Goal: Task Accomplishment & Management: Use online tool/utility

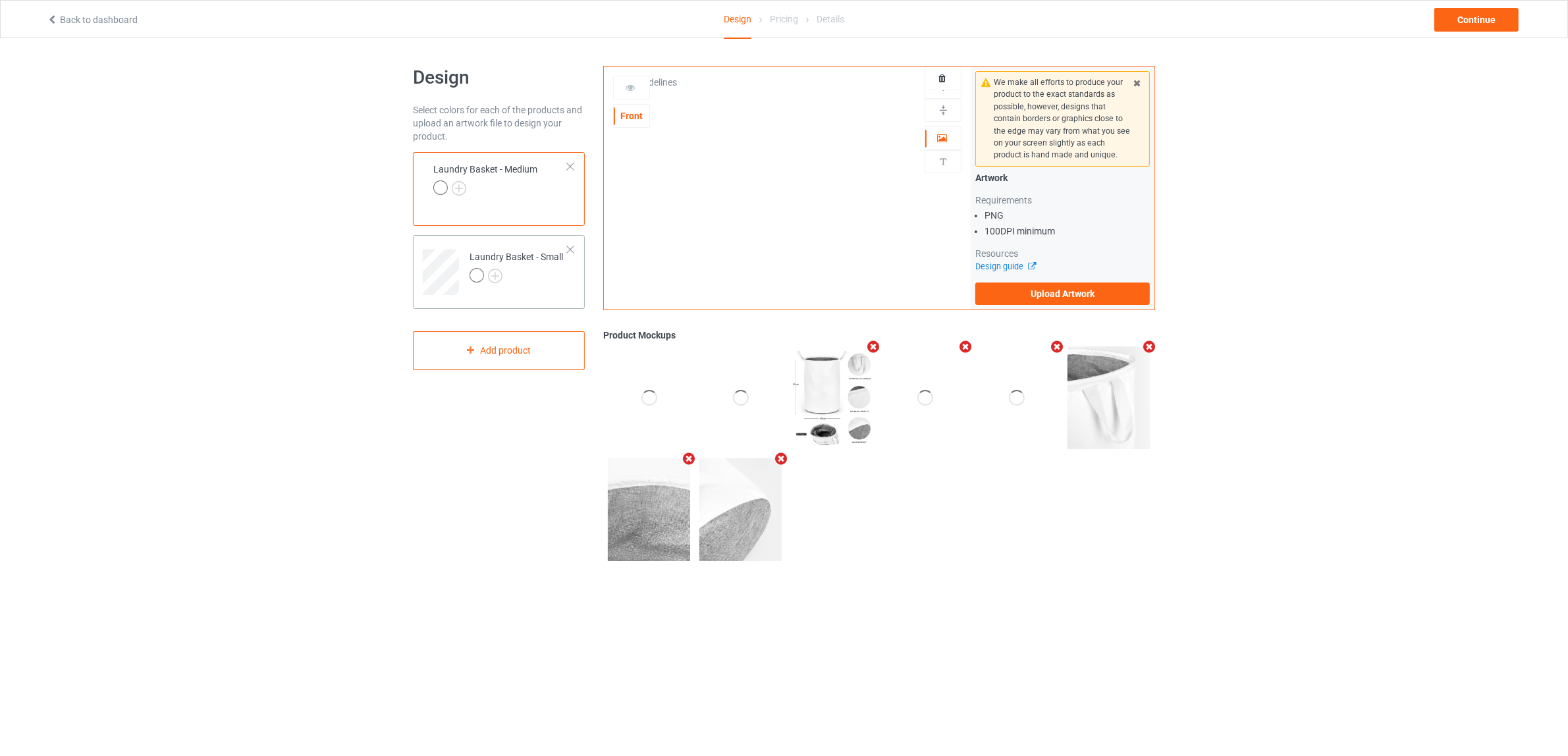
click at [565, 245] on div at bounding box center [570, 249] width 9 height 9
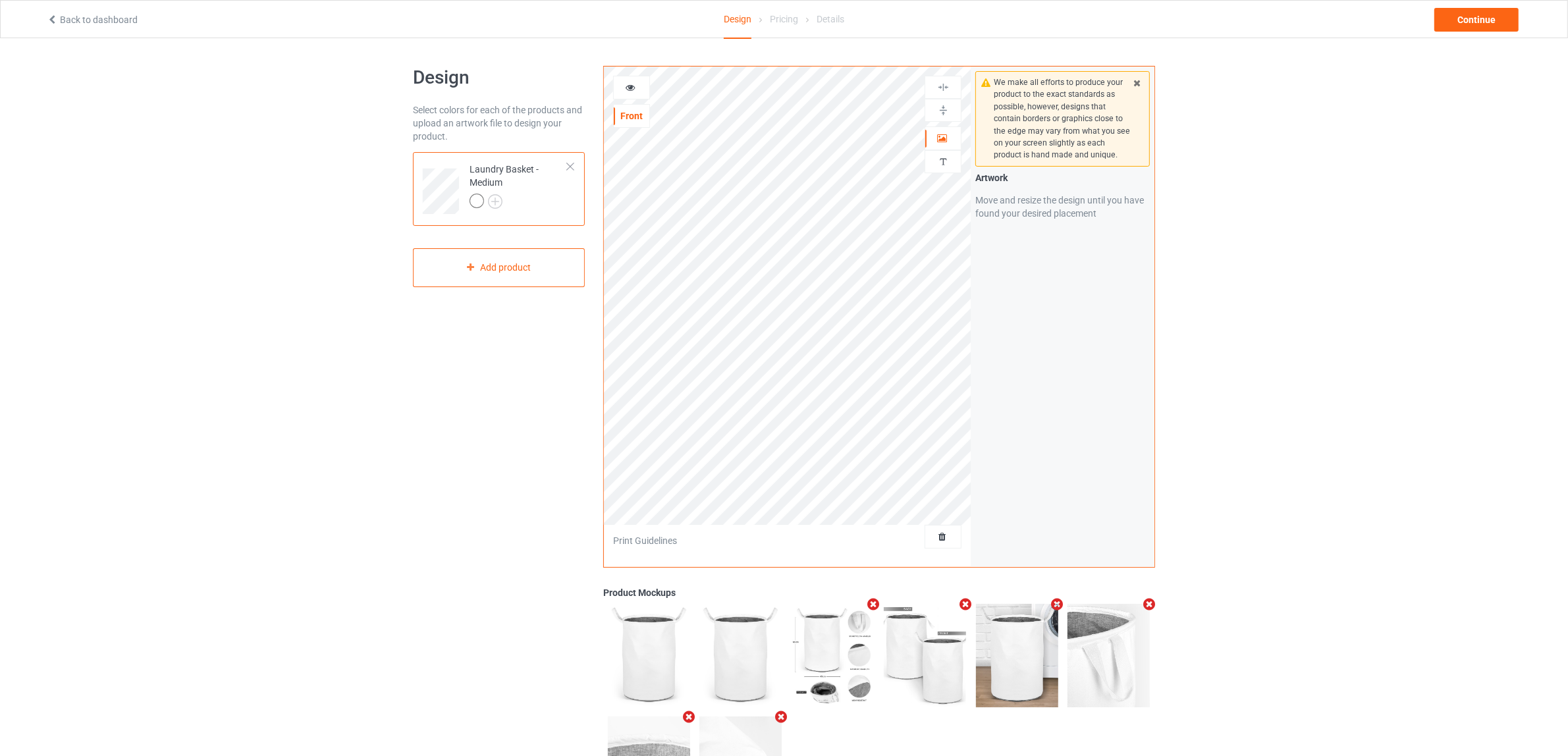
click at [571, 168] on div at bounding box center [570, 166] width 9 height 9
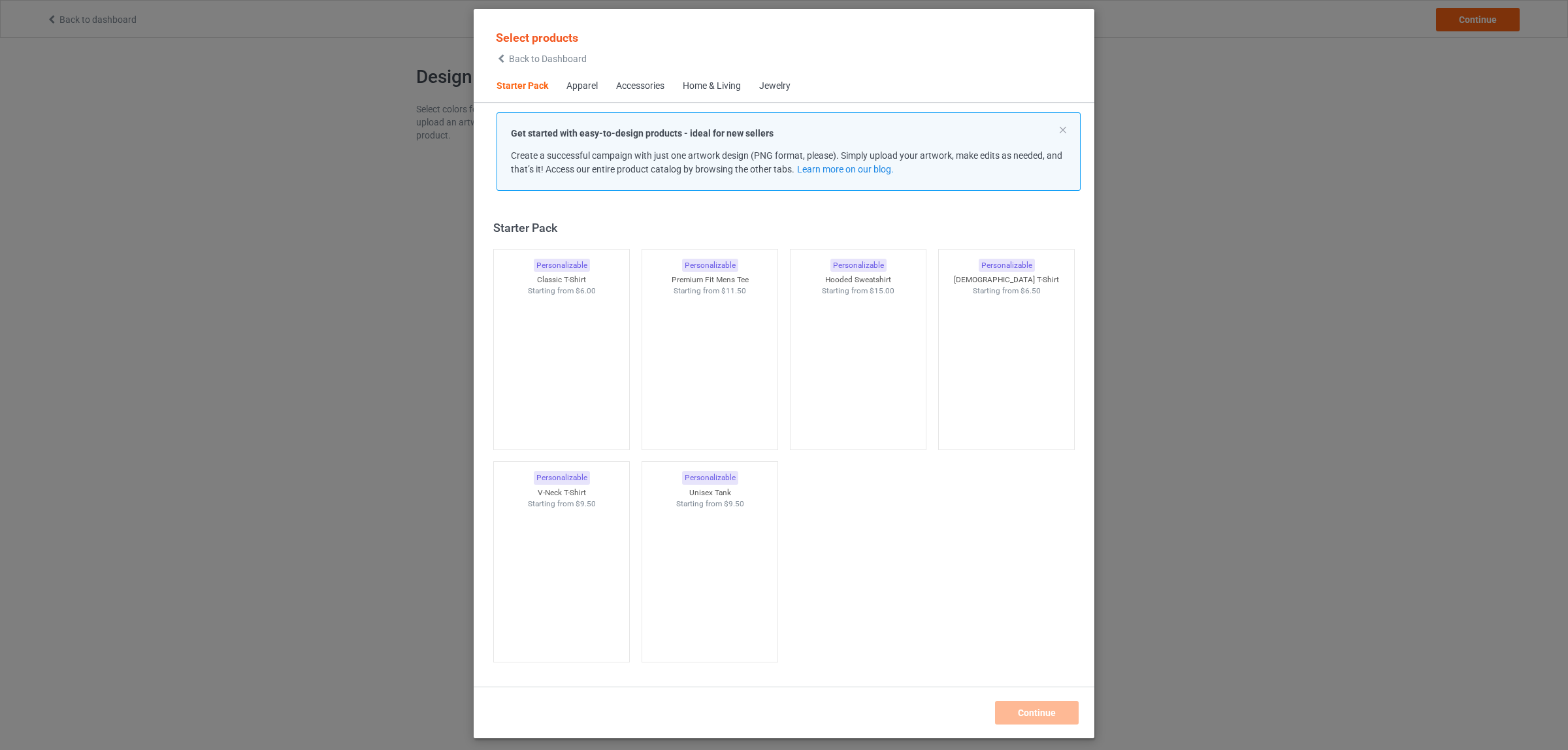
scroll to position [16, 0]
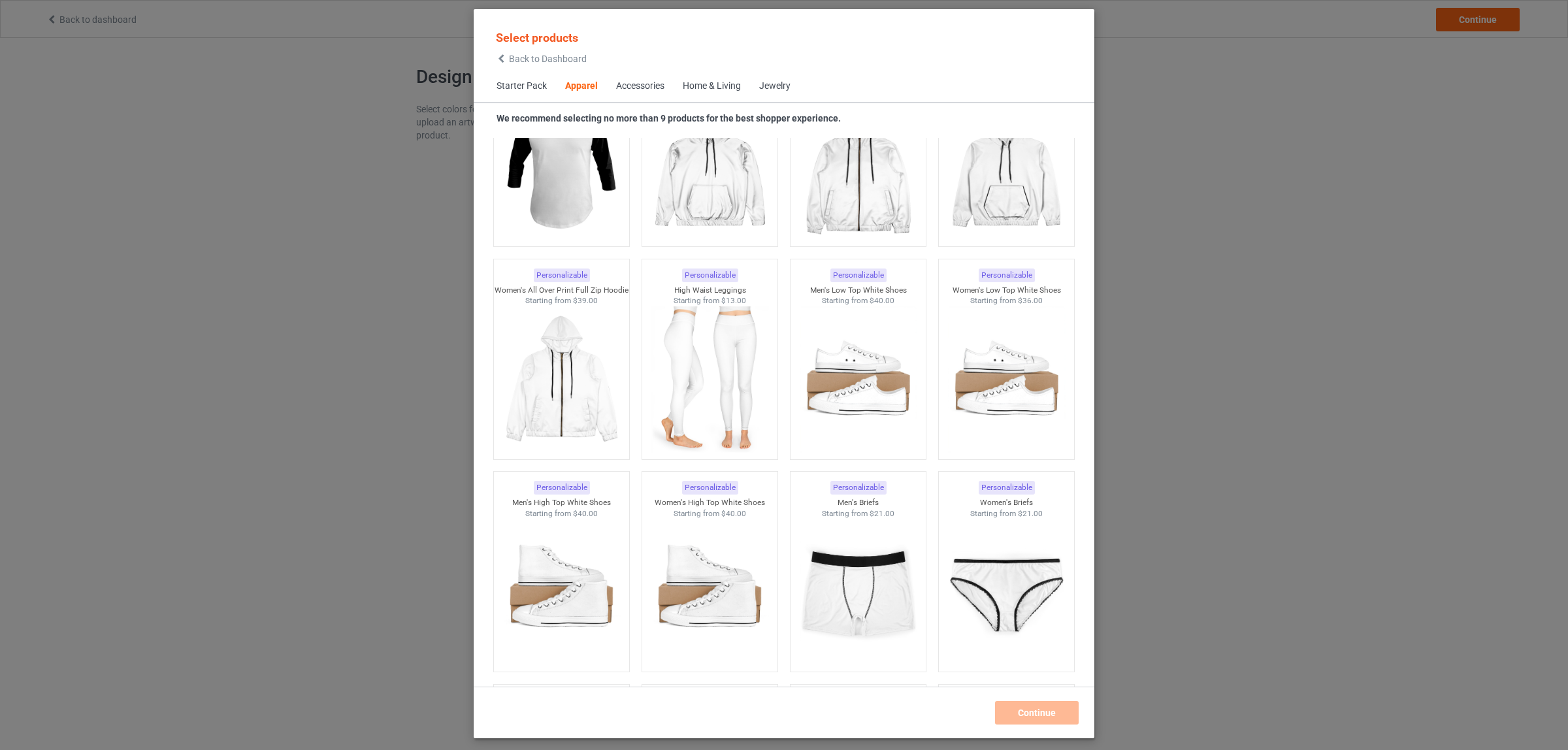
scroll to position [1241, 0]
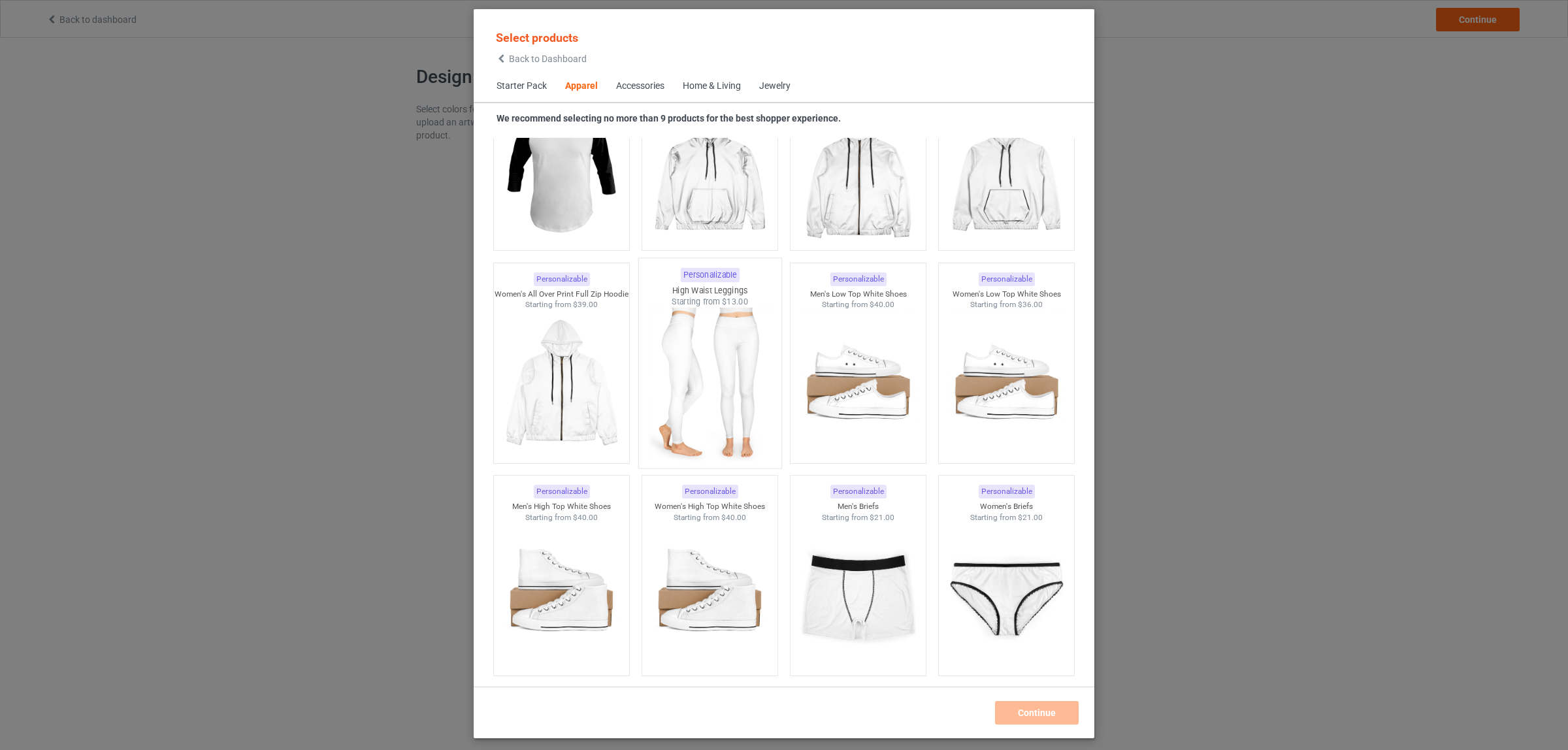
click at [704, 366] on img at bounding box center [709, 384] width 123 height 153
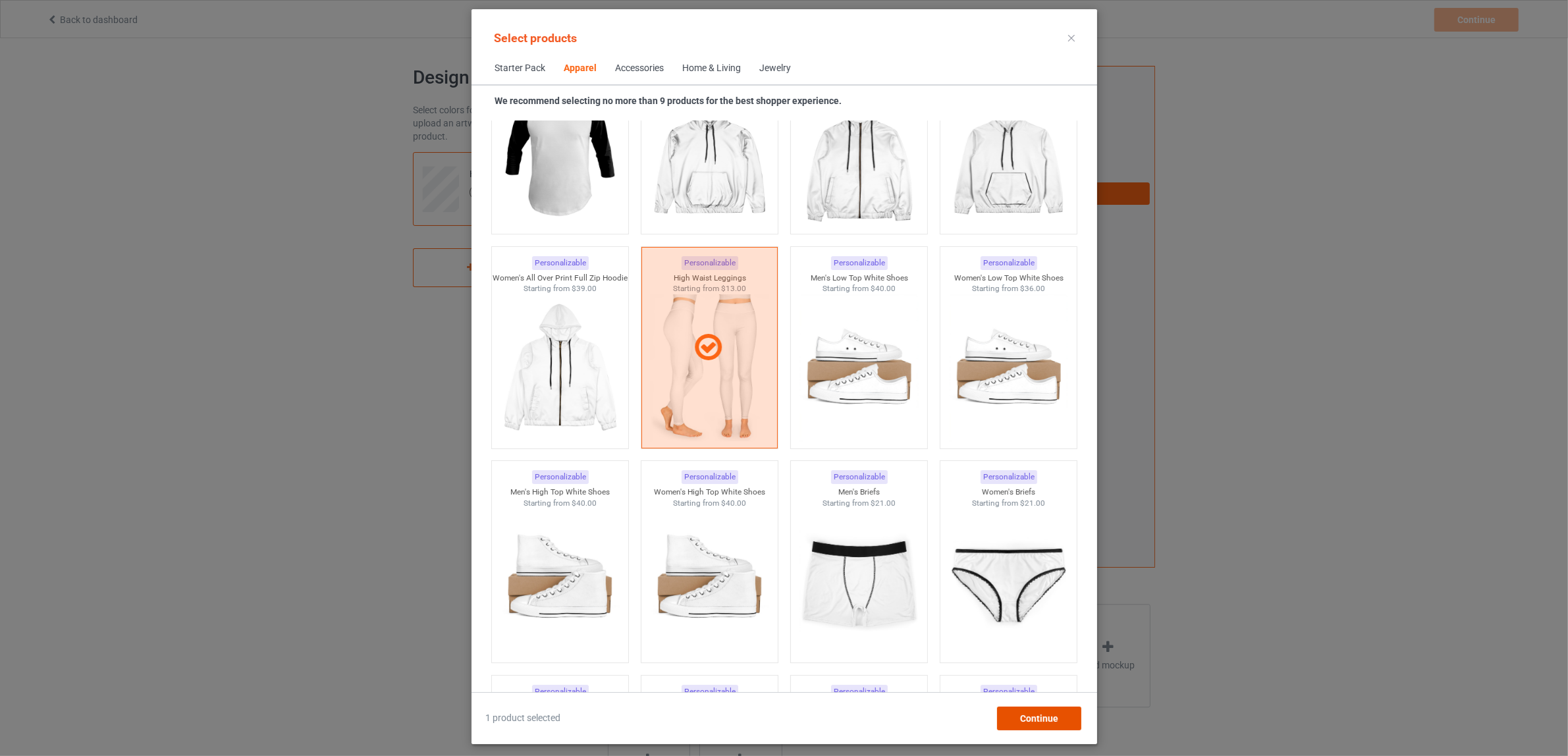
click at [1025, 713] on span "Continue" at bounding box center [1038, 718] width 38 height 11
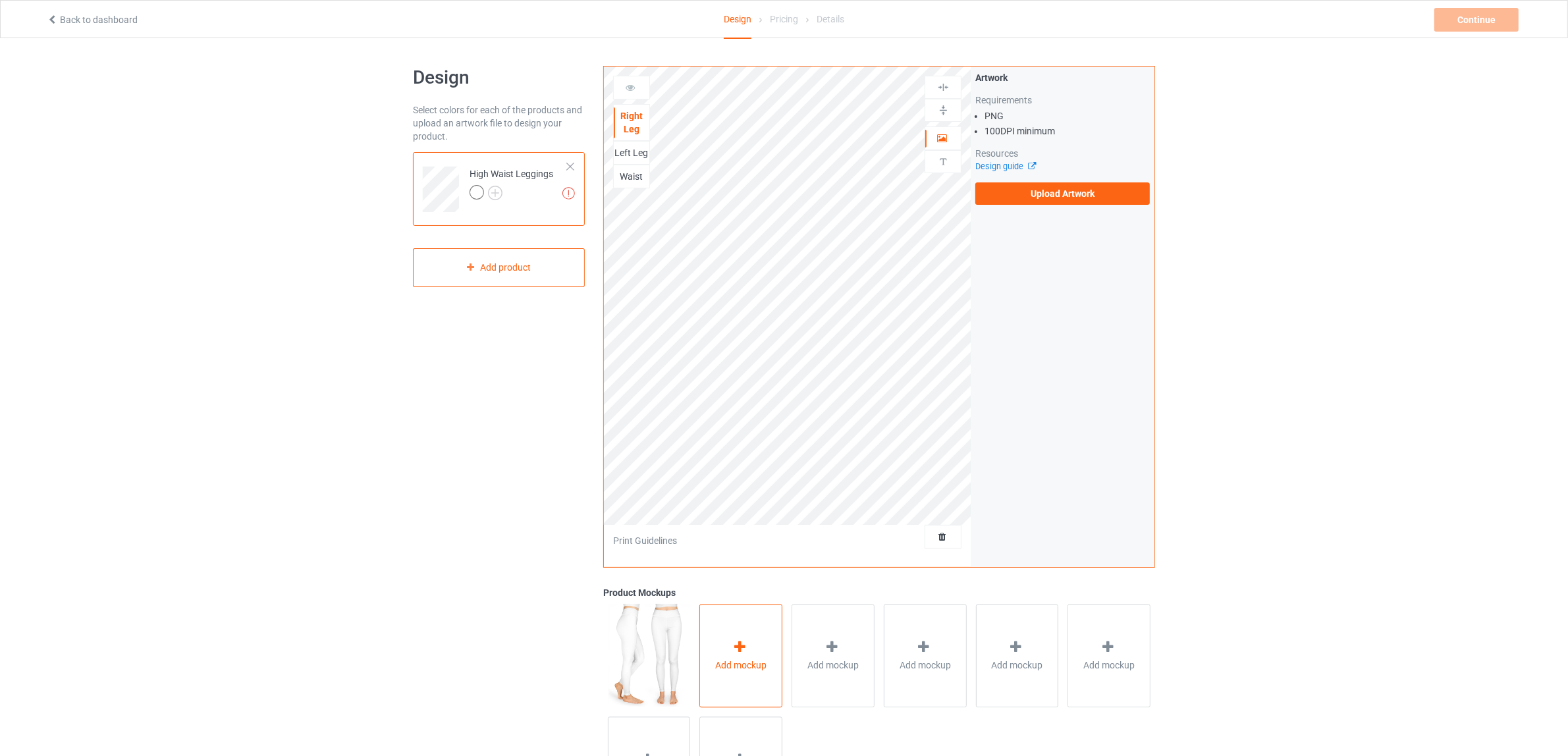
click at [734, 649] on icon at bounding box center [740, 646] width 17 height 14
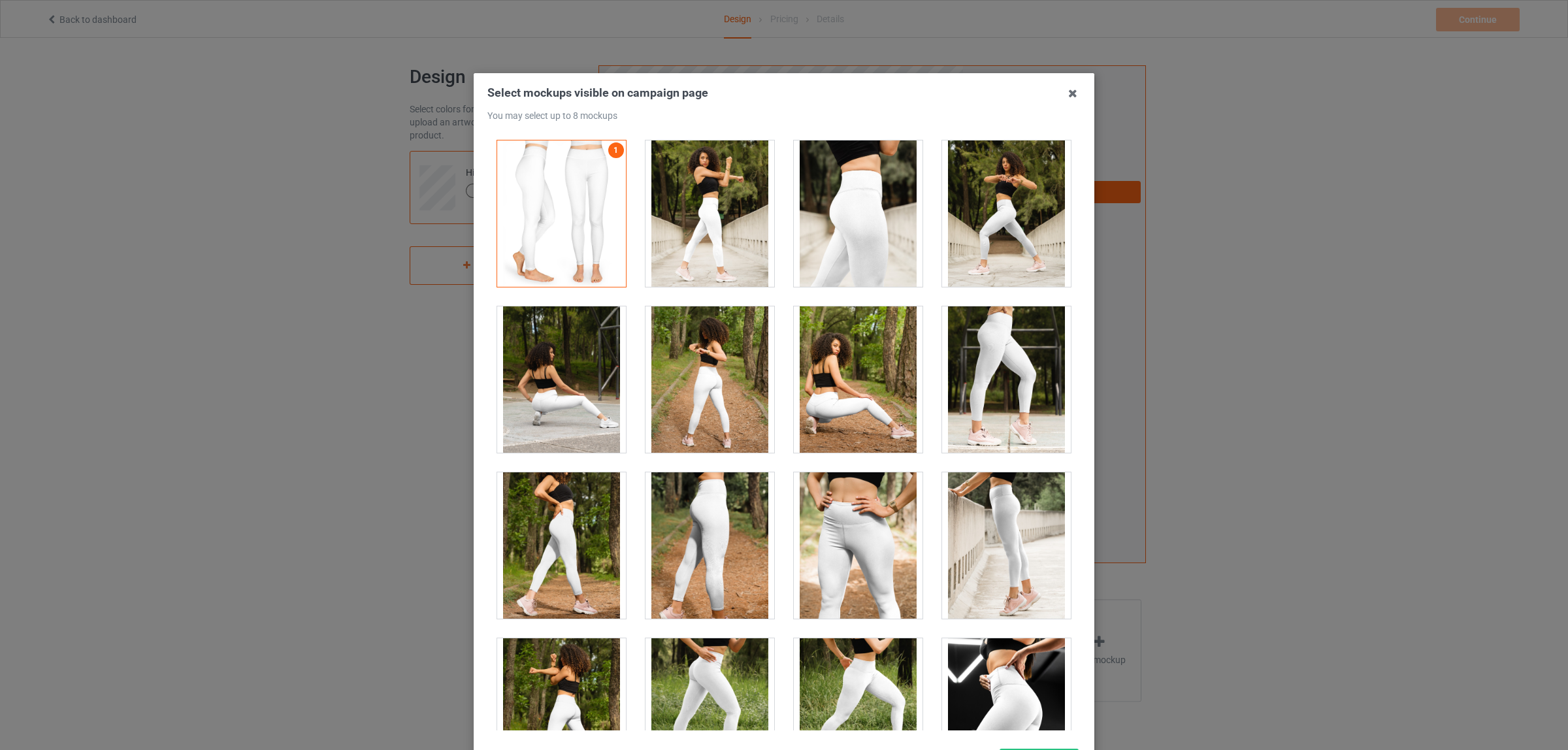
click at [837, 239] on div at bounding box center [858, 213] width 129 height 146
click at [978, 380] on div at bounding box center [1006, 380] width 129 height 146
click at [1001, 533] on div at bounding box center [1006, 545] width 129 height 146
click at [713, 550] on div at bounding box center [709, 545] width 129 height 146
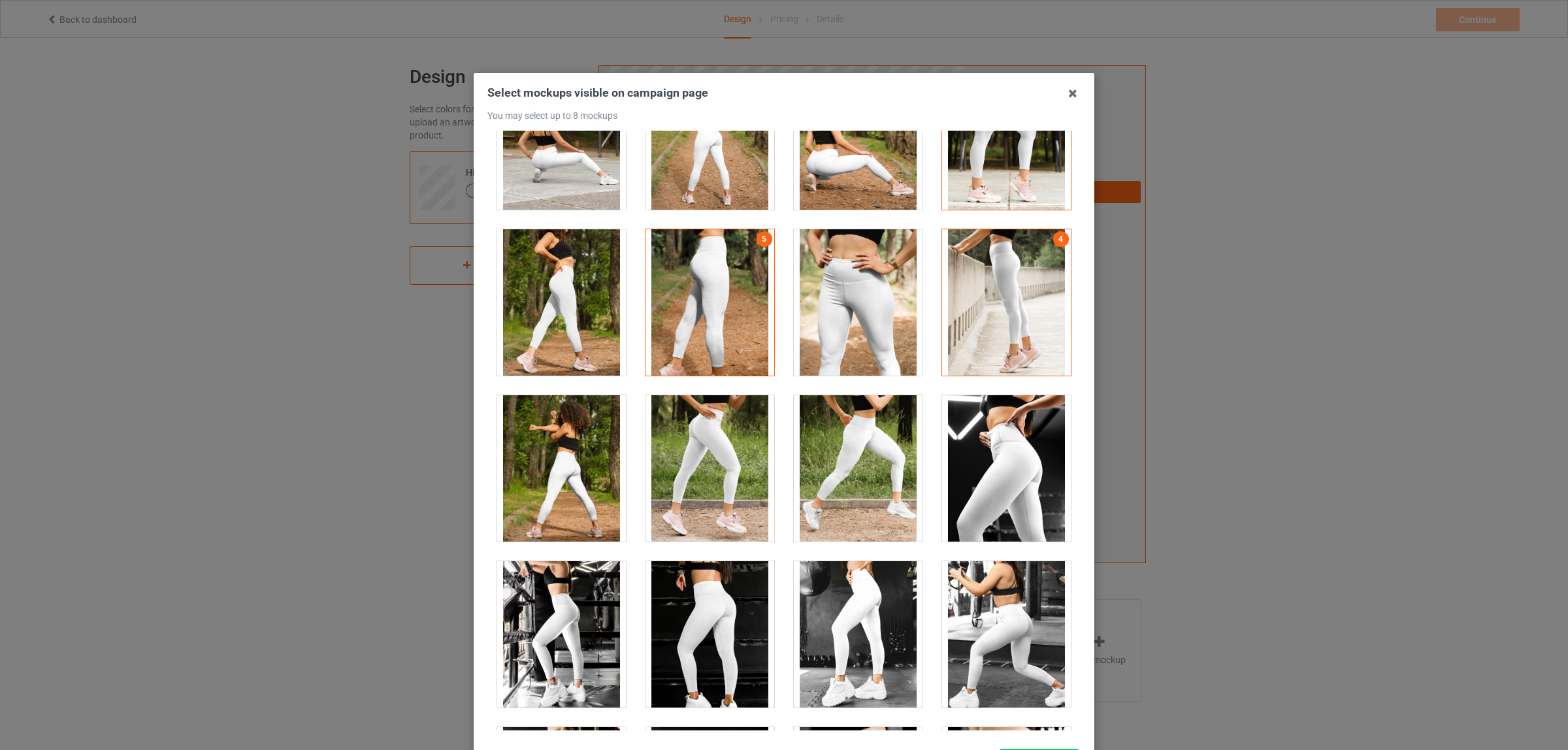
scroll to position [245, 0]
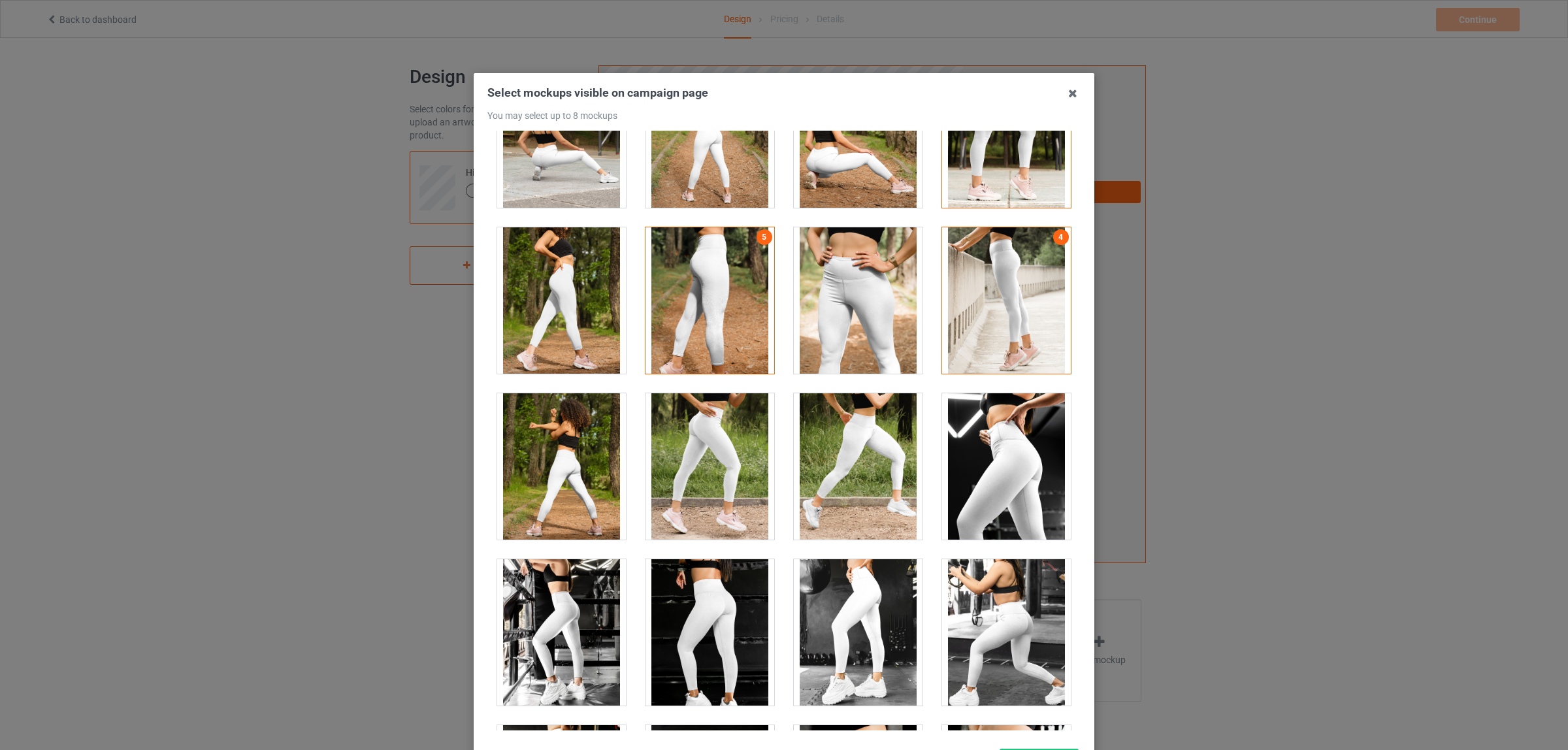
click at [705, 642] on div at bounding box center [709, 632] width 129 height 146
click at [1000, 470] on div at bounding box center [1006, 466] width 129 height 146
click at [1004, 458] on div at bounding box center [1006, 466] width 129 height 146
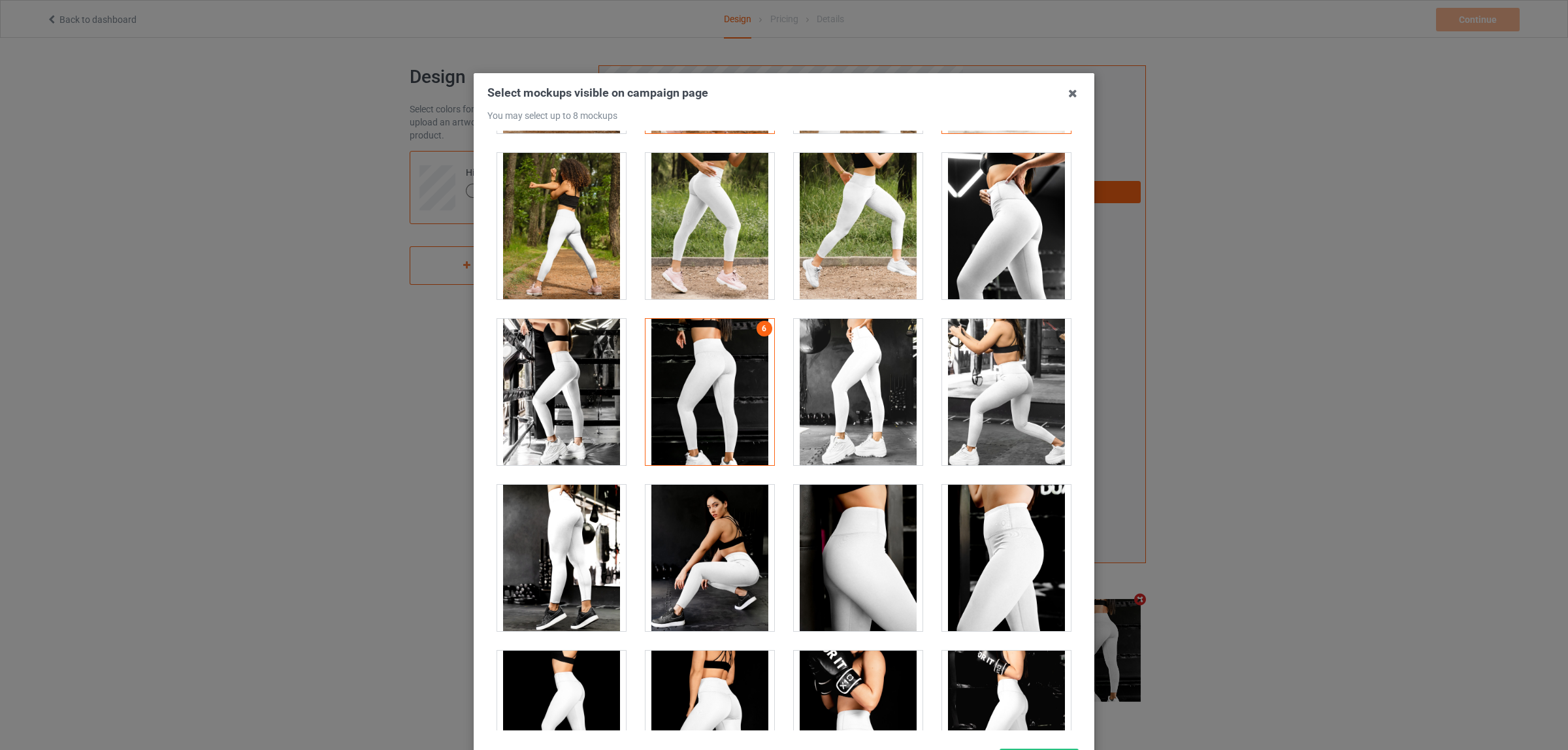
scroll to position [490, 0]
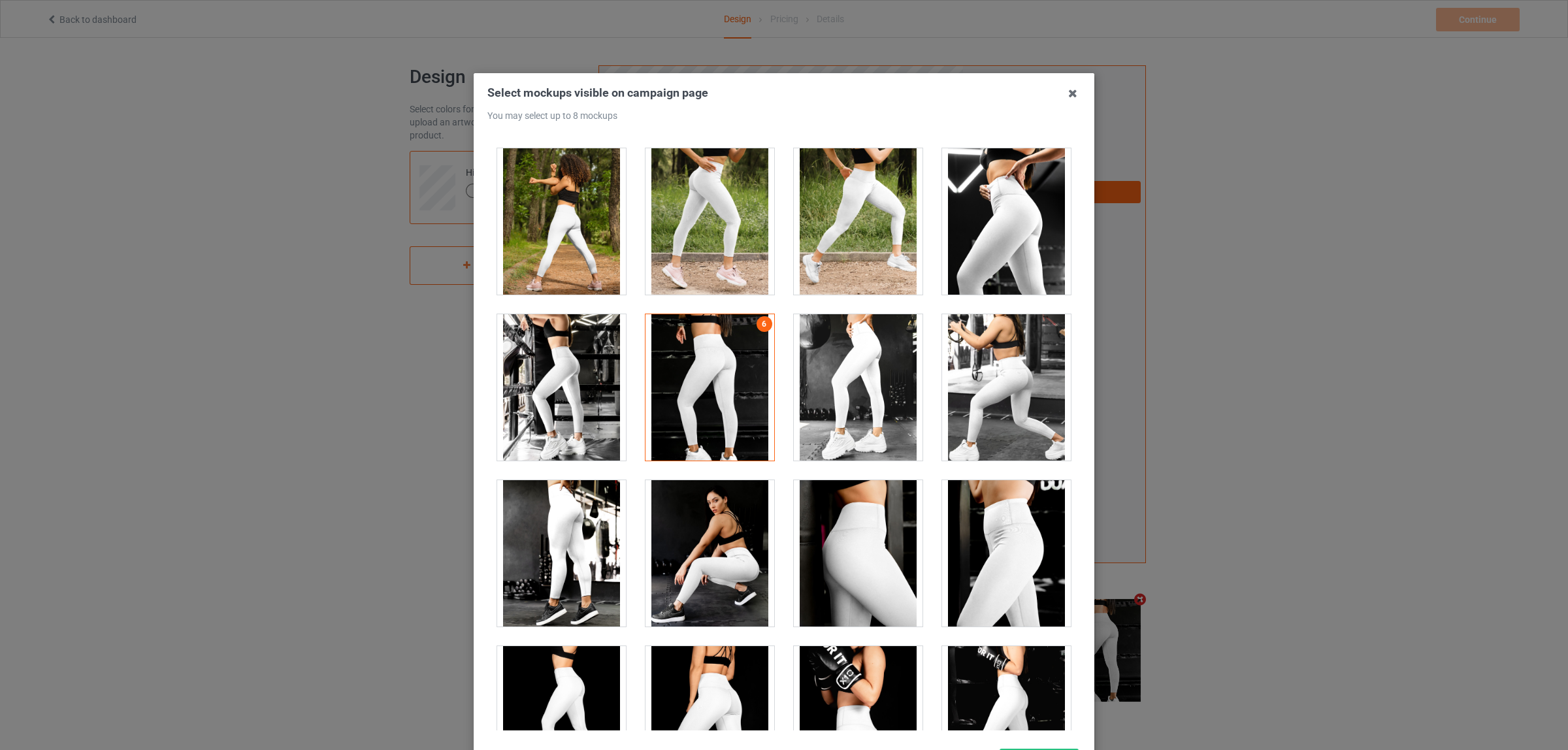
click at [577, 527] on div at bounding box center [561, 553] width 129 height 146
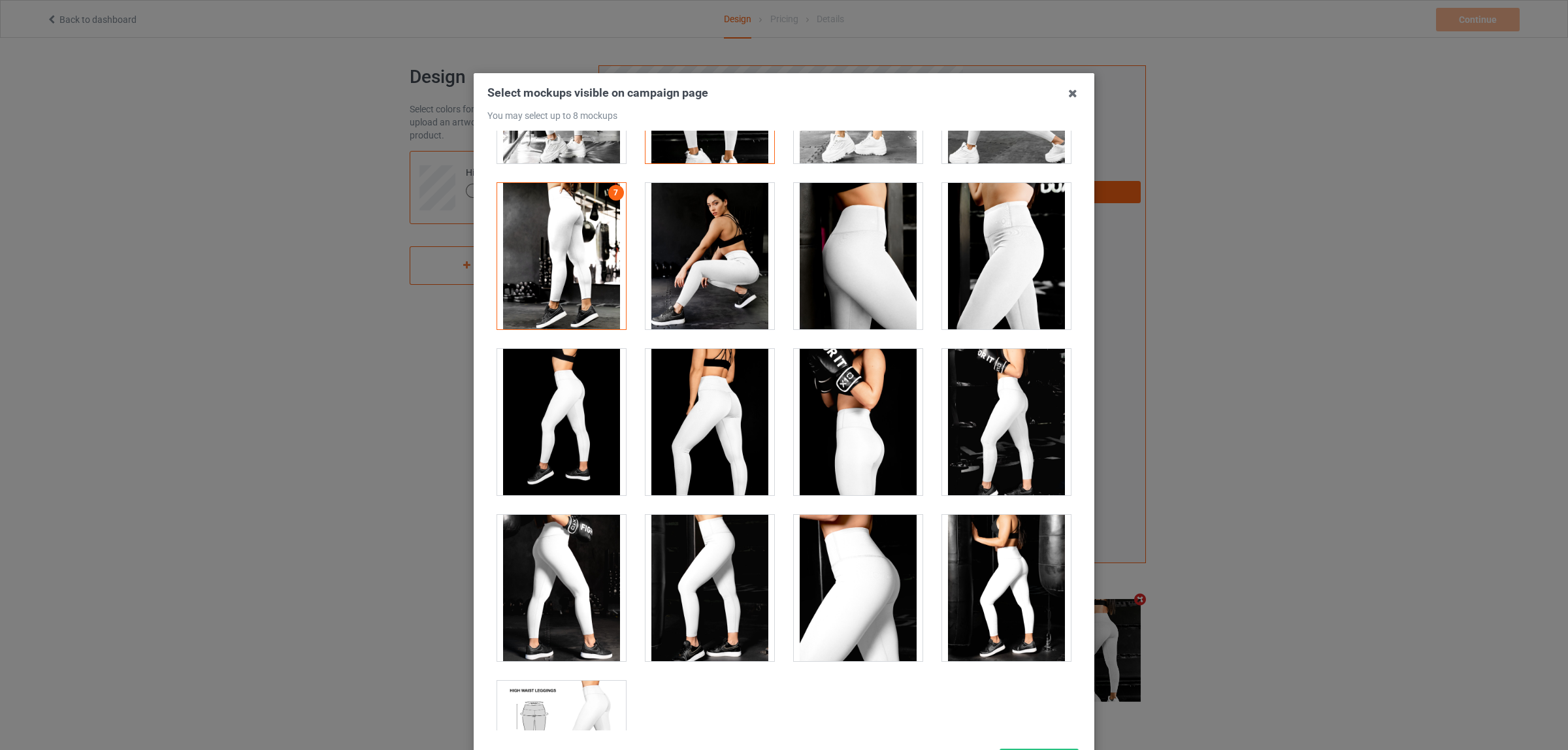
scroll to position [816, 0]
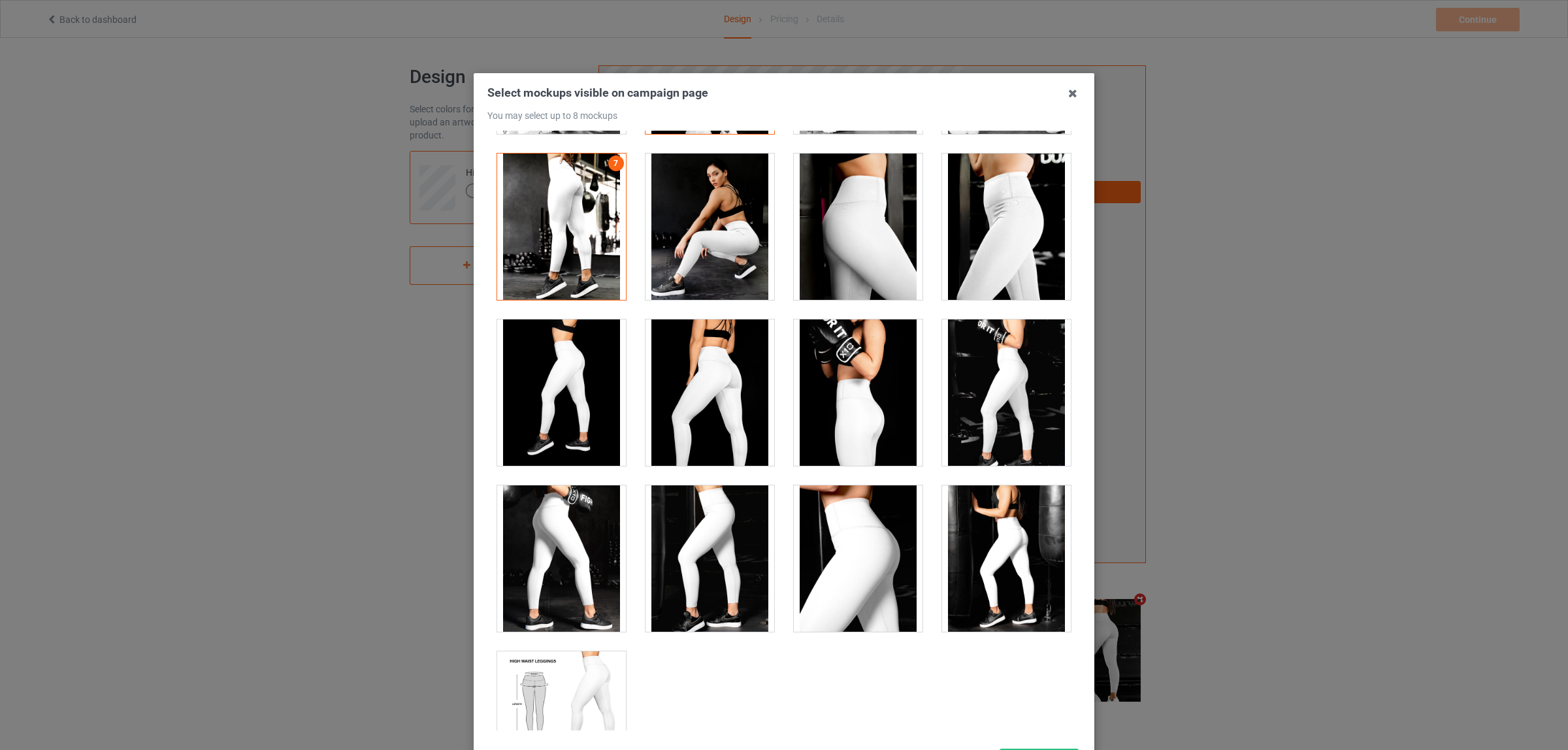
click at [554, 522] on div at bounding box center [561, 558] width 129 height 146
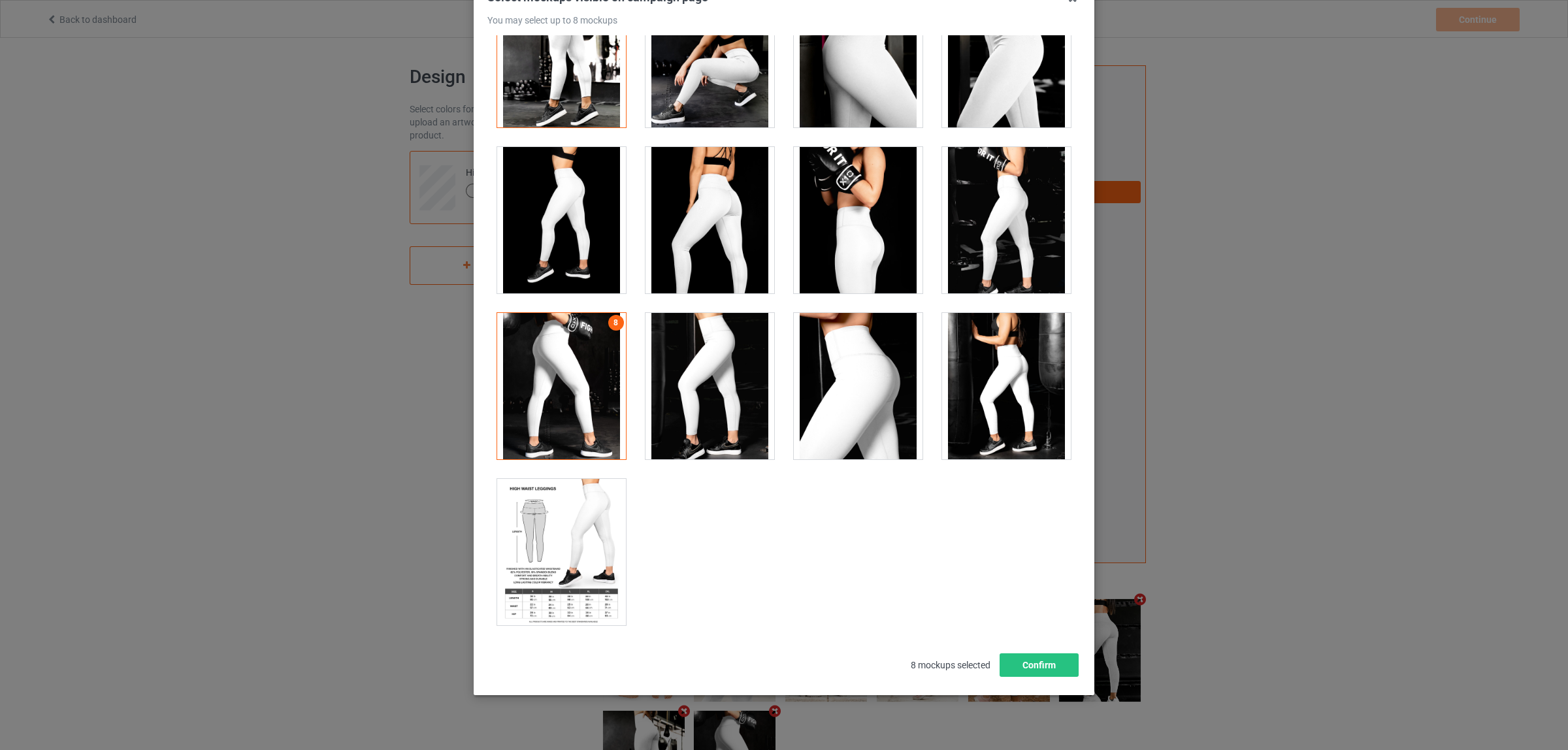
scroll to position [113, 0]
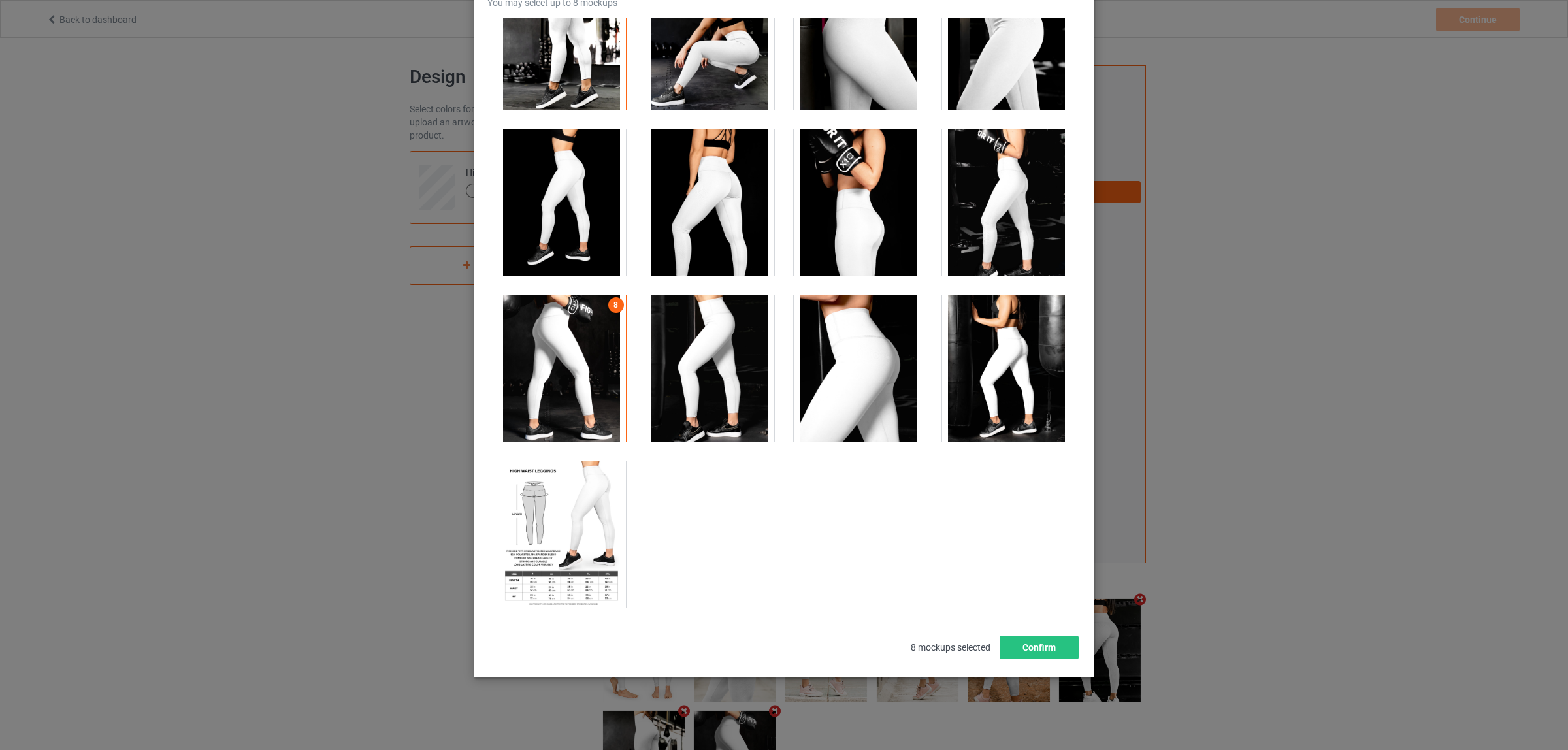
click at [578, 359] on div at bounding box center [561, 368] width 129 height 146
click at [565, 510] on div at bounding box center [561, 534] width 129 height 146
click at [1023, 647] on button "Confirm" at bounding box center [1039, 647] width 79 height 24
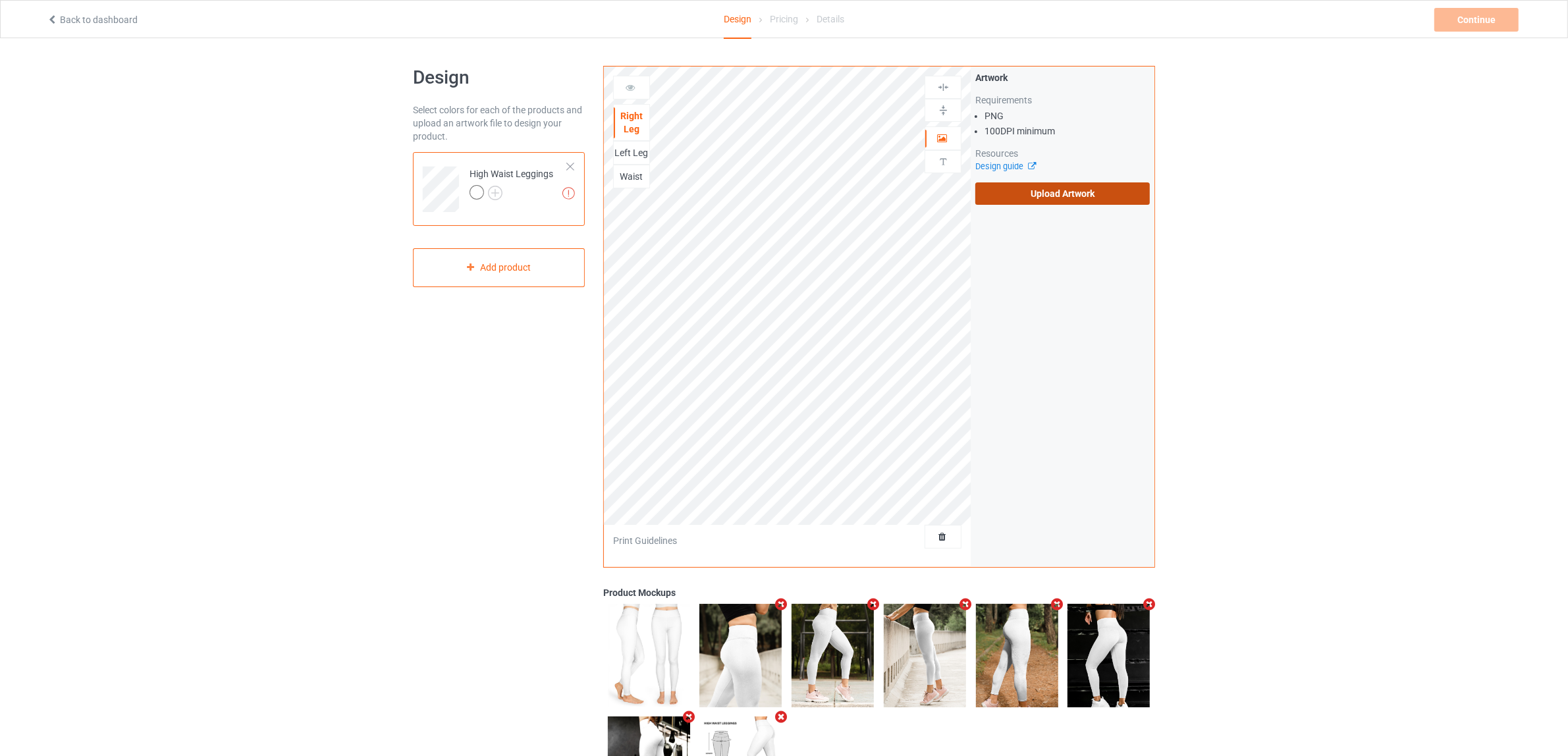
click at [1044, 189] on label "Upload Artwork" at bounding box center [1062, 193] width 174 height 22
click at [0, 0] on input "Upload Artwork" at bounding box center [0, 0] width 0 height 0
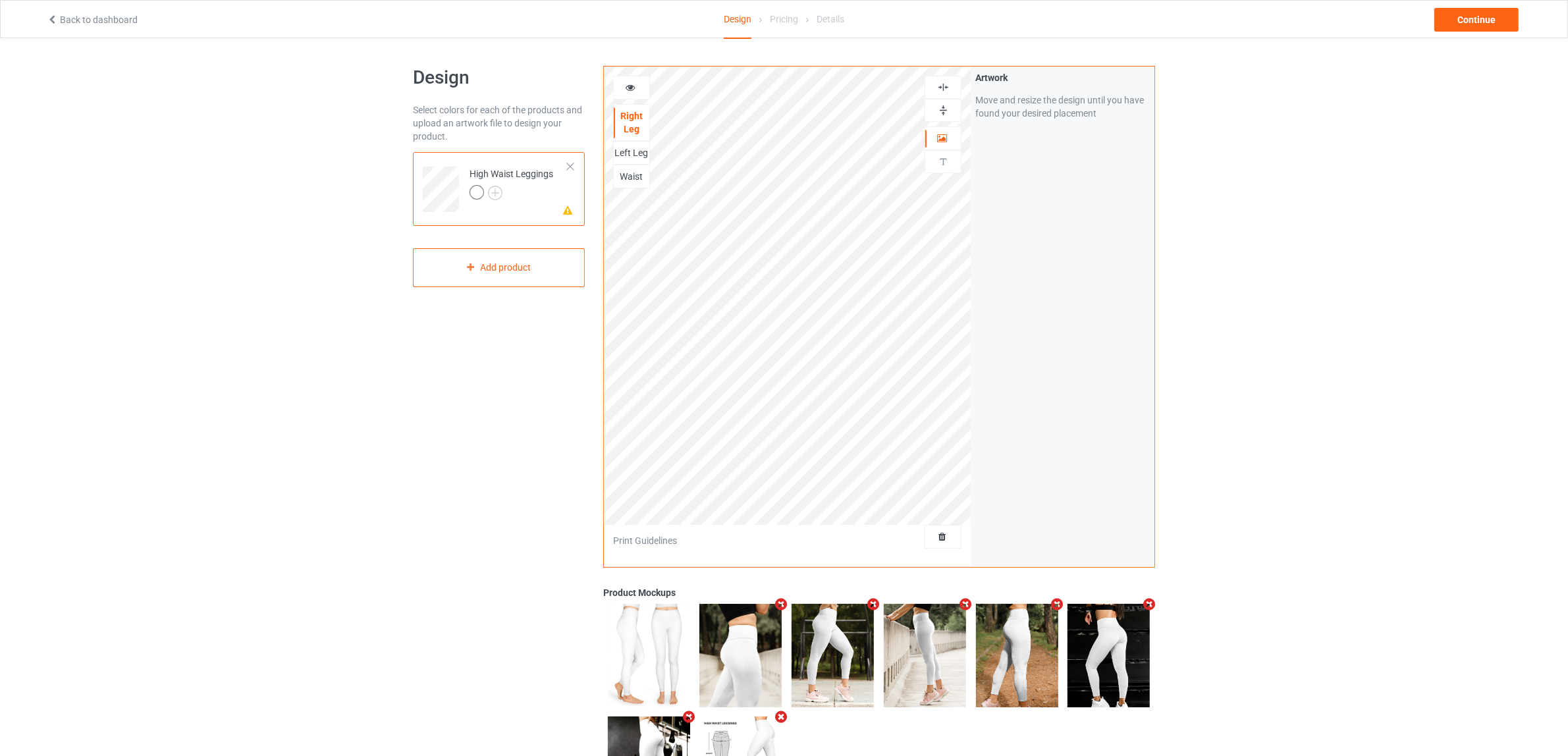
click at [937, 109] on img at bounding box center [943, 110] width 12 height 12
click at [946, 94] on div at bounding box center [943, 88] width 37 height 23
click at [637, 152] on div "Left Leg" at bounding box center [631, 153] width 36 height 13
click at [949, 112] on img at bounding box center [943, 110] width 12 height 12
click at [946, 84] on img at bounding box center [943, 87] width 12 height 12
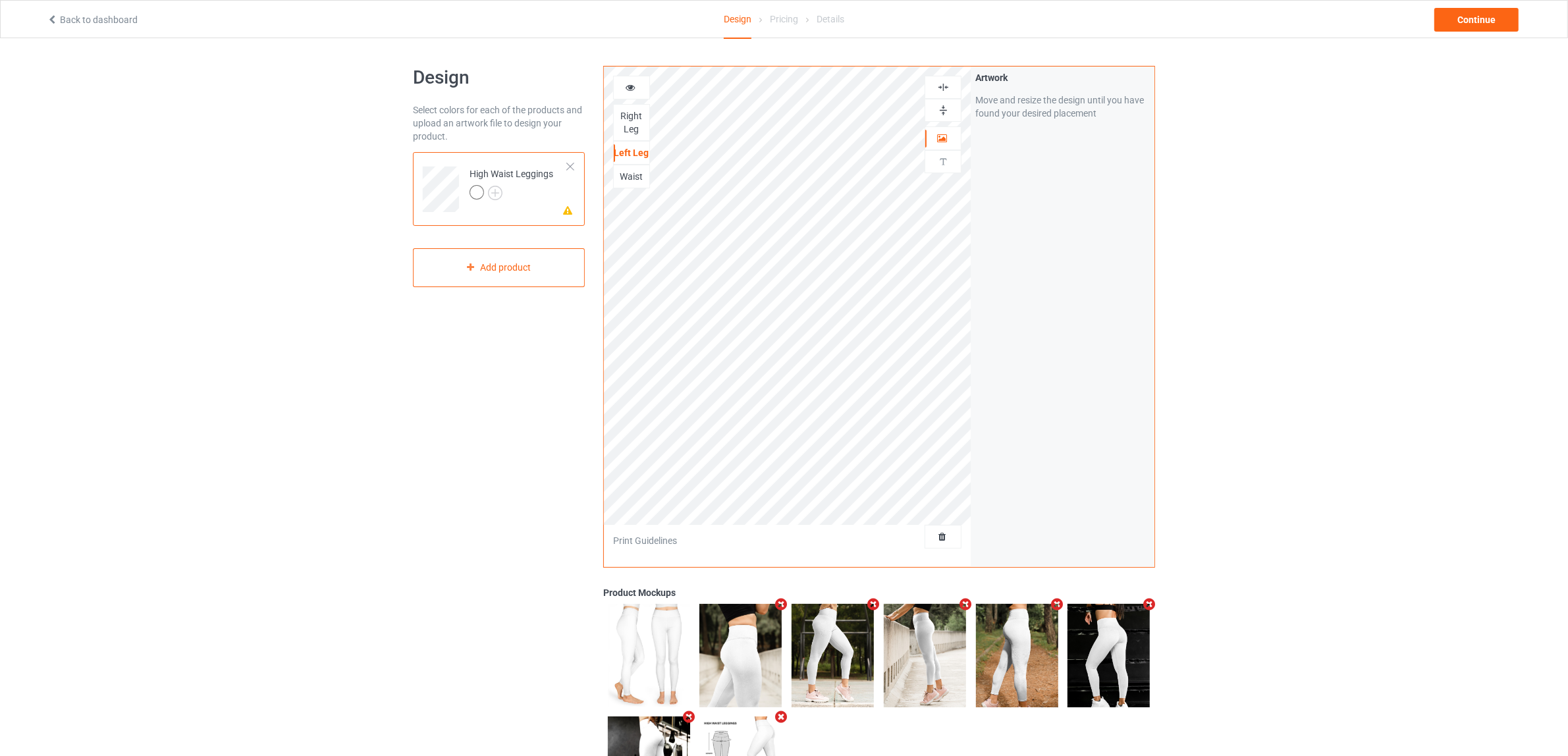
click at [627, 175] on div "Waist" at bounding box center [631, 177] width 36 height 13
click at [1056, 196] on label "Upload Artwork" at bounding box center [1062, 193] width 174 height 22
click at [0, 0] on input "Upload Artwork" at bounding box center [0, 0] width 0 height 0
click at [573, 165] on div at bounding box center [570, 166] width 9 height 9
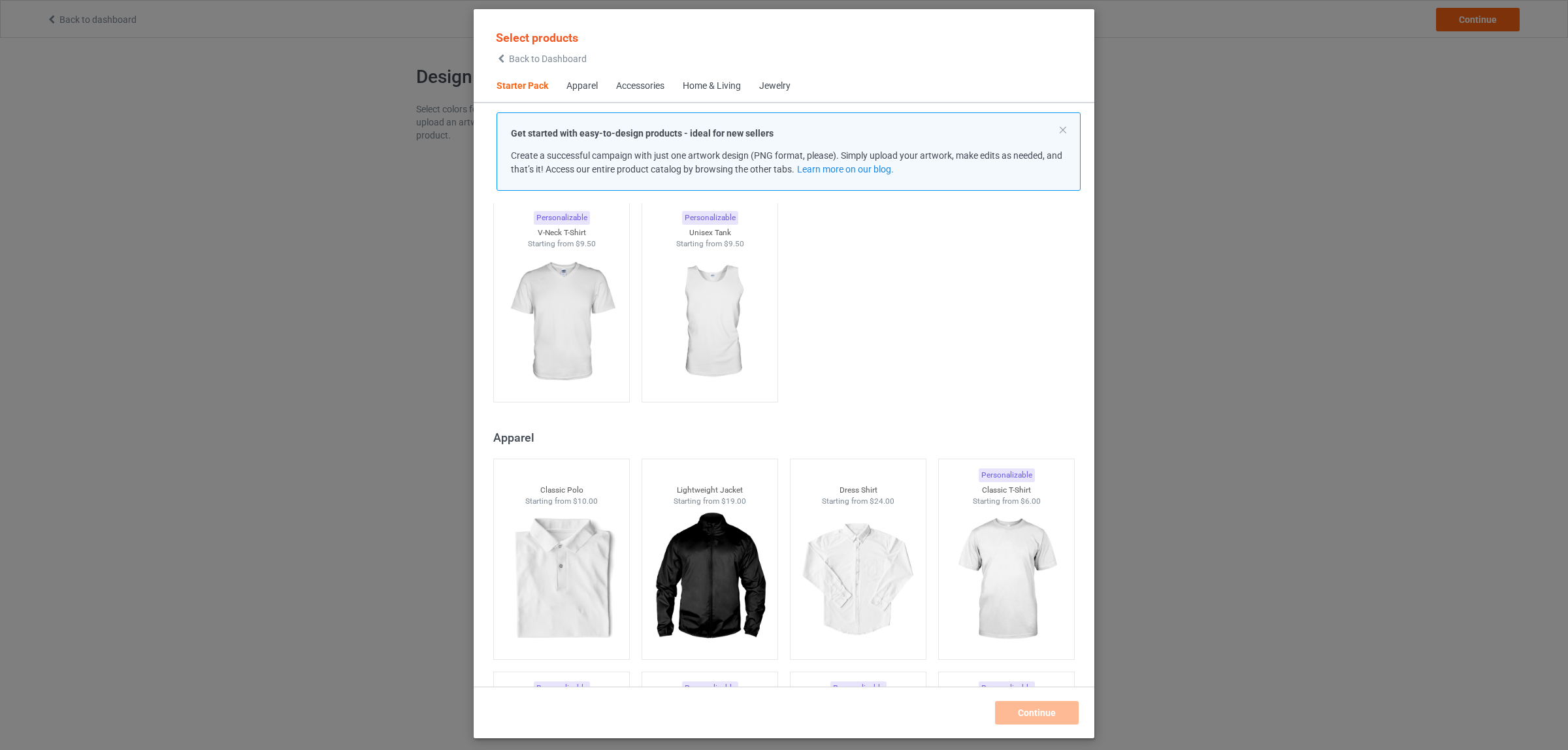
scroll to position [261, 0]
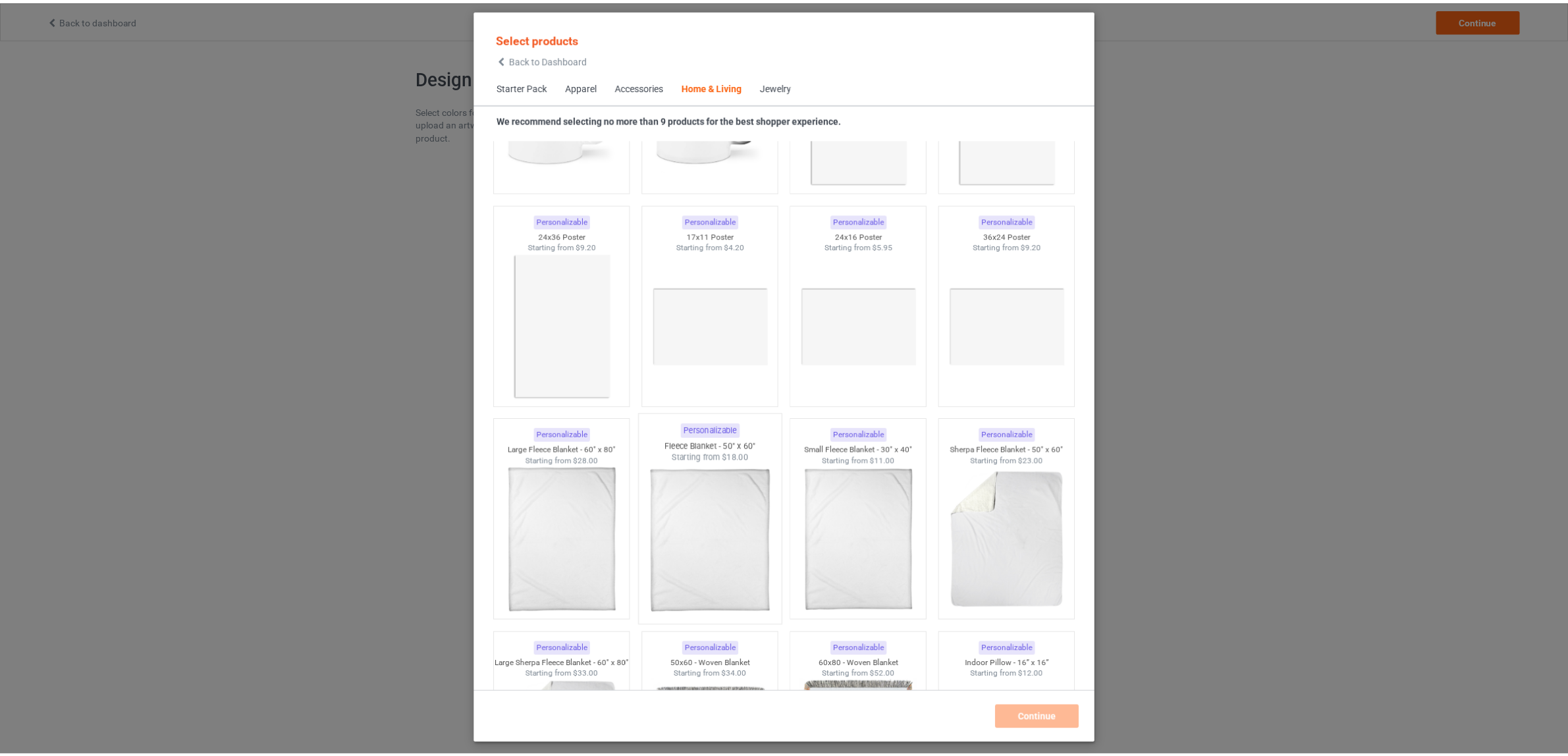
scroll to position [6144, 0]
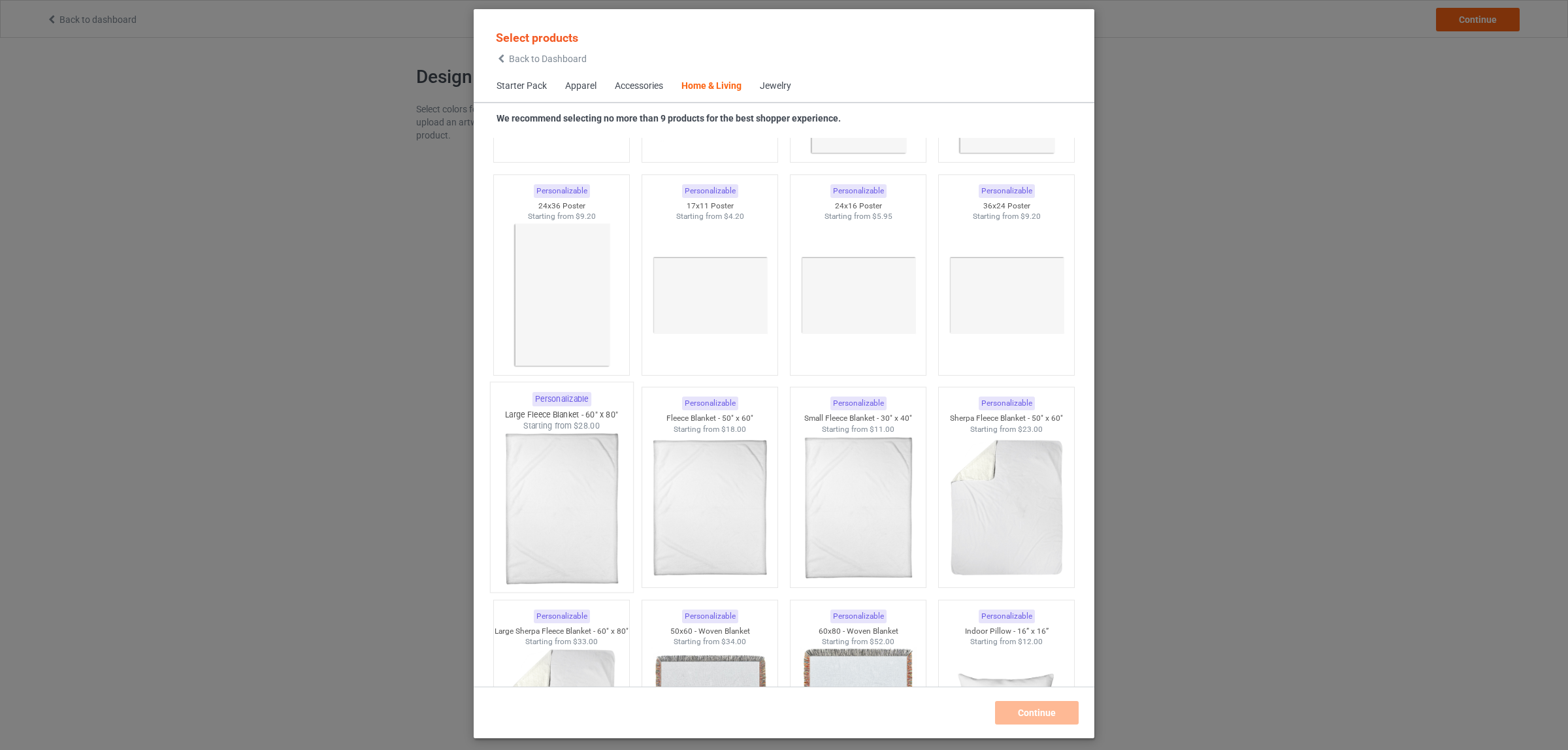
click at [566, 517] on img at bounding box center [562, 508] width 123 height 153
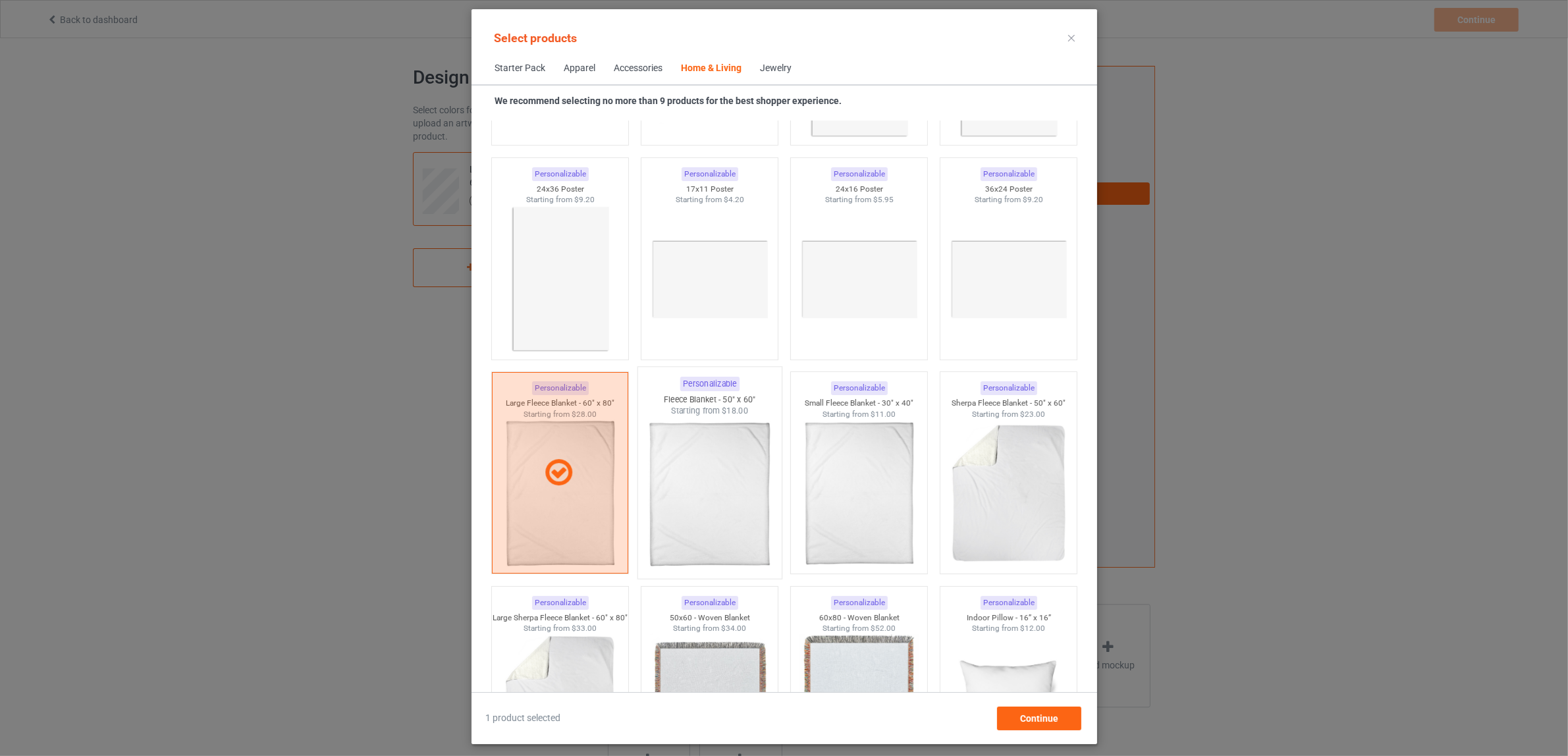
click at [708, 516] on img at bounding box center [709, 493] width 124 height 155
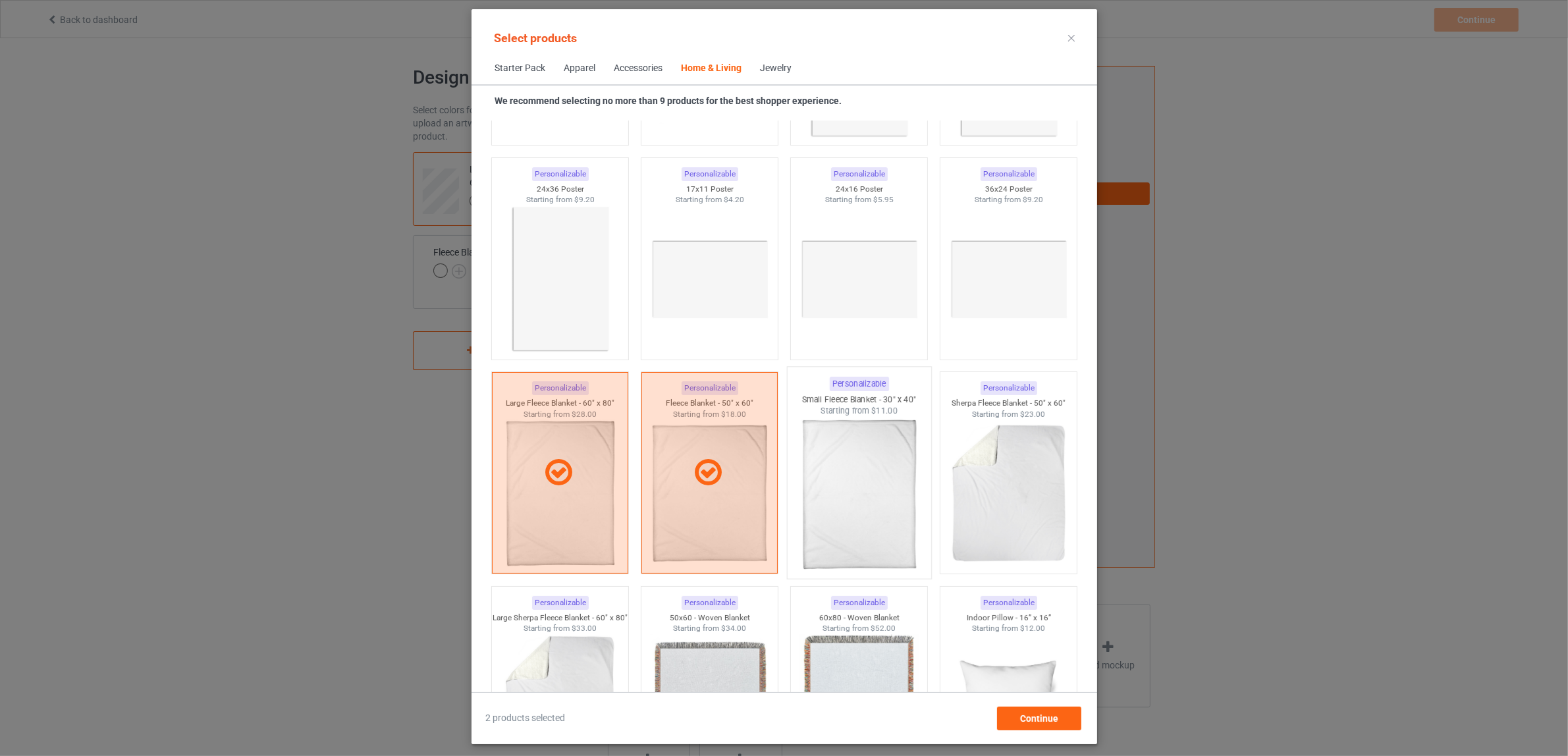
click at [870, 511] on img at bounding box center [859, 493] width 124 height 155
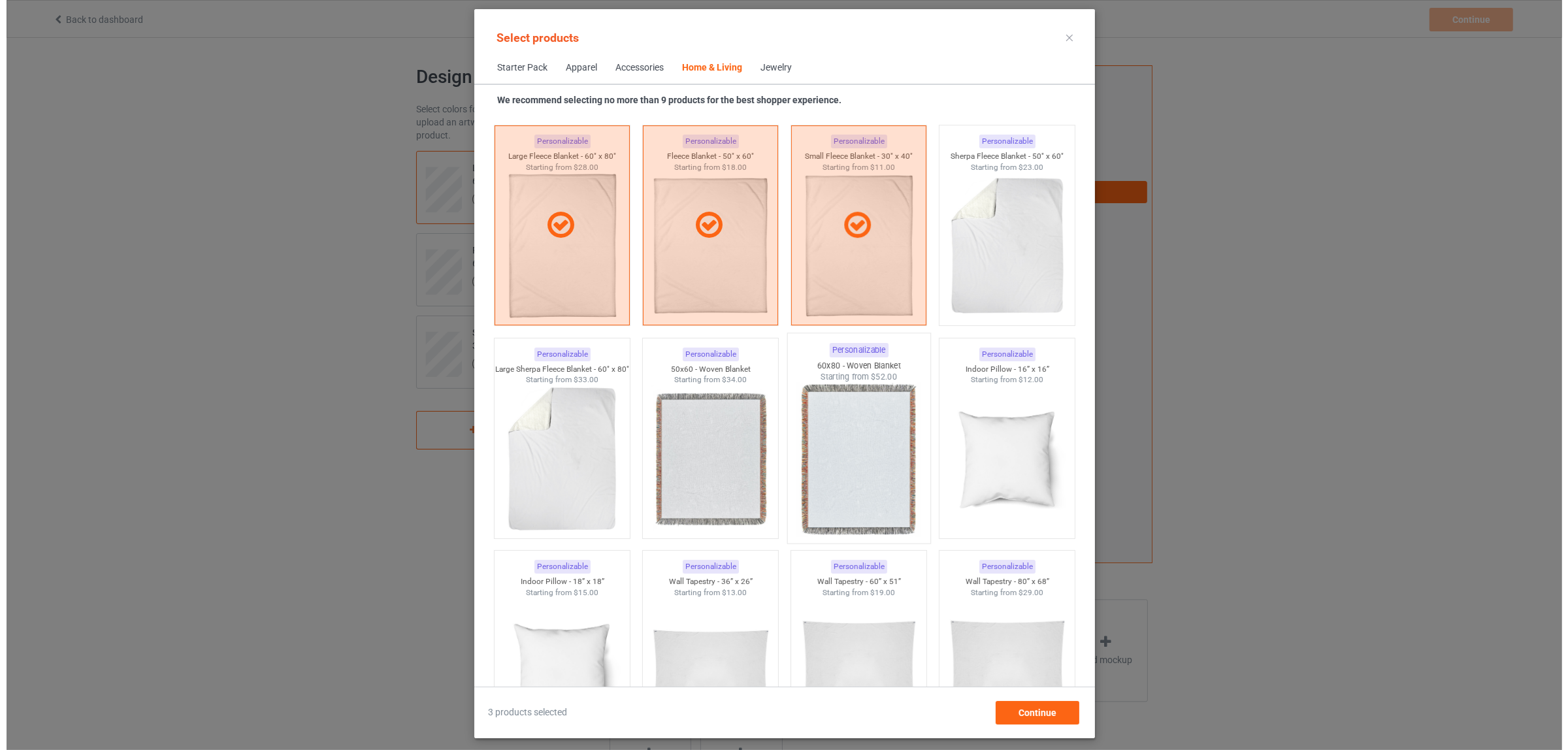
scroll to position [6340, 0]
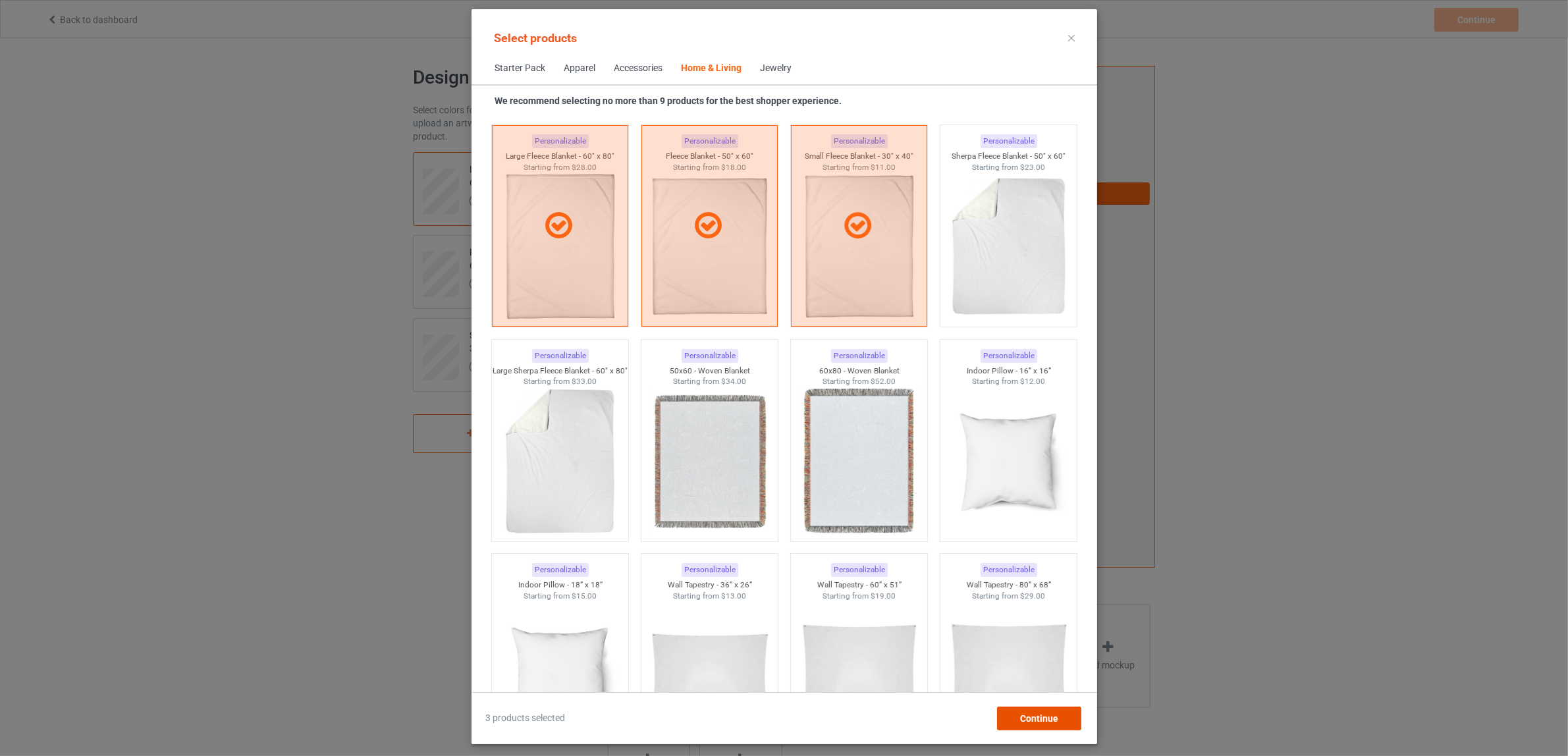
click at [1037, 720] on span "Continue" at bounding box center [1038, 718] width 38 height 11
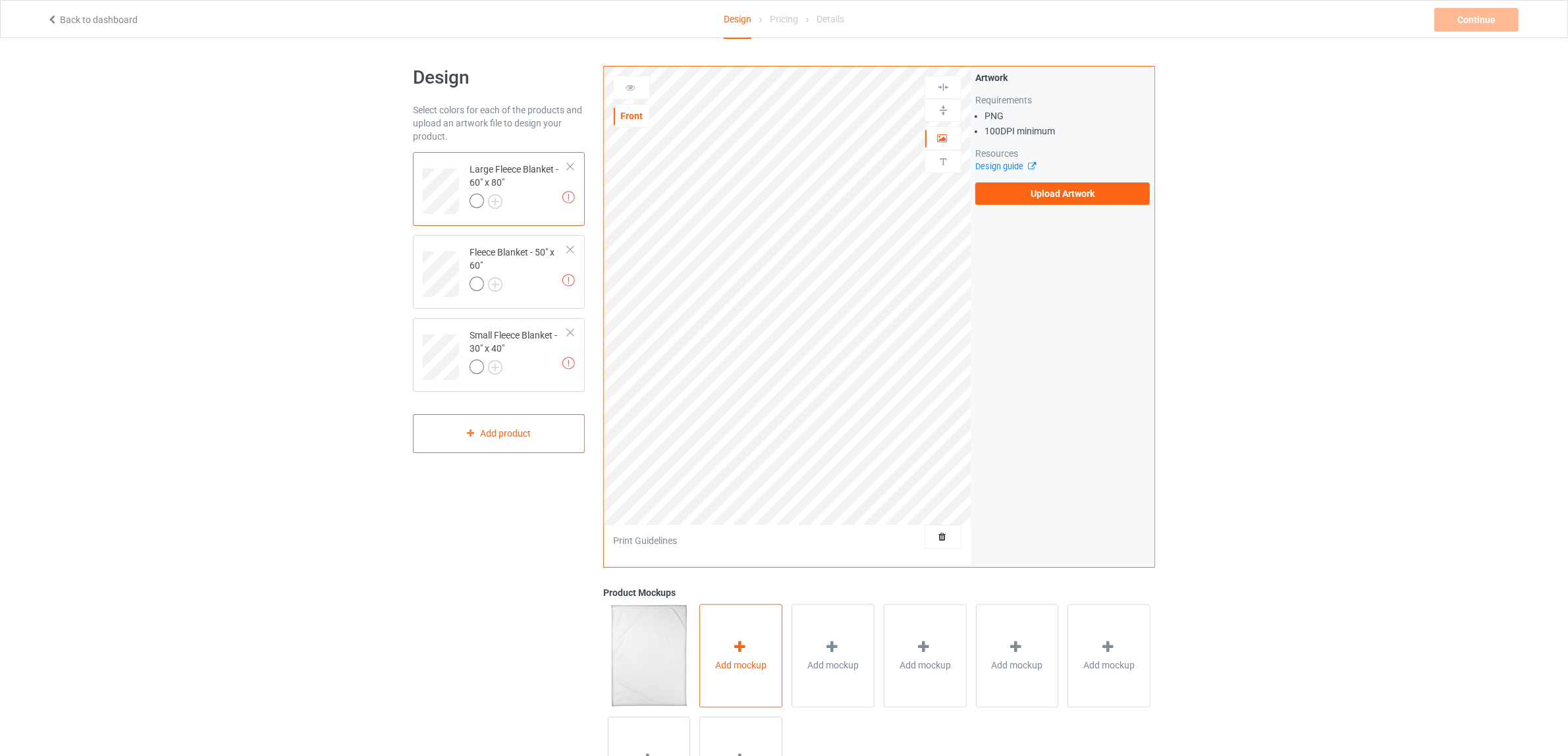
click at [745, 646] on icon at bounding box center [740, 646] width 17 height 14
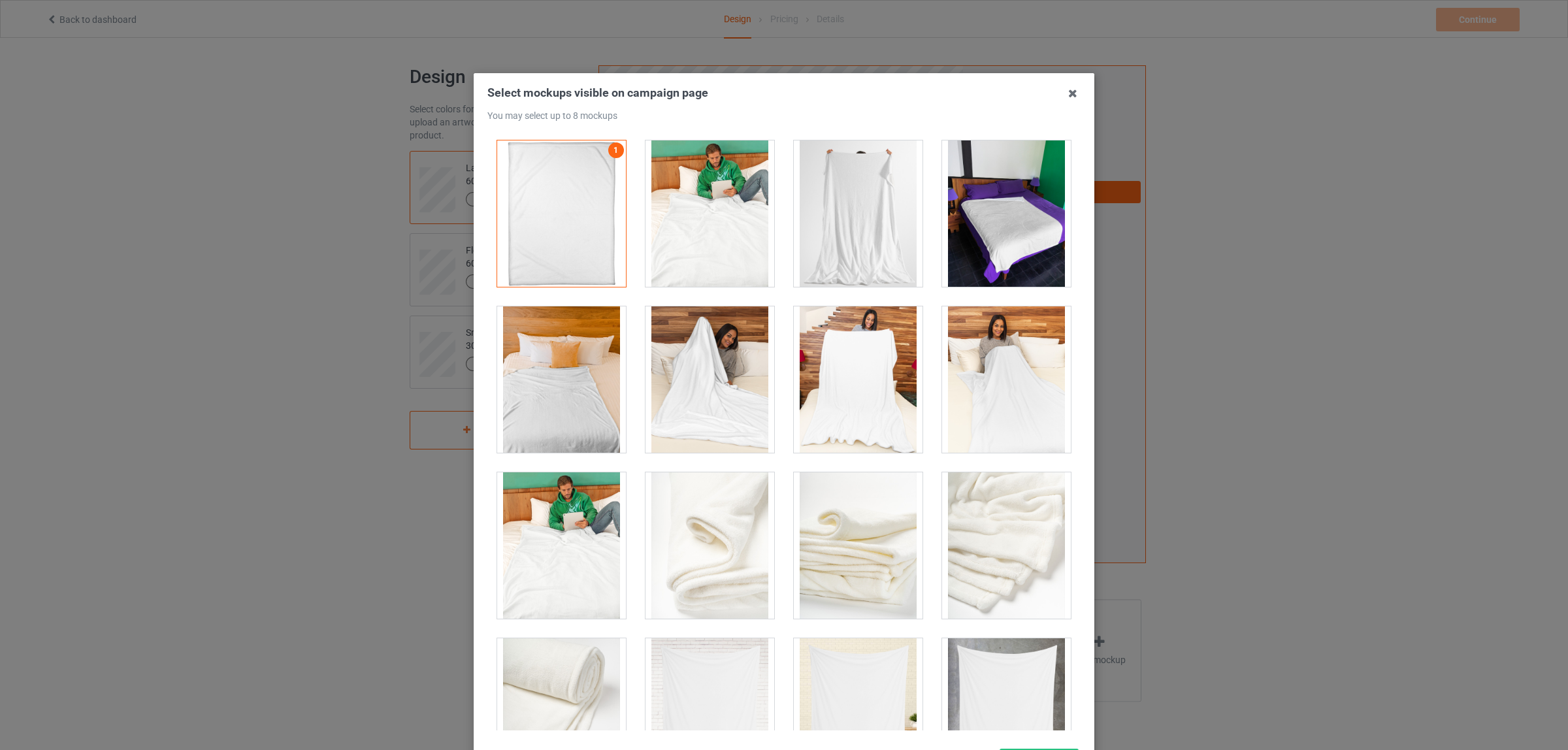
click at [847, 220] on div at bounding box center [858, 213] width 129 height 146
click at [963, 227] on div at bounding box center [1006, 213] width 129 height 146
click at [828, 407] on div at bounding box center [858, 380] width 129 height 146
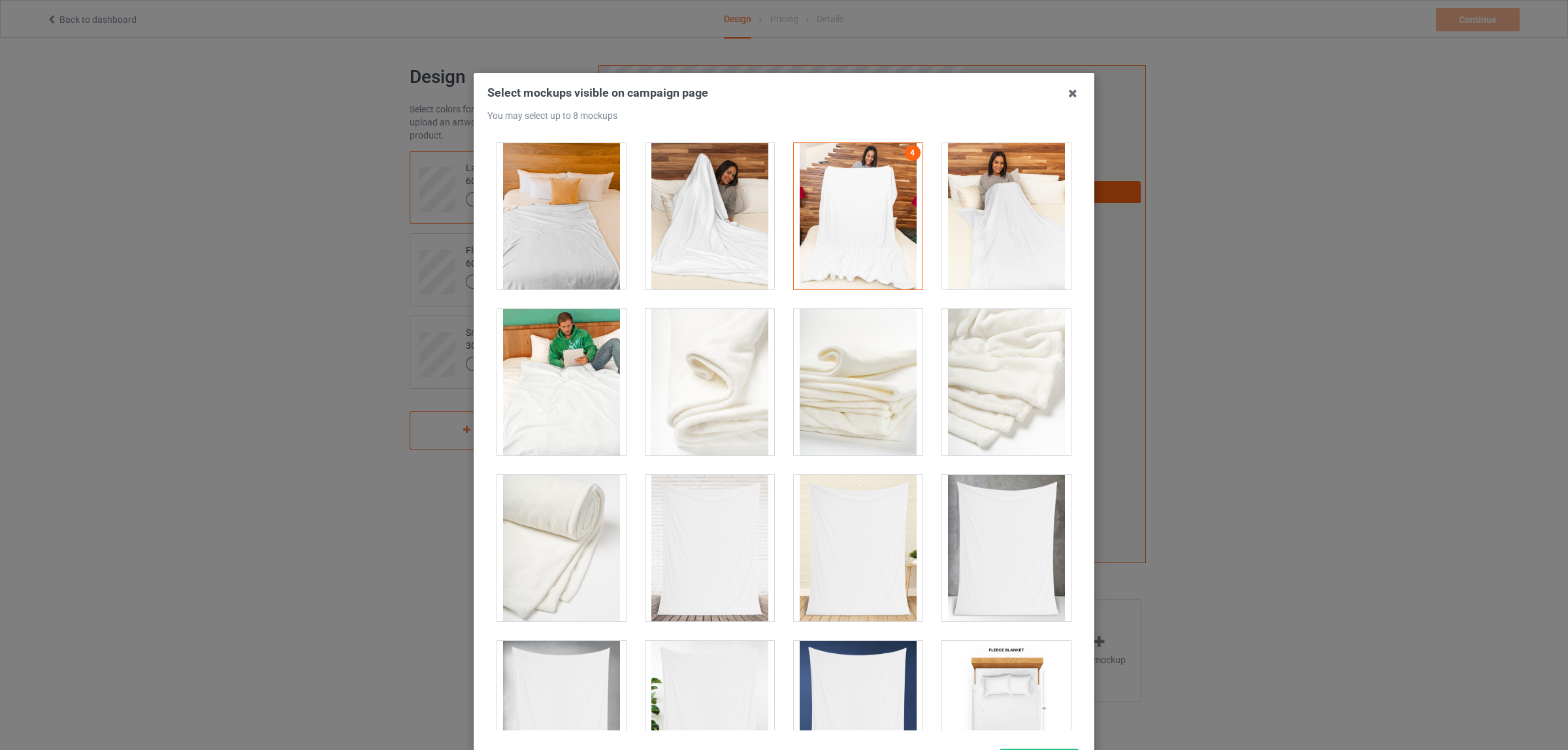
scroll to position [326, 0]
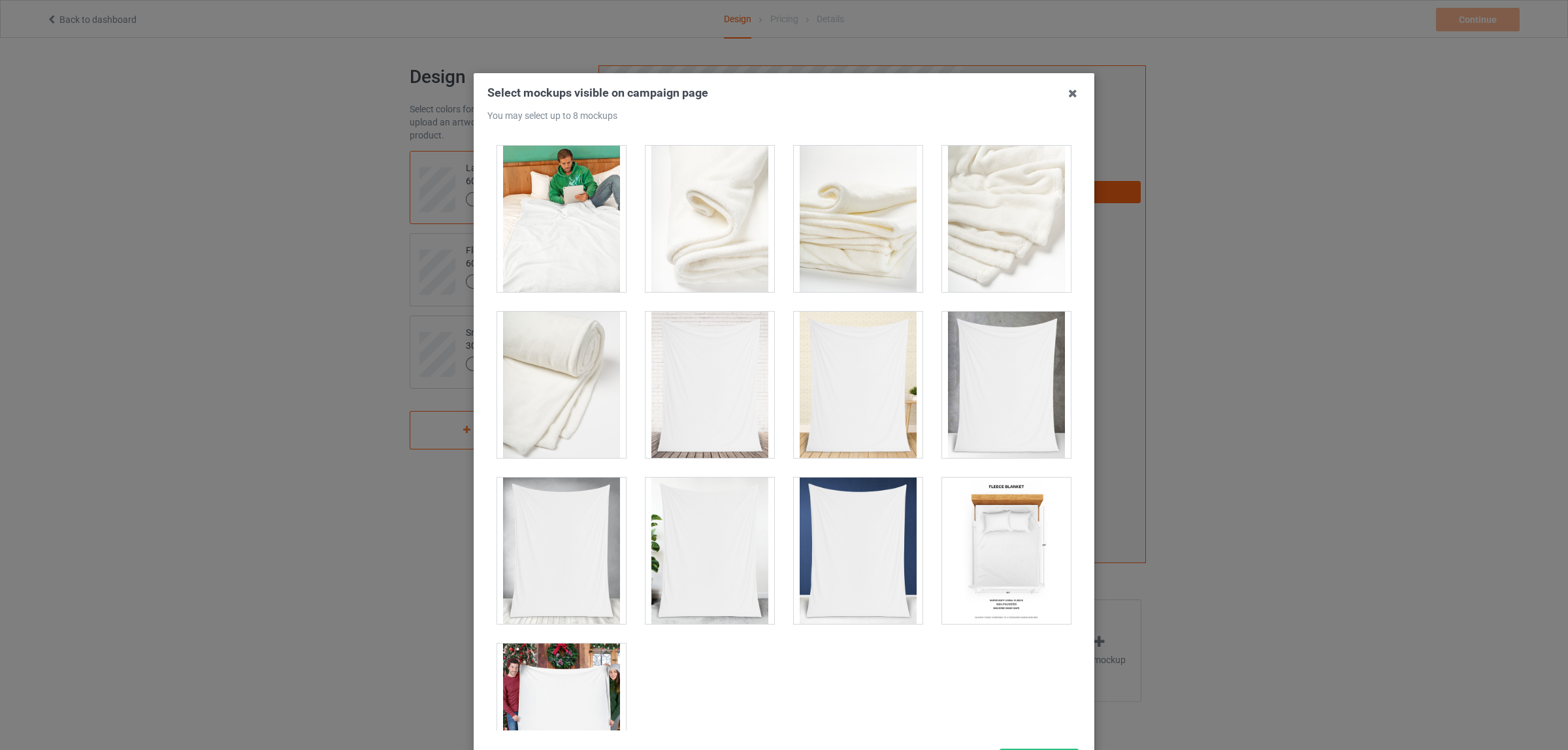
click at [698, 407] on div at bounding box center [709, 384] width 129 height 146
click at [687, 521] on div at bounding box center [709, 550] width 129 height 146
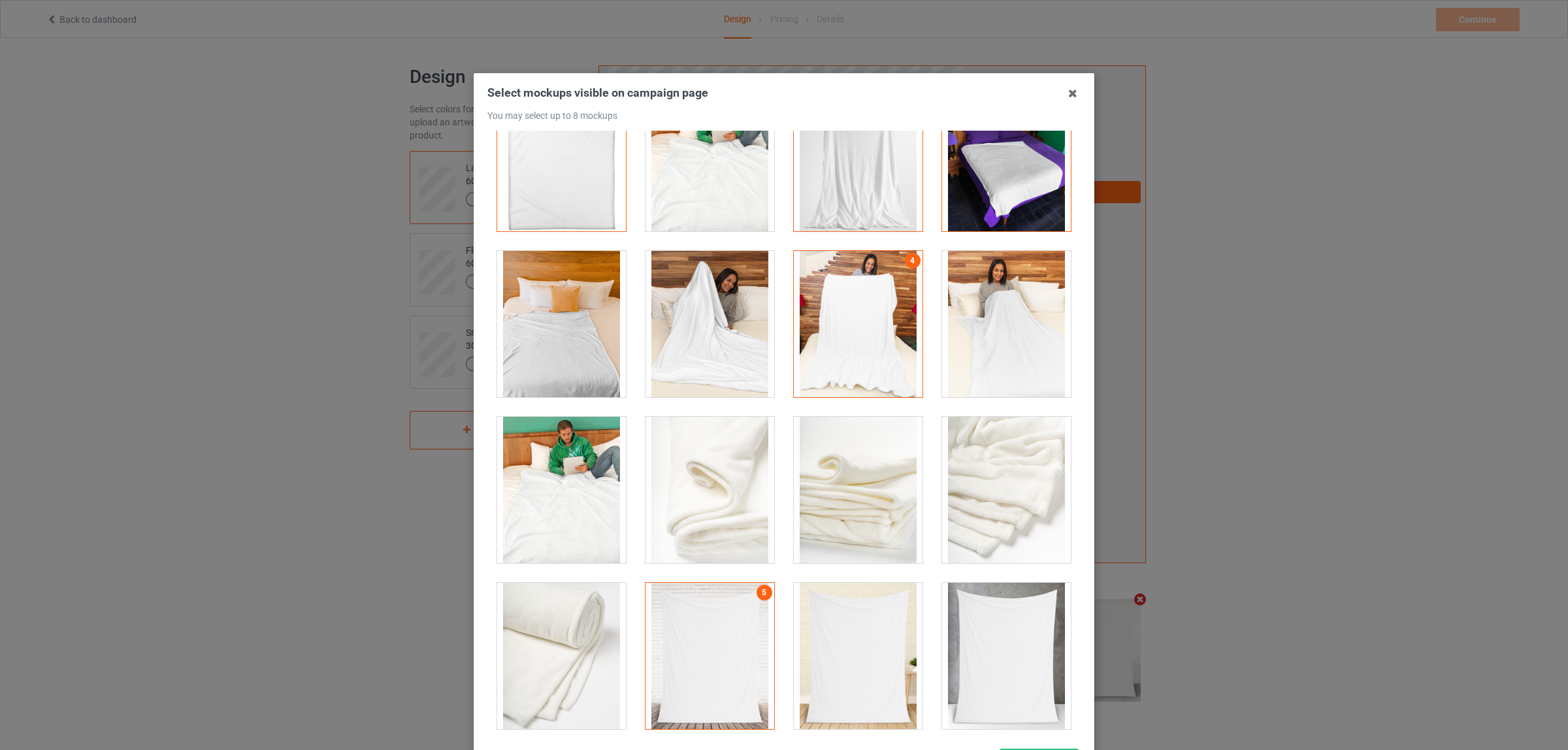
scroll to position [82, 0]
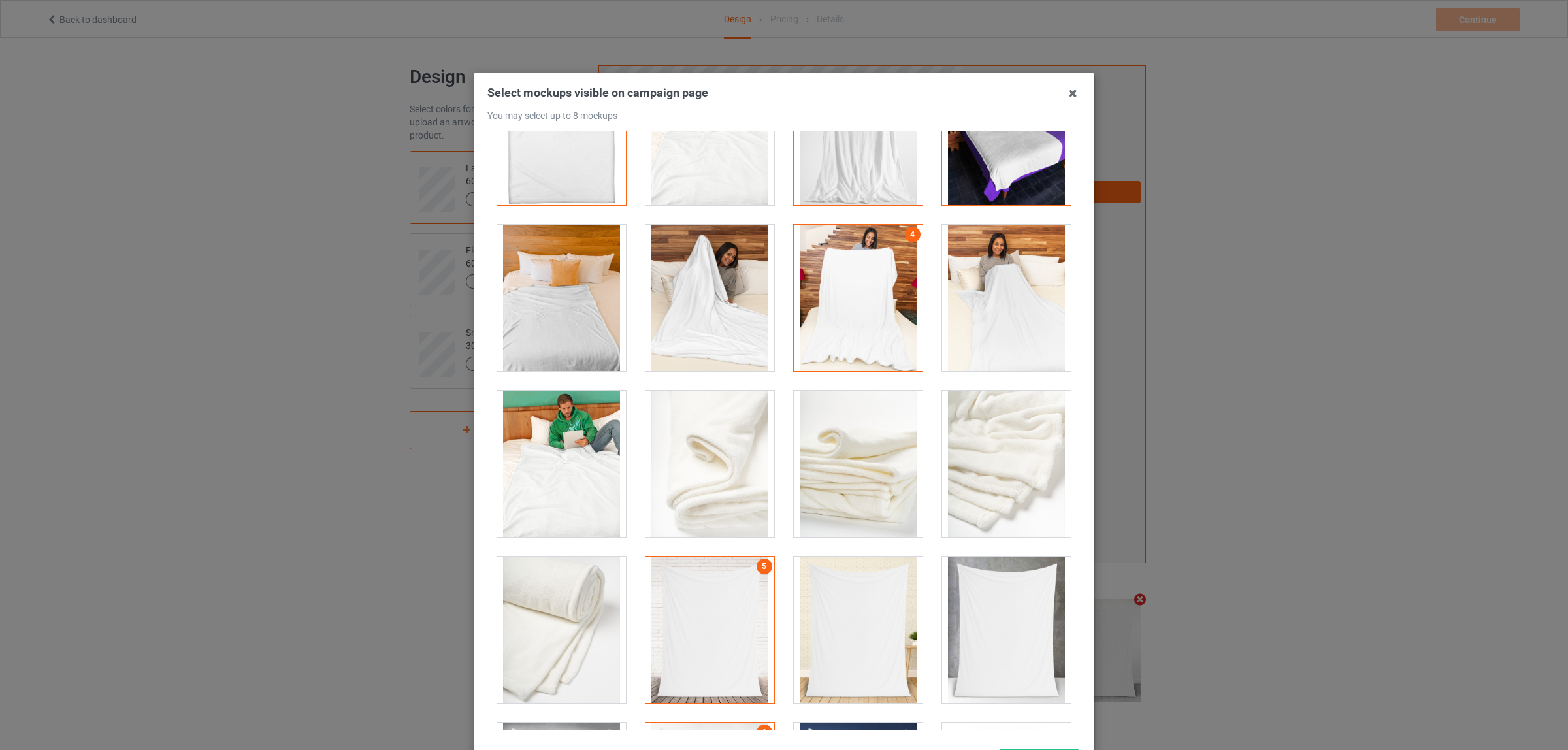
click at [719, 452] on div at bounding box center [709, 463] width 129 height 146
click at [719, 448] on div at bounding box center [709, 463] width 129 height 146
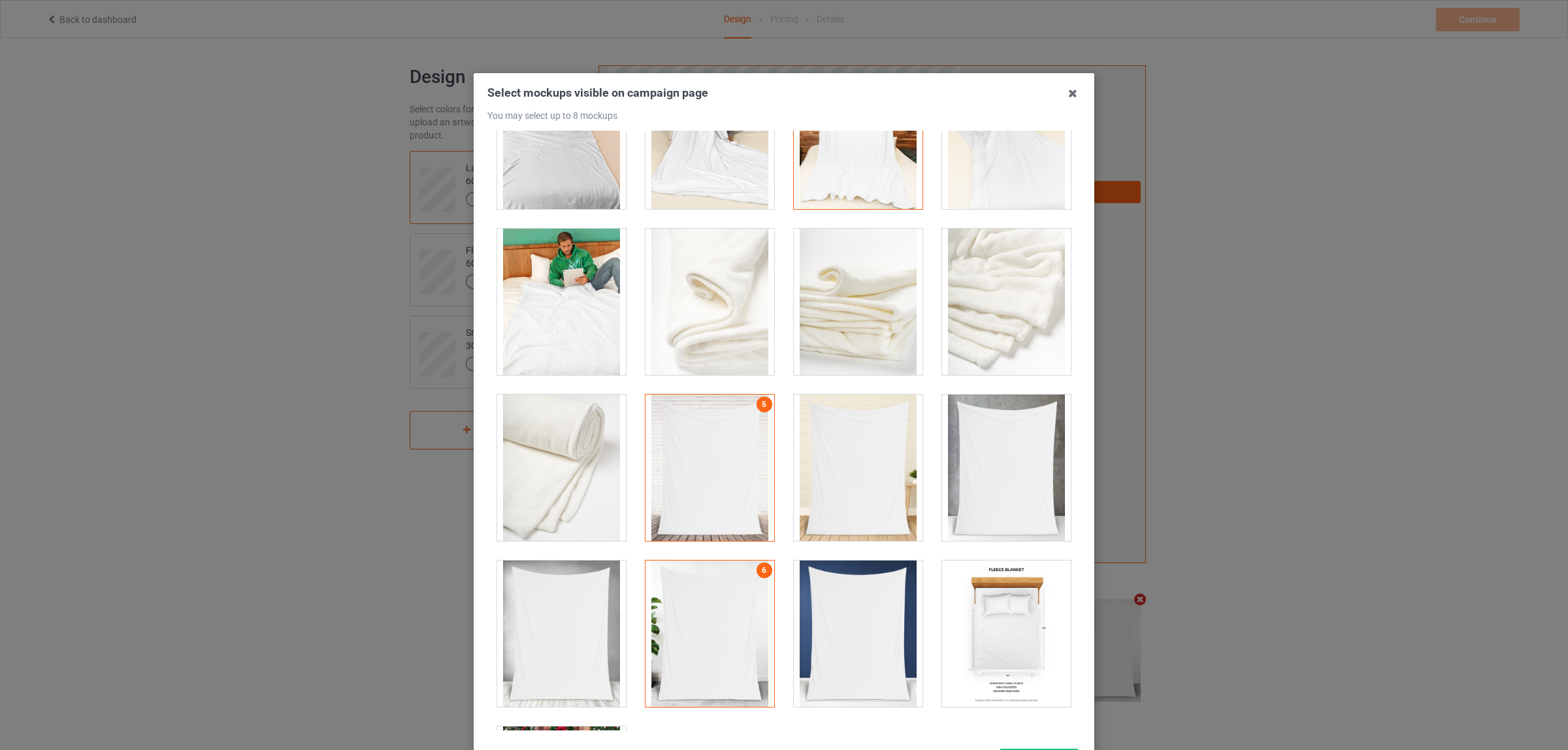
scroll to position [245, 0]
click at [855, 469] on div at bounding box center [858, 466] width 129 height 146
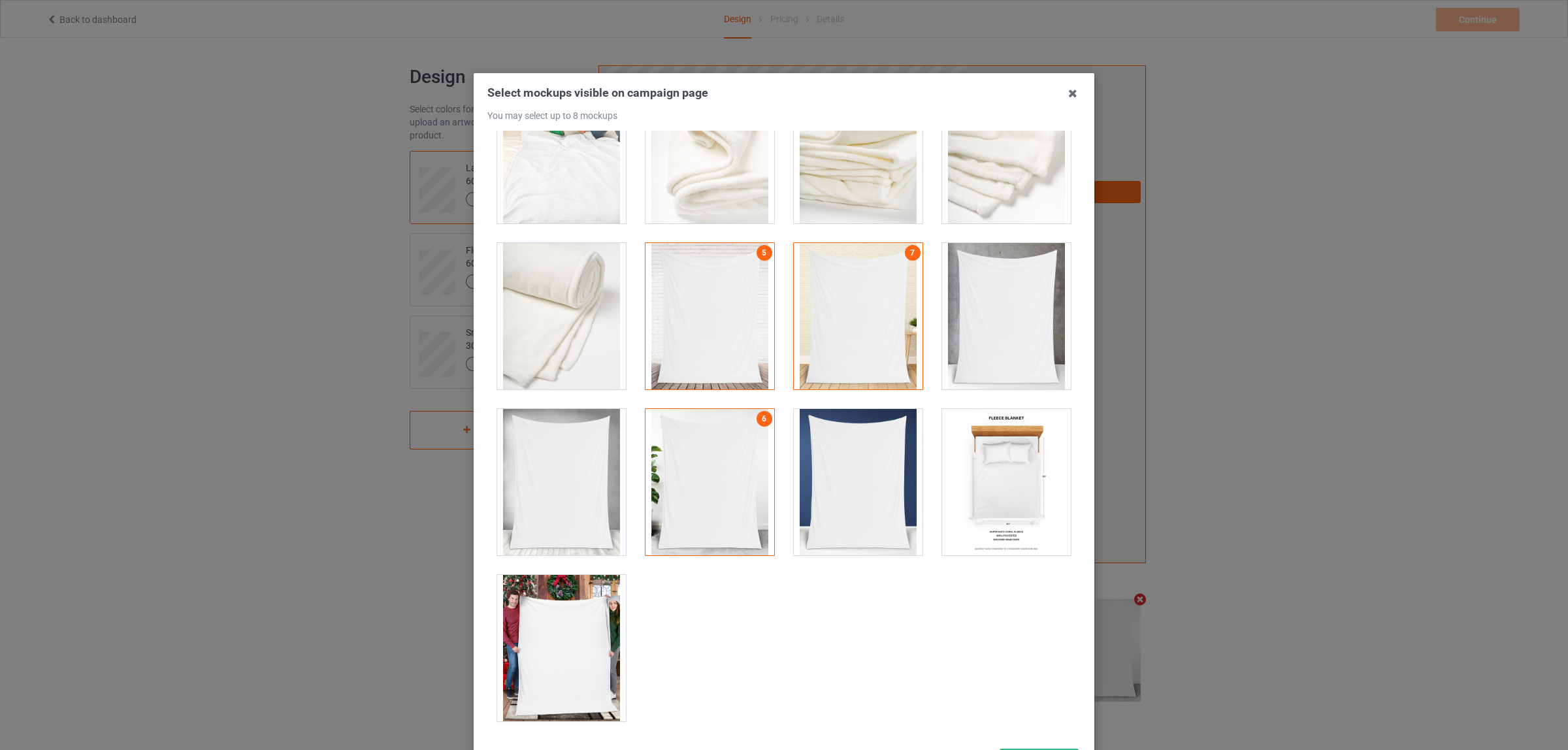
scroll to position [397, 0]
click at [977, 484] on div at bounding box center [1006, 481] width 129 height 146
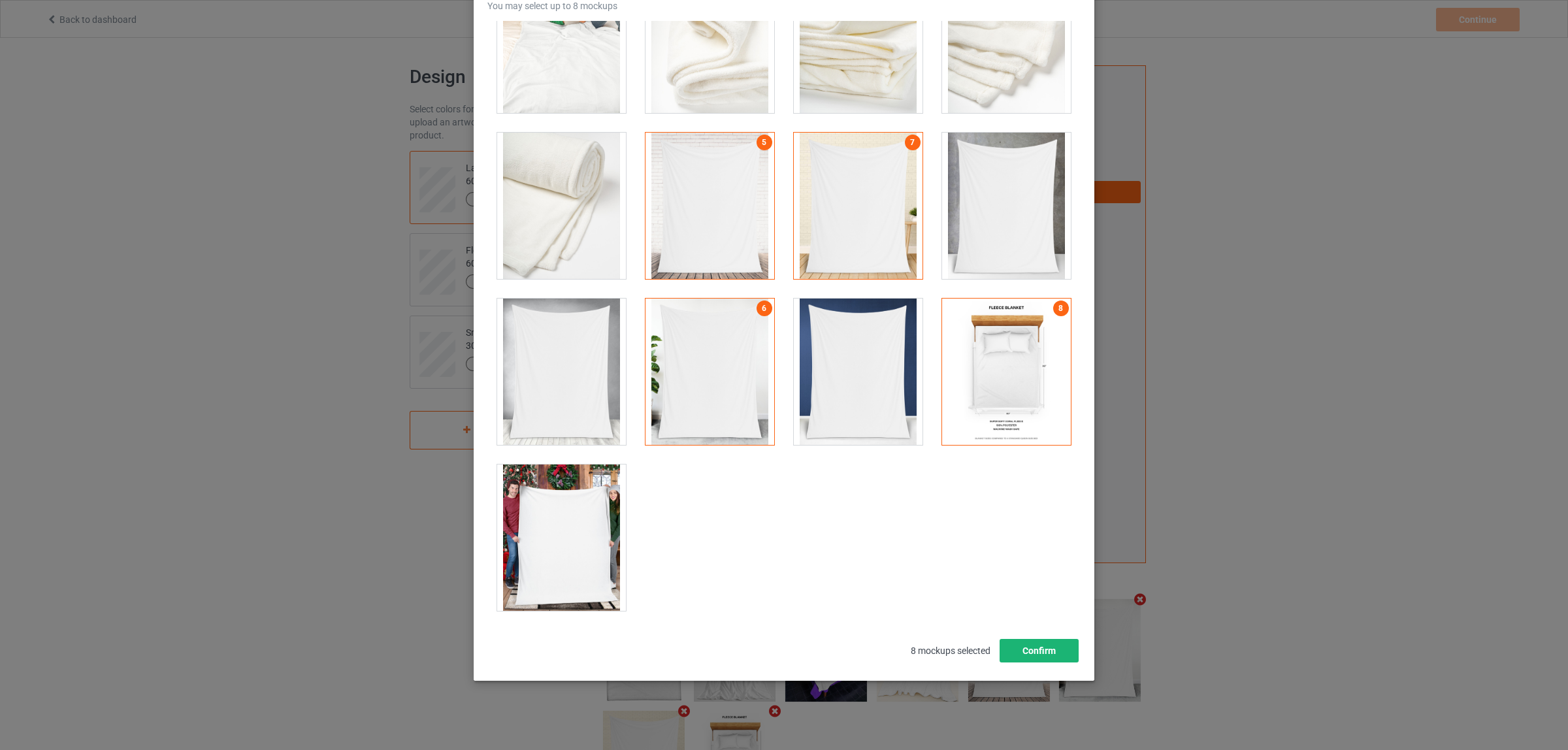
scroll to position [113, 0]
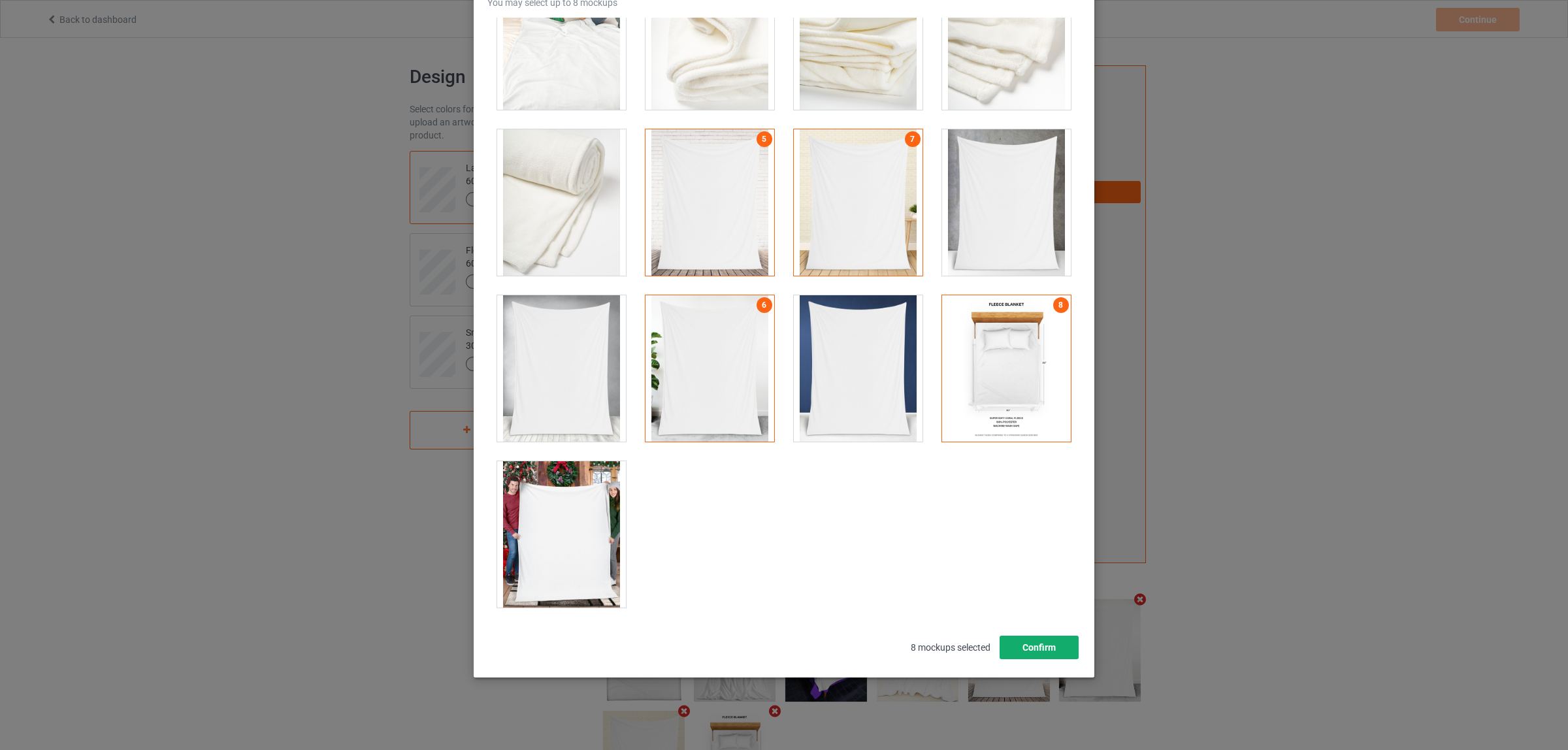
click at [1050, 641] on button "Confirm" at bounding box center [1039, 647] width 79 height 24
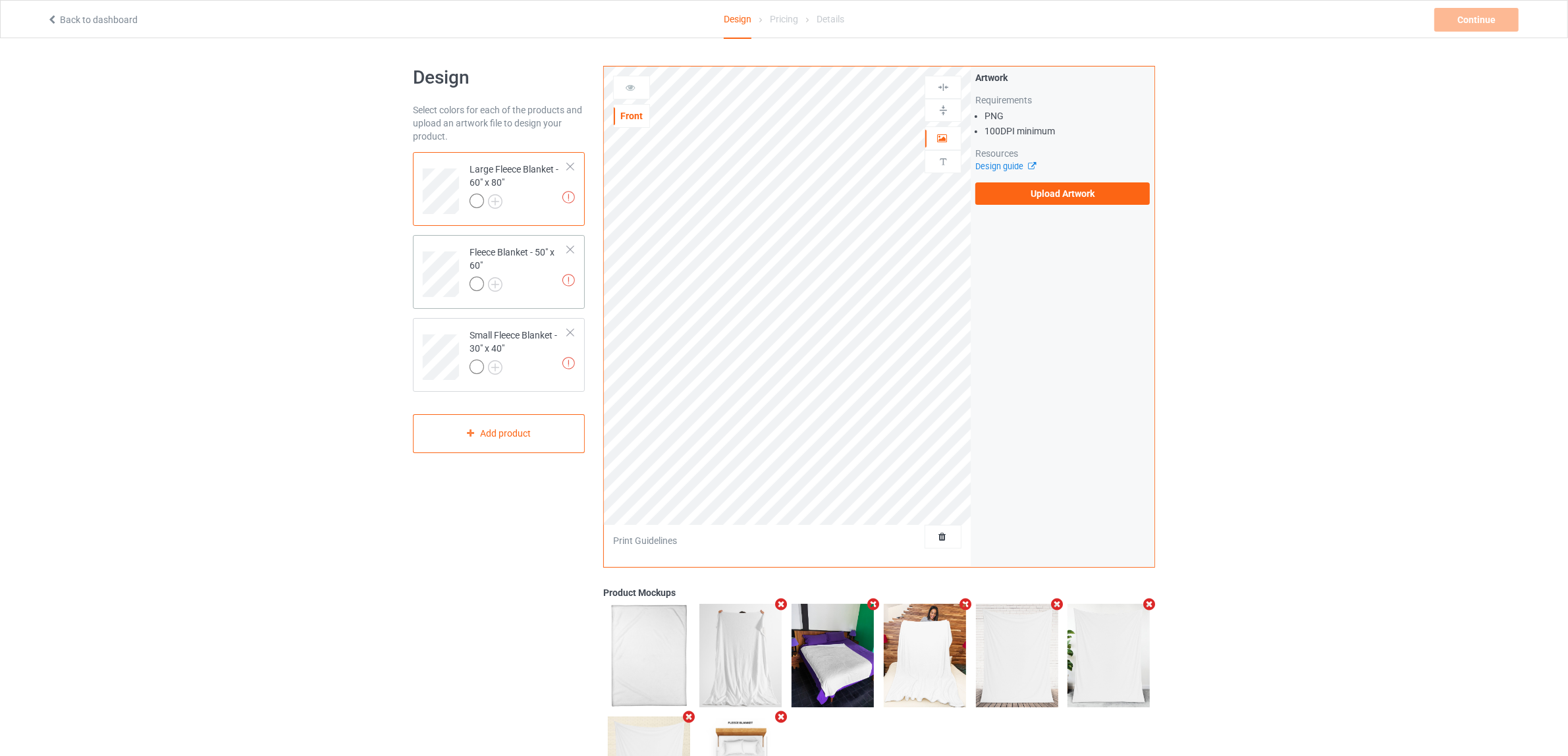
click at [527, 291] on div at bounding box center [518, 286] width 98 height 18
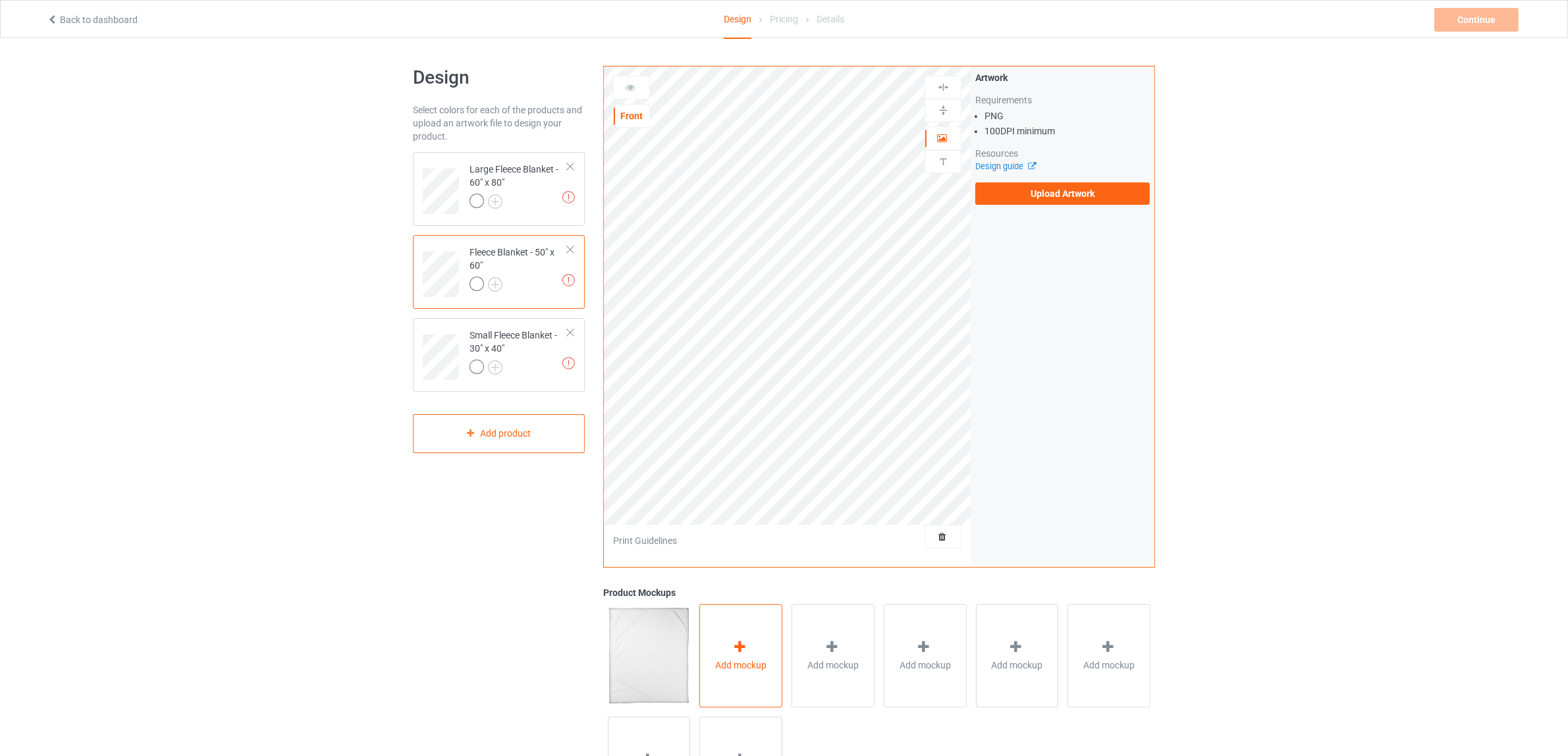
click at [754, 649] on div "Add mockup" at bounding box center [741, 655] width 83 height 103
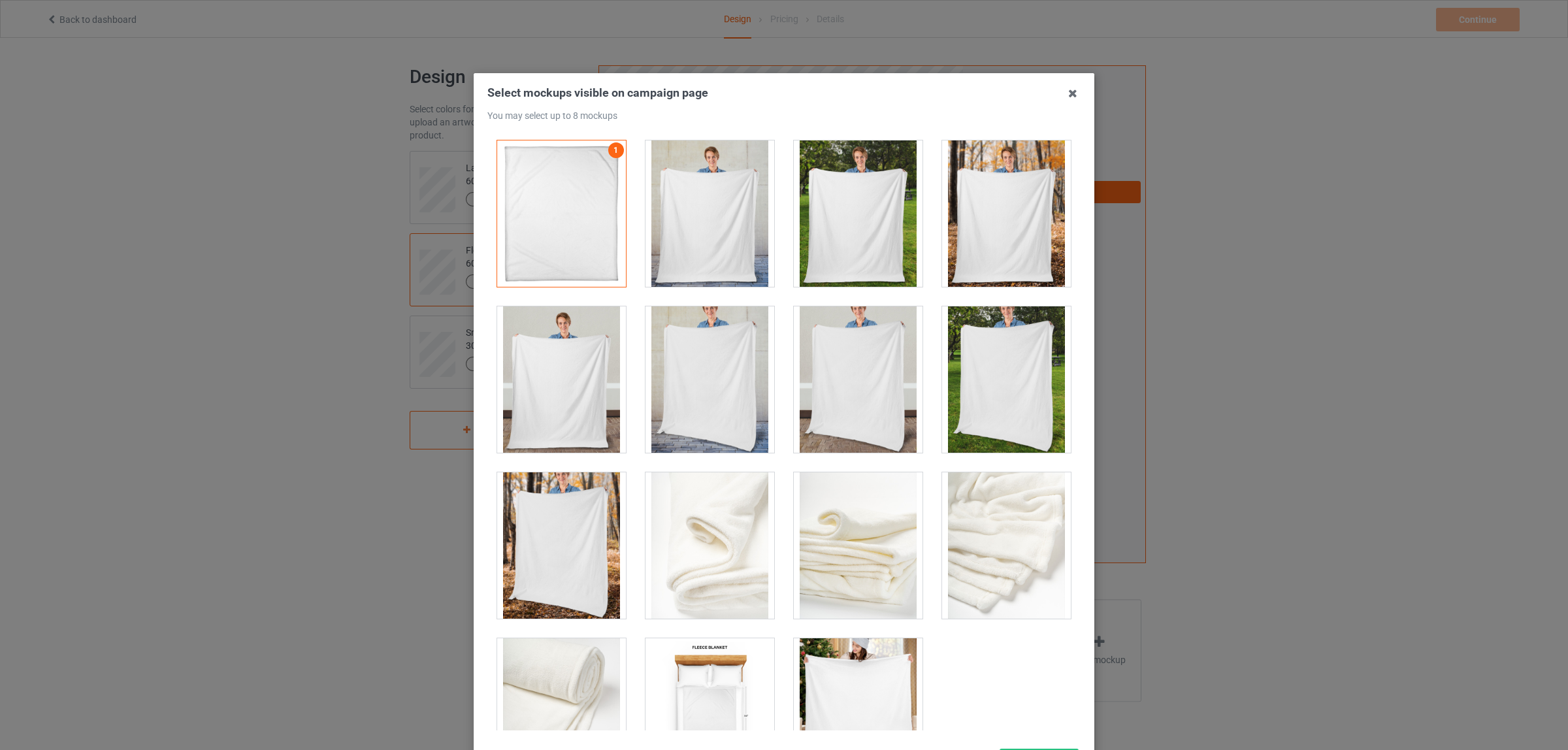
click at [712, 243] on div at bounding box center [709, 213] width 129 height 146
click at [844, 243] on div at bounding box center [858, 213] width 129 height 146
click at [543, 387] on div at bounding box center [561, 380] width 129 height 146
click at [854, 235] on div at bounding box center [858, 213] width 129 height 146
click at [850, 229] on div at bounding box center [858, 213] width 129 height 146
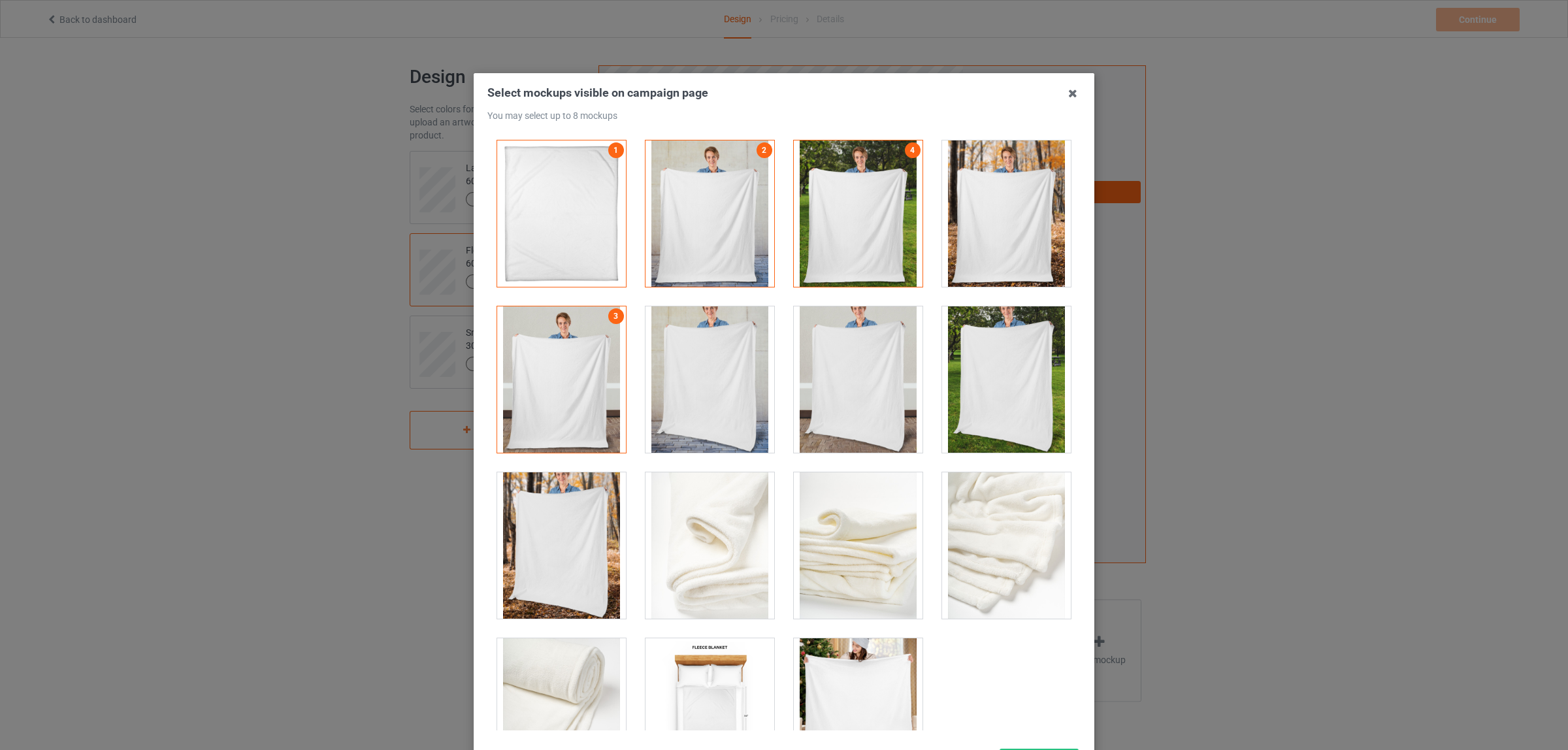
click at [968, 227] on div at bounding box center [1006, 213] width 129 height 146
click at [831, 400] on div at bounding box center [858, 380] width 129 height 146
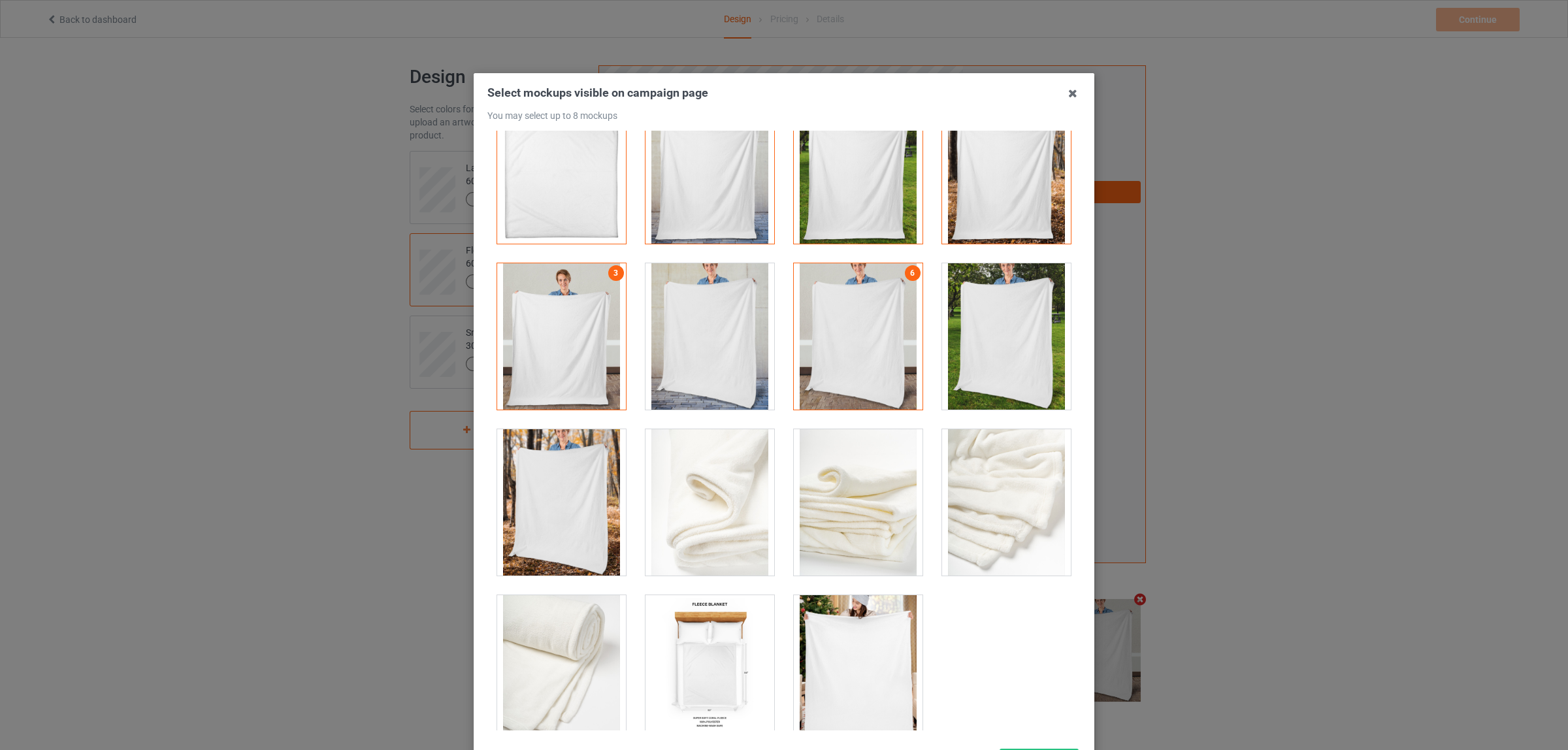
scroll to position [64, 0]
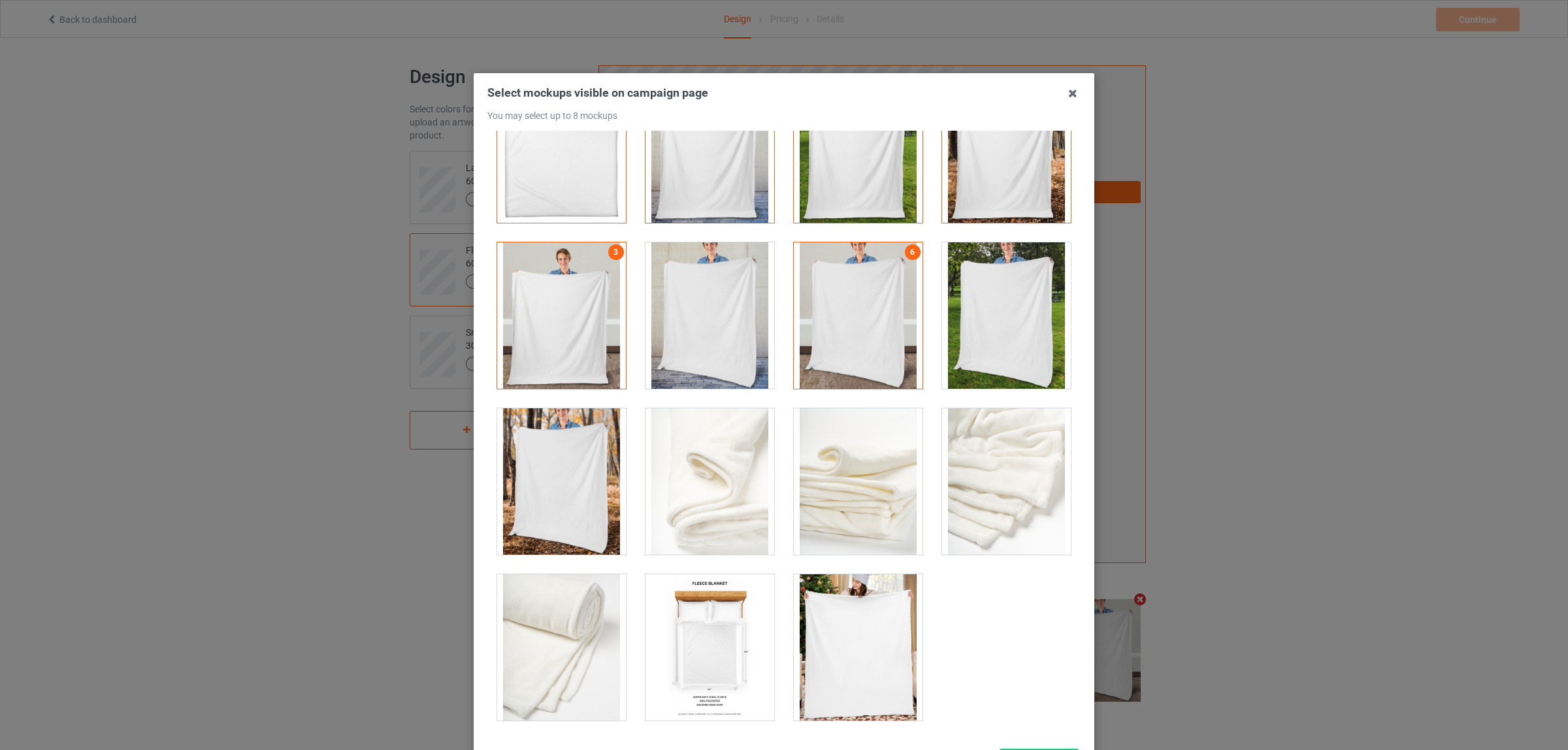
click at [706, 624] on div at bounding box center [709, 647] width 129 height 146
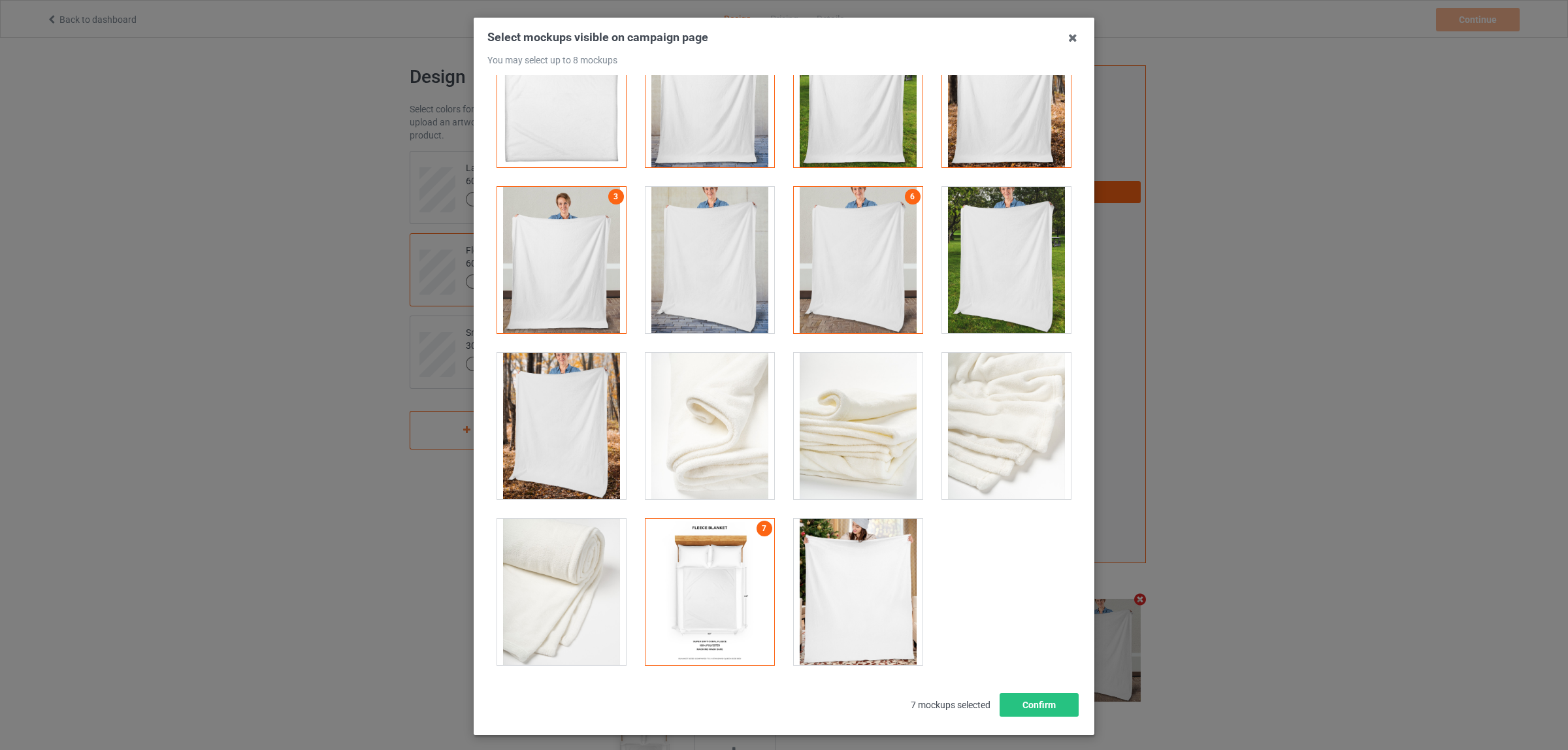
scroll to position [113, 0]
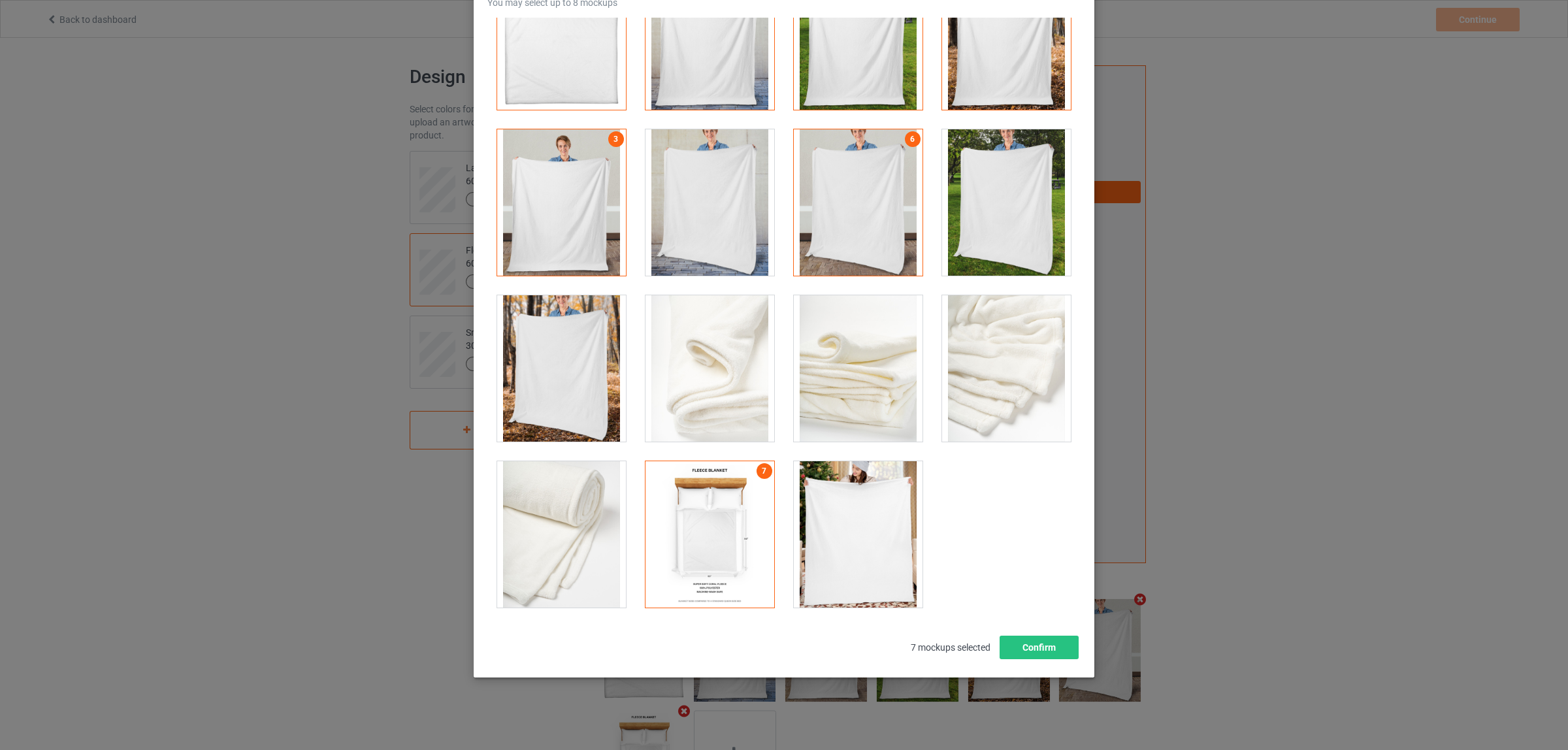
click at [718, 518] on div at bounding box center [709, 534] width 129 height 146
click at [971, 224] on div at bounding box center [1006, 202] width 129 height 146
click at [709, 538] on div at bounding box center [709, 534] width 129 height 146
click at [1033, 644] on button "Confirm" at bounding box center [1039, 647] width 79 height 24
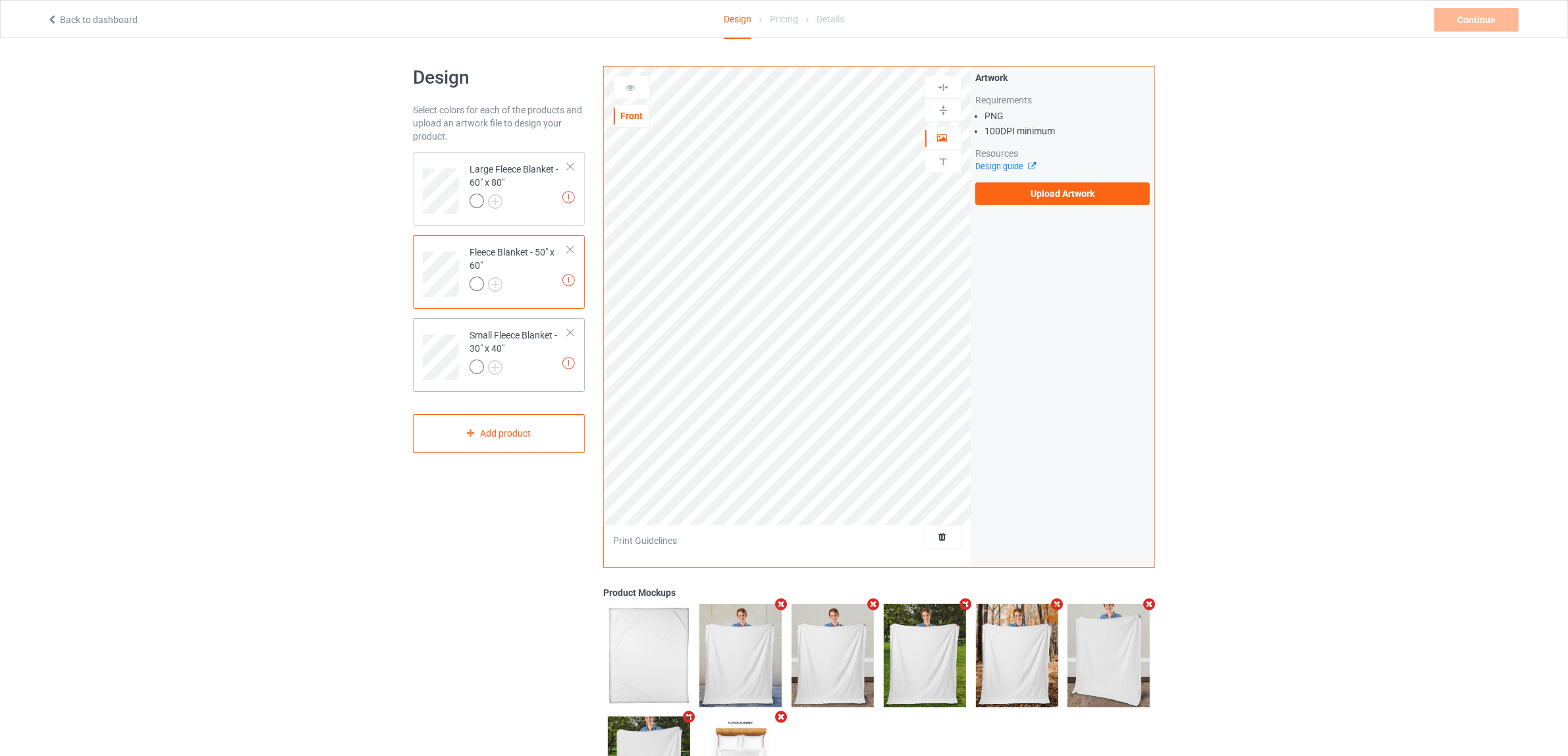
click at [522, 367] on div at bounding box center [518, 368] width 98 height 18
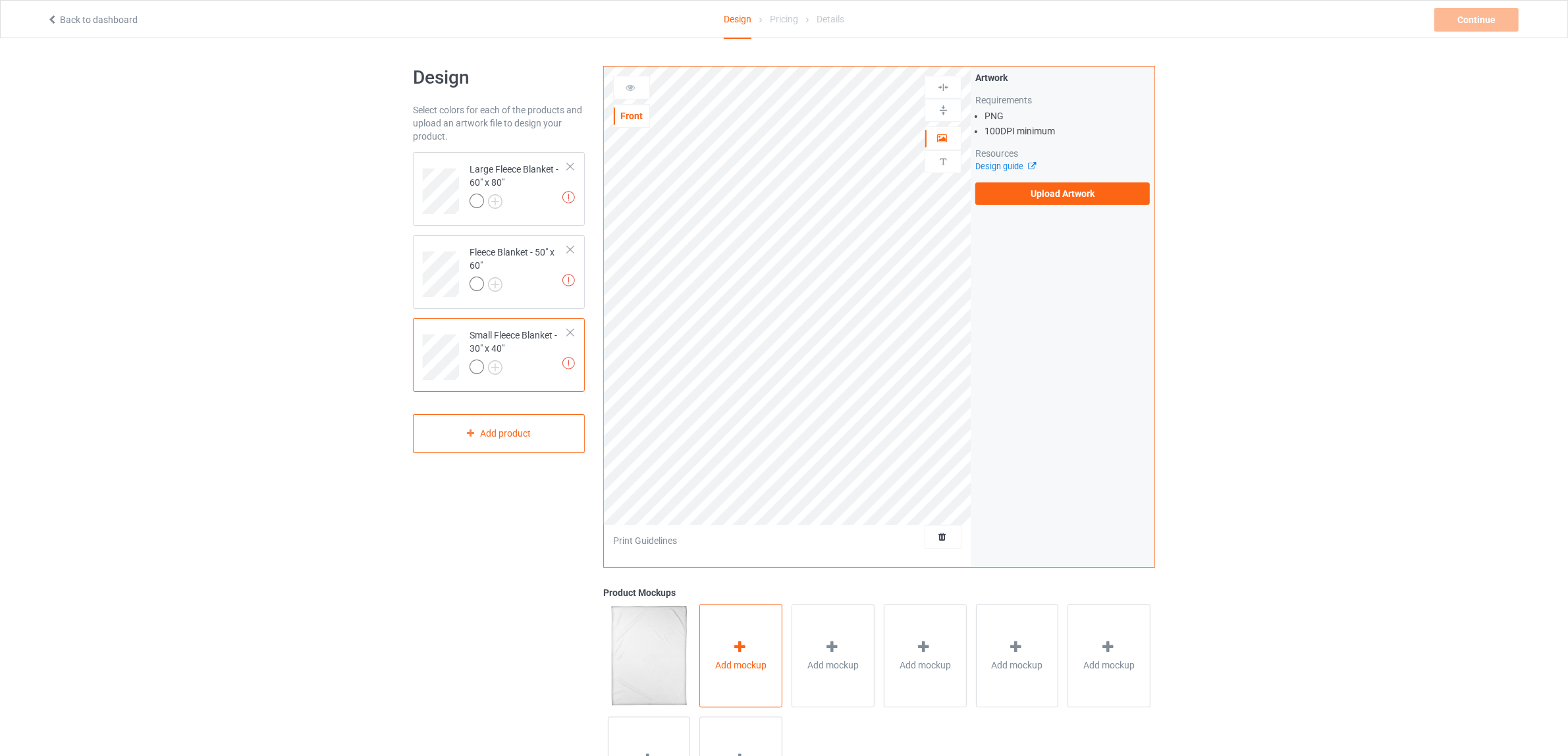
click at [714, 646] on div "Add mockup" at bounding box center [741, 655] width 83 height 103
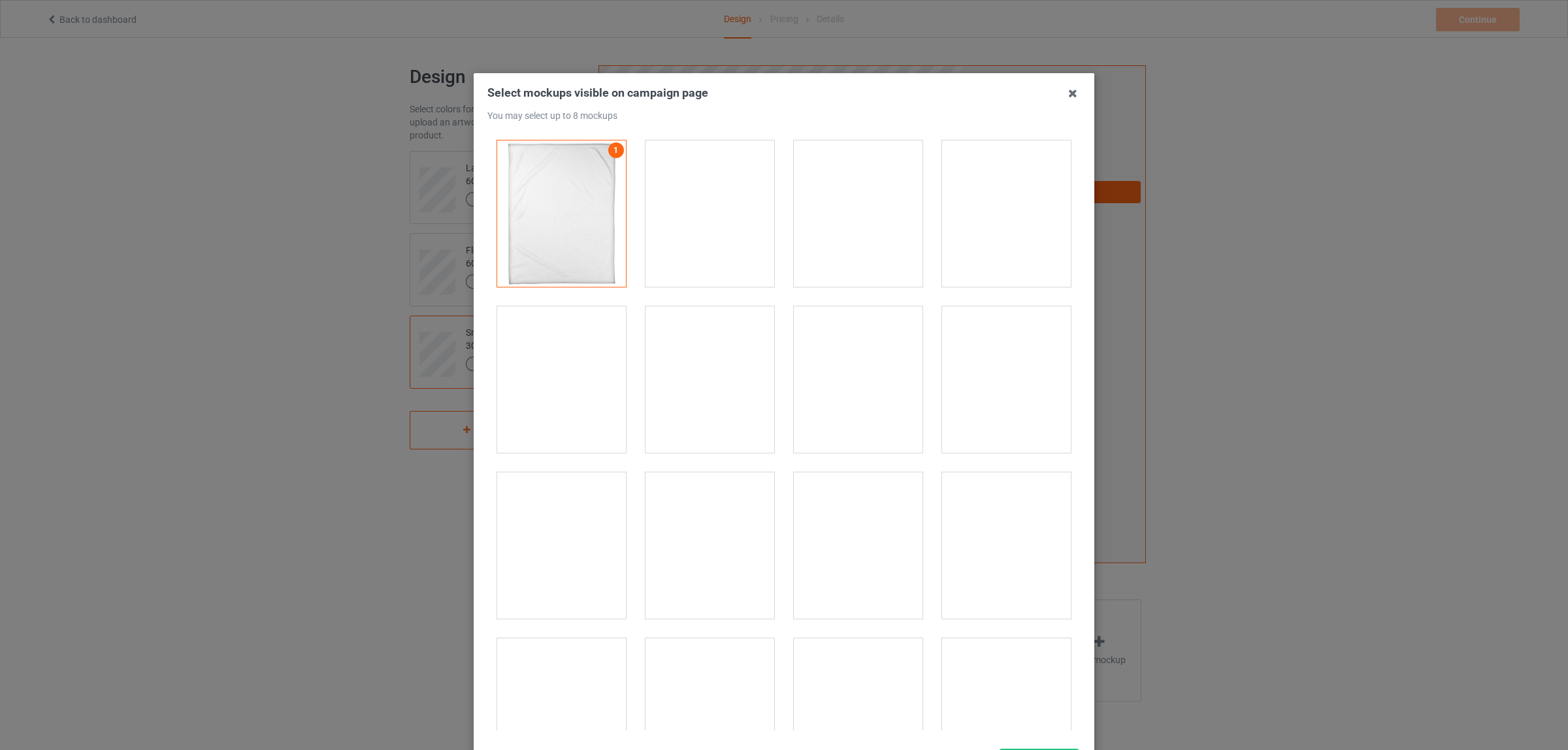
click at [722, 227] on div at bounding box center [709, 213] width 129 height 146
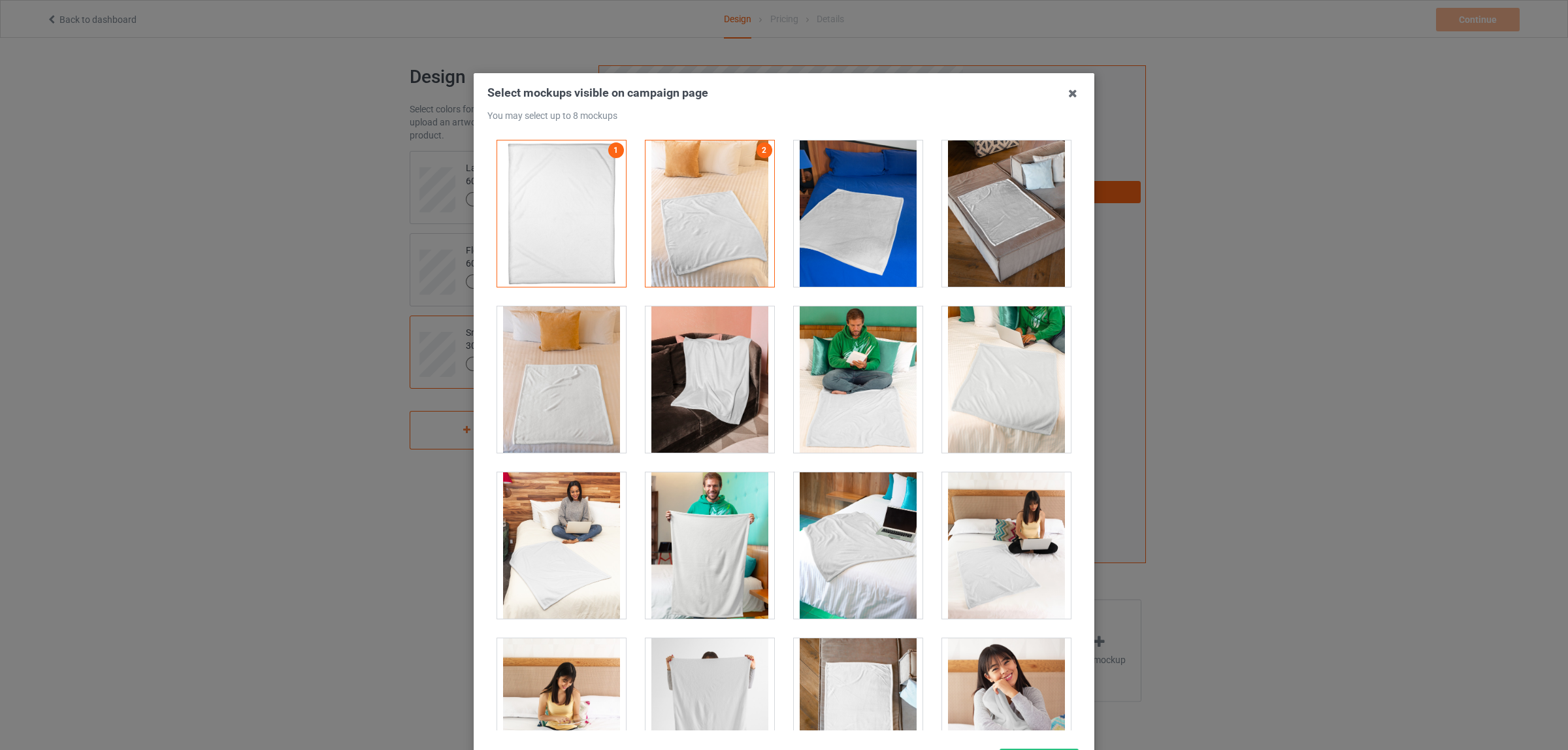
click at [850, 237] on div at bounding box center [858, 213] width 129 height 146
click at [969, 237] on div at bounding box center [1006, 213] width 129 height 146
click at [978, 230] on div at bounding box center [1006, 213] width 129 height 146
click at [988, 390] on div at bounding box center [1006, 380] width 129 height 146
click at [577, 402] on div at bounding box center [561, 380] width 129 height 146
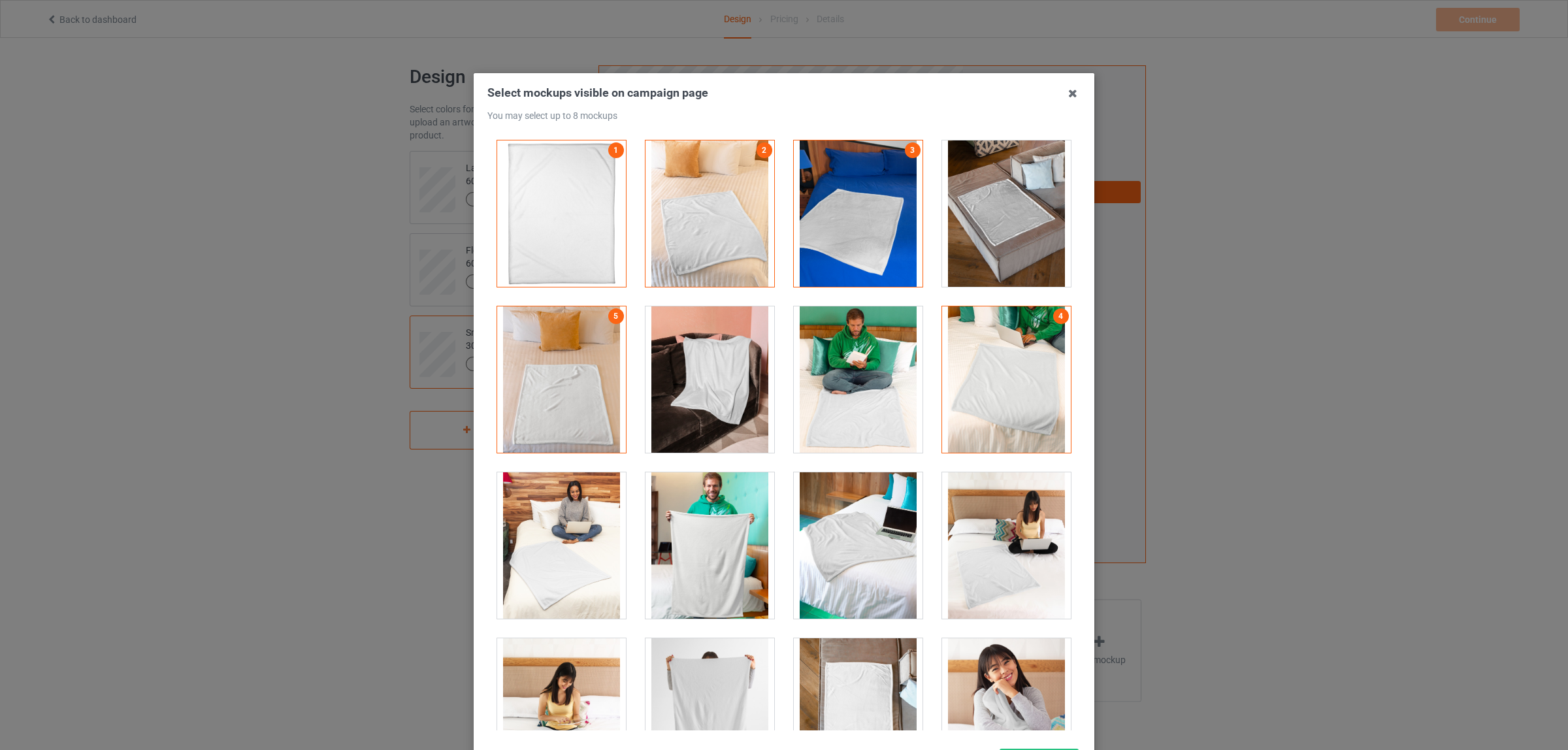
click at [681, 410] on div at bounding box center [709, 380] width 129 height 146
click at [700, 584] on div at bounding box center [709, 545] width 129 height 146
click at [706, 560] on div at bounding box center [709, 545] width 129 height 146
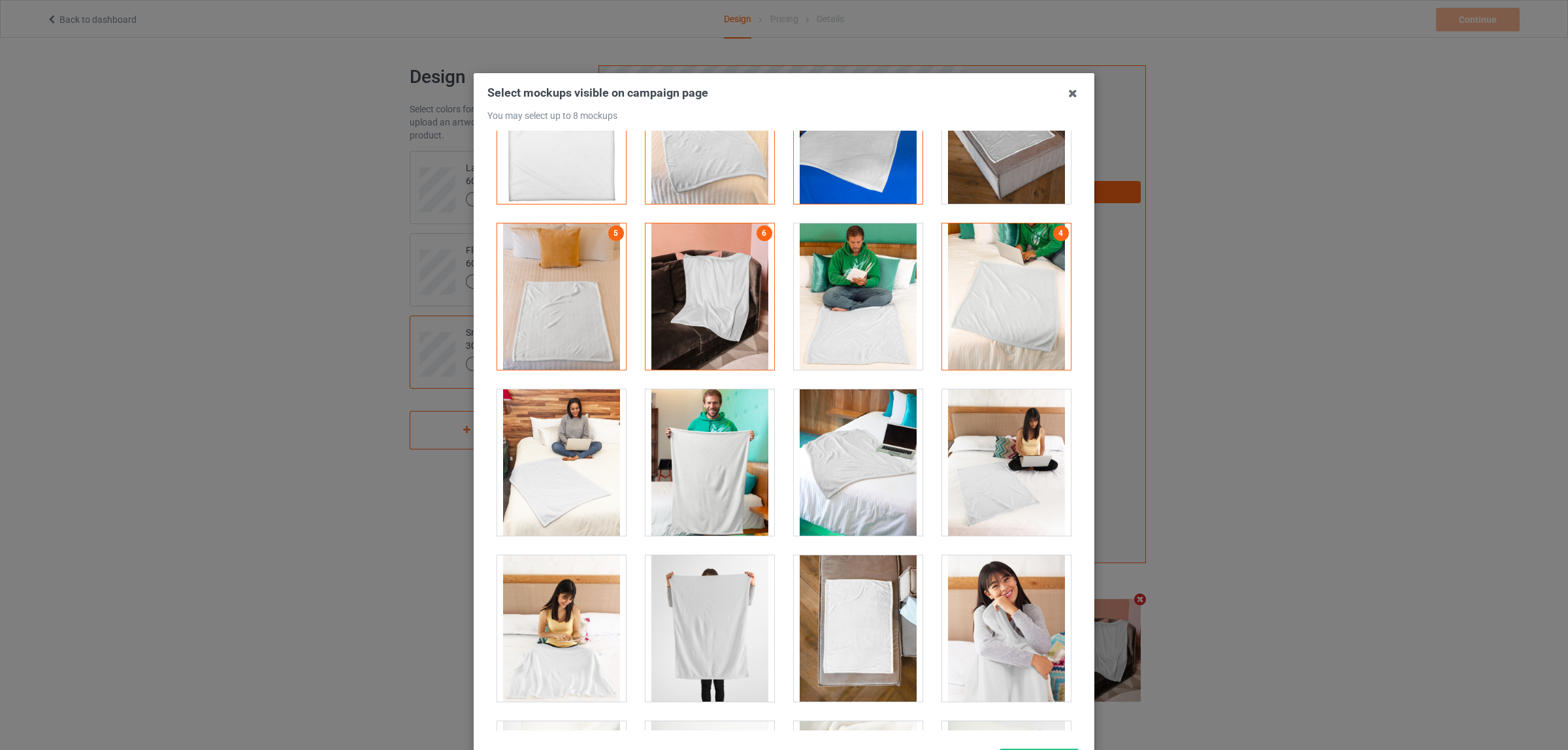
scroll to position [163, 0]
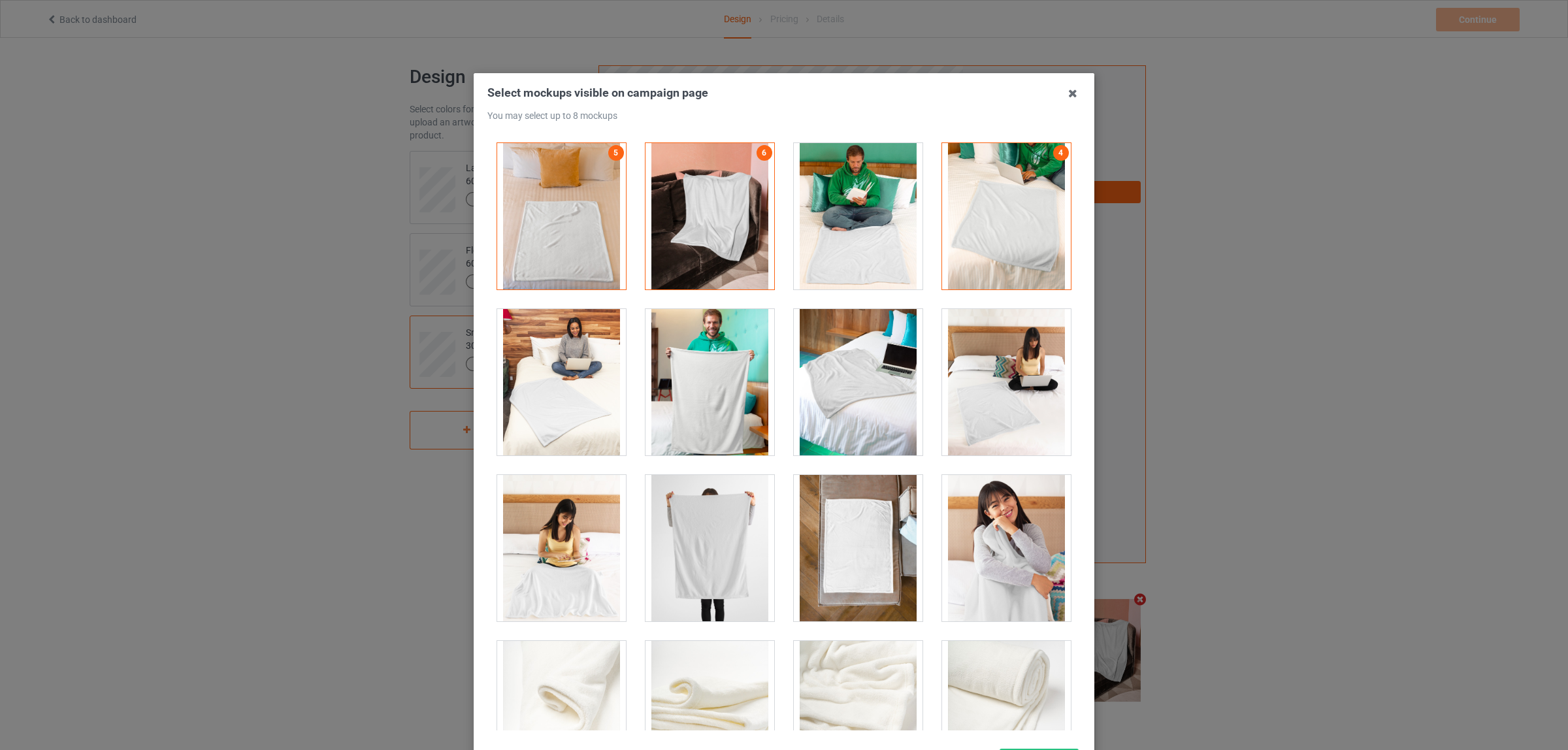
click at [723, 548] on div at bounding box center [709, 548] width 129 height 146
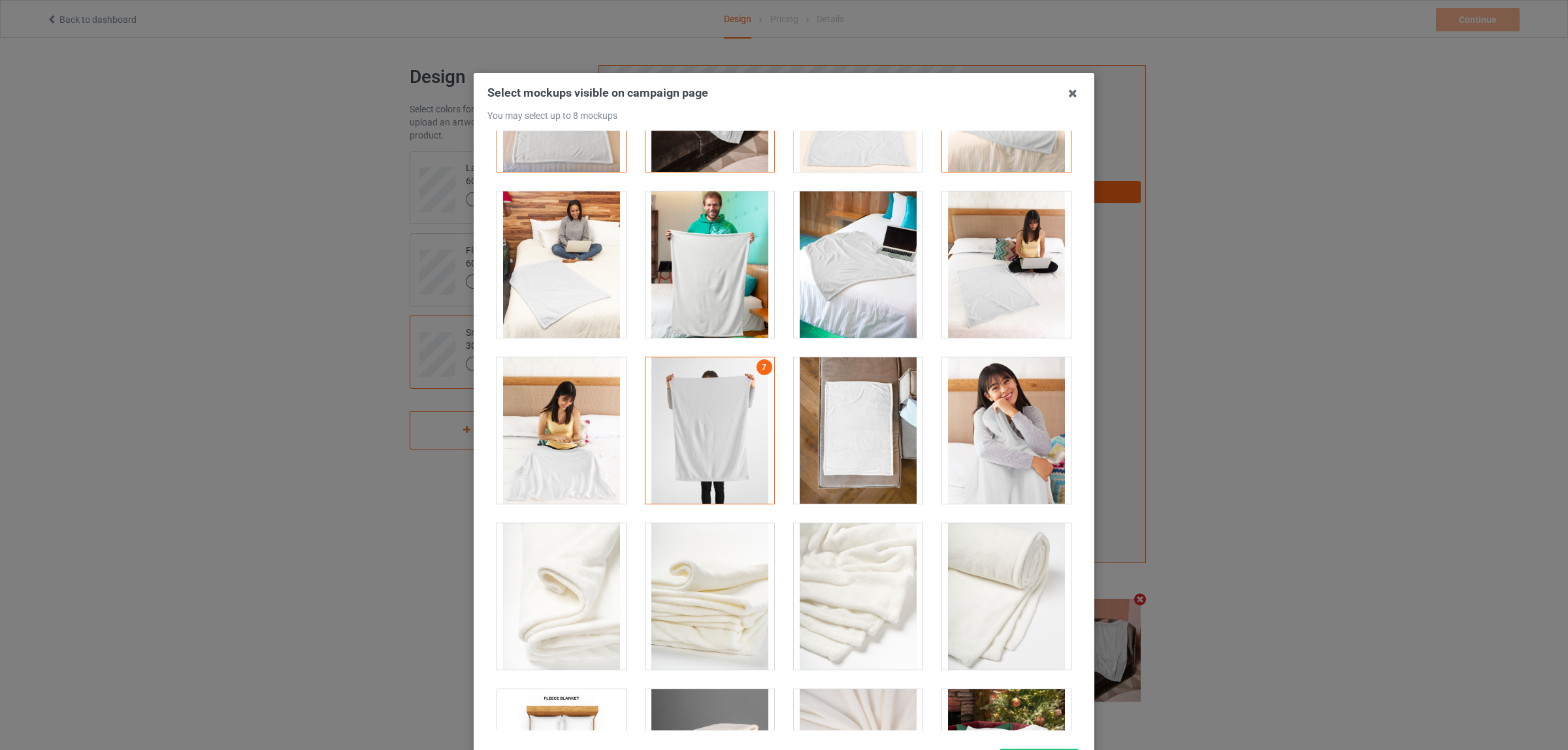
scroll to position [326, 0]
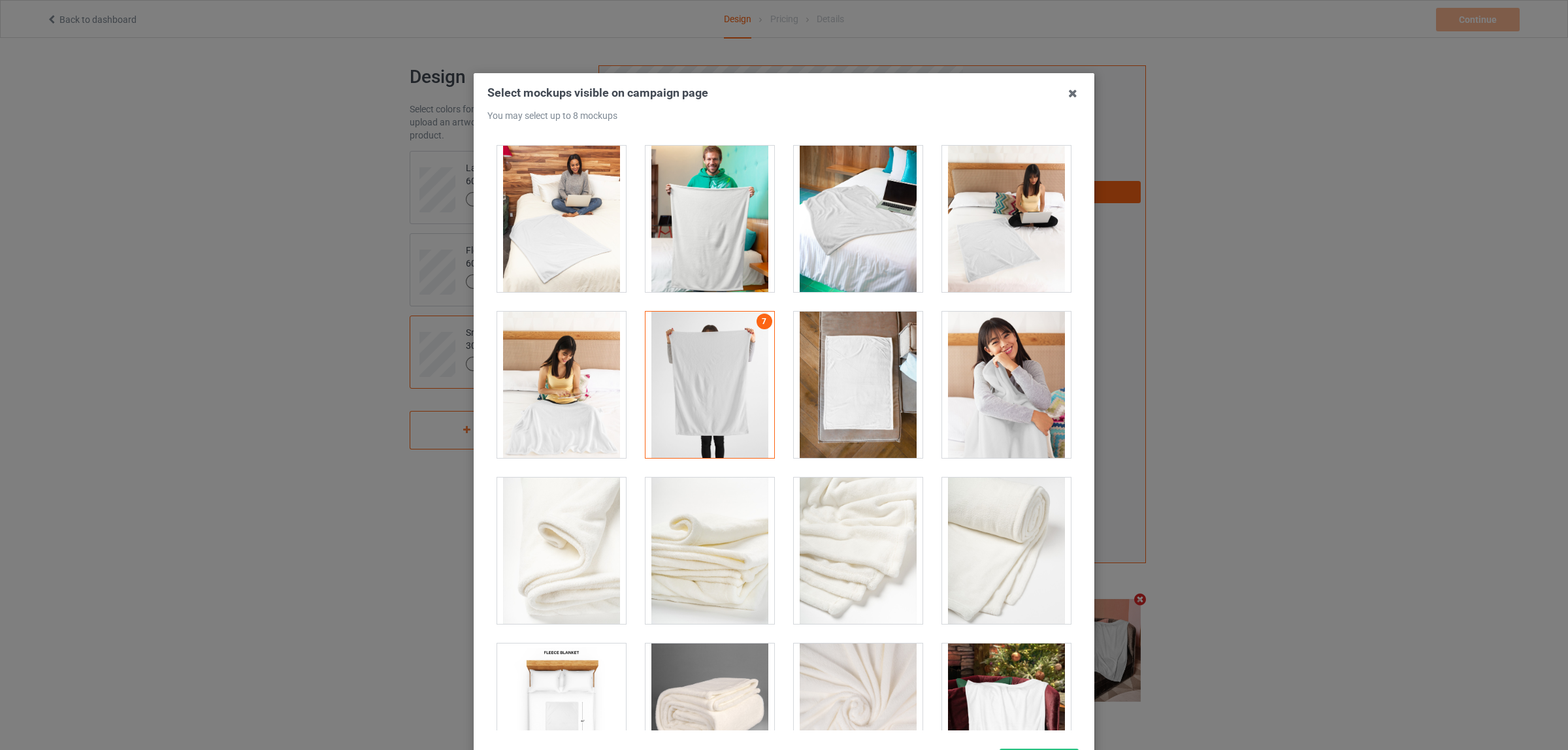
click at [844, 406] on div at bounding box center [858, 384] width 129 height 146
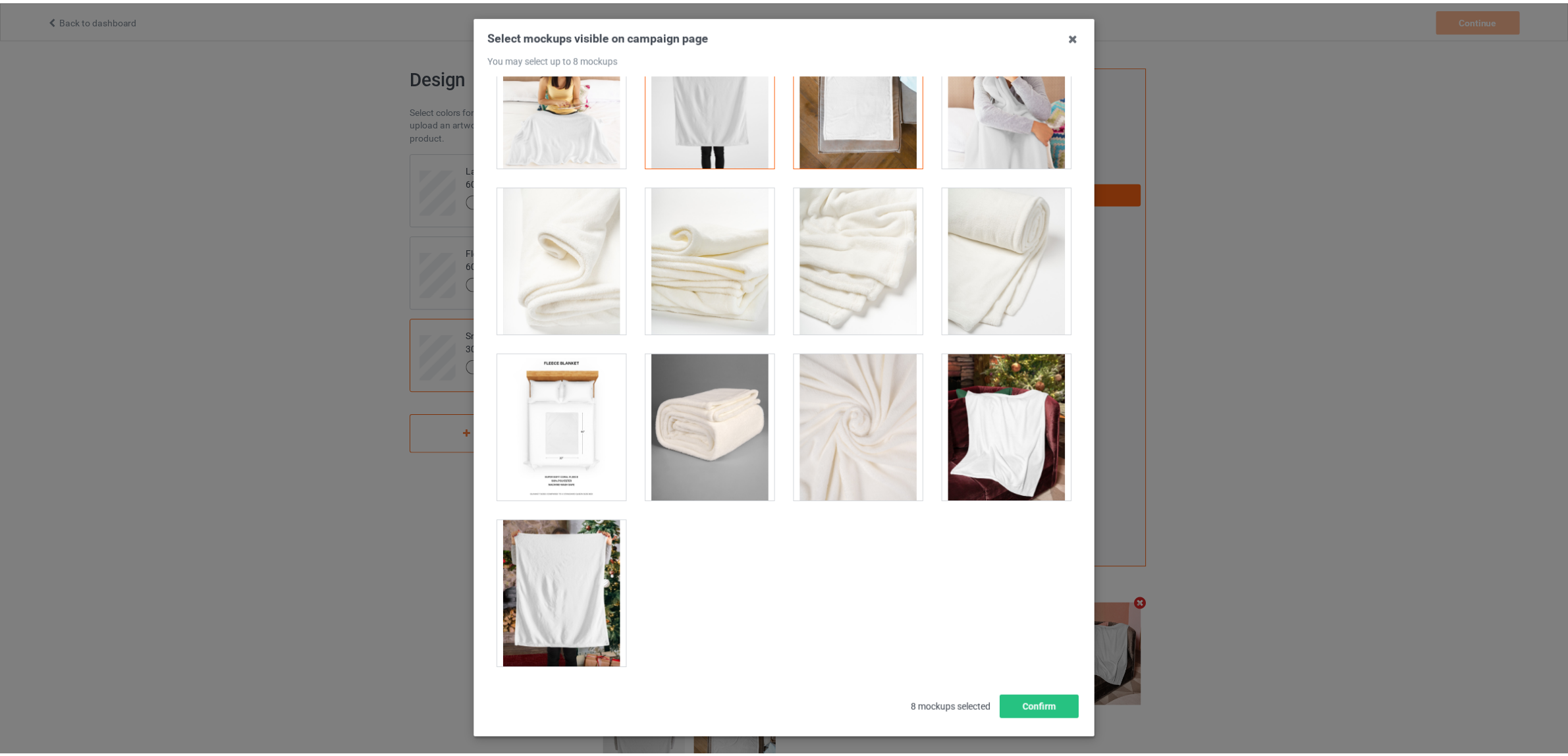
scroll to position [114, 0]
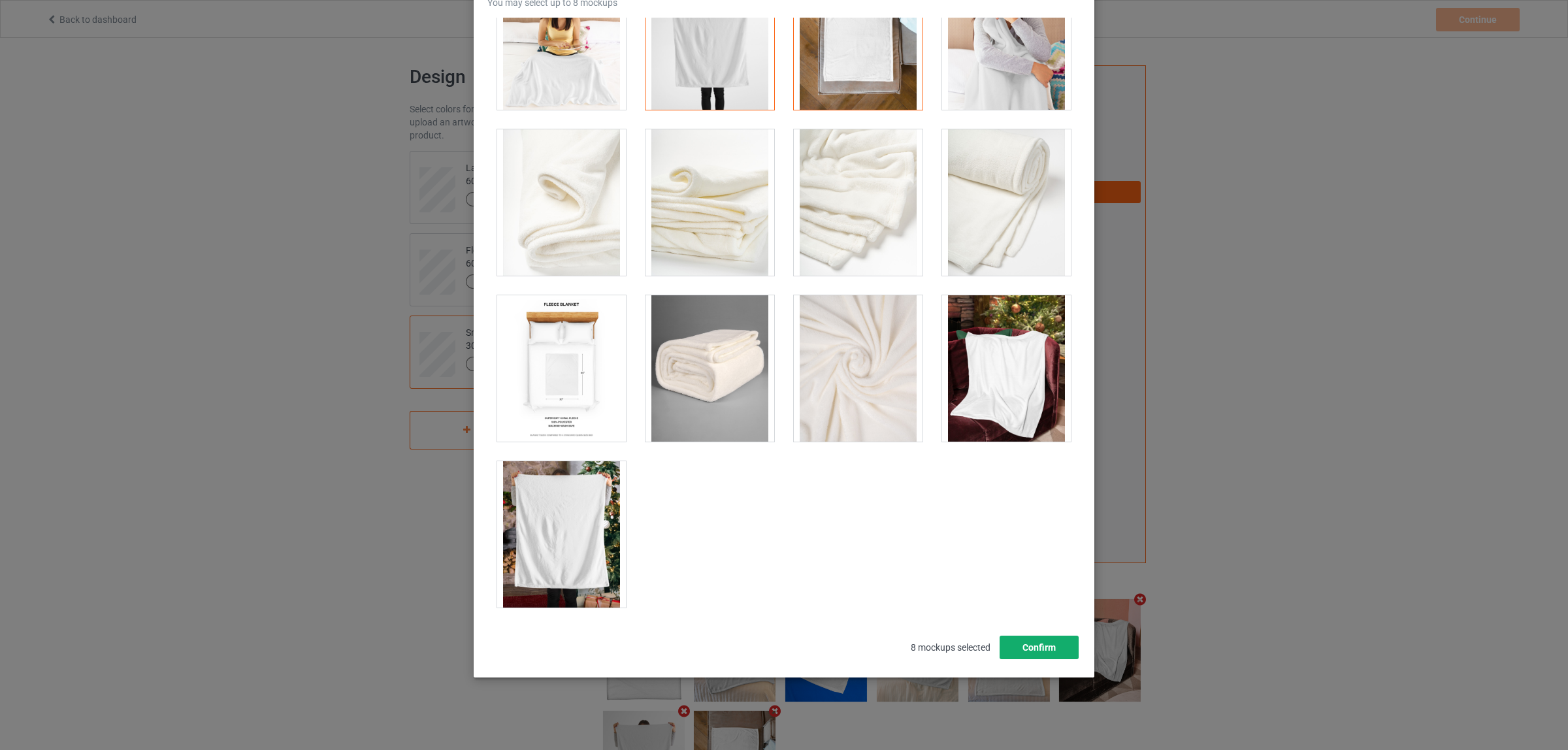
click at [1050, 648] on button "Confirm" at bounding box center [1039, 647] width 79 height 24
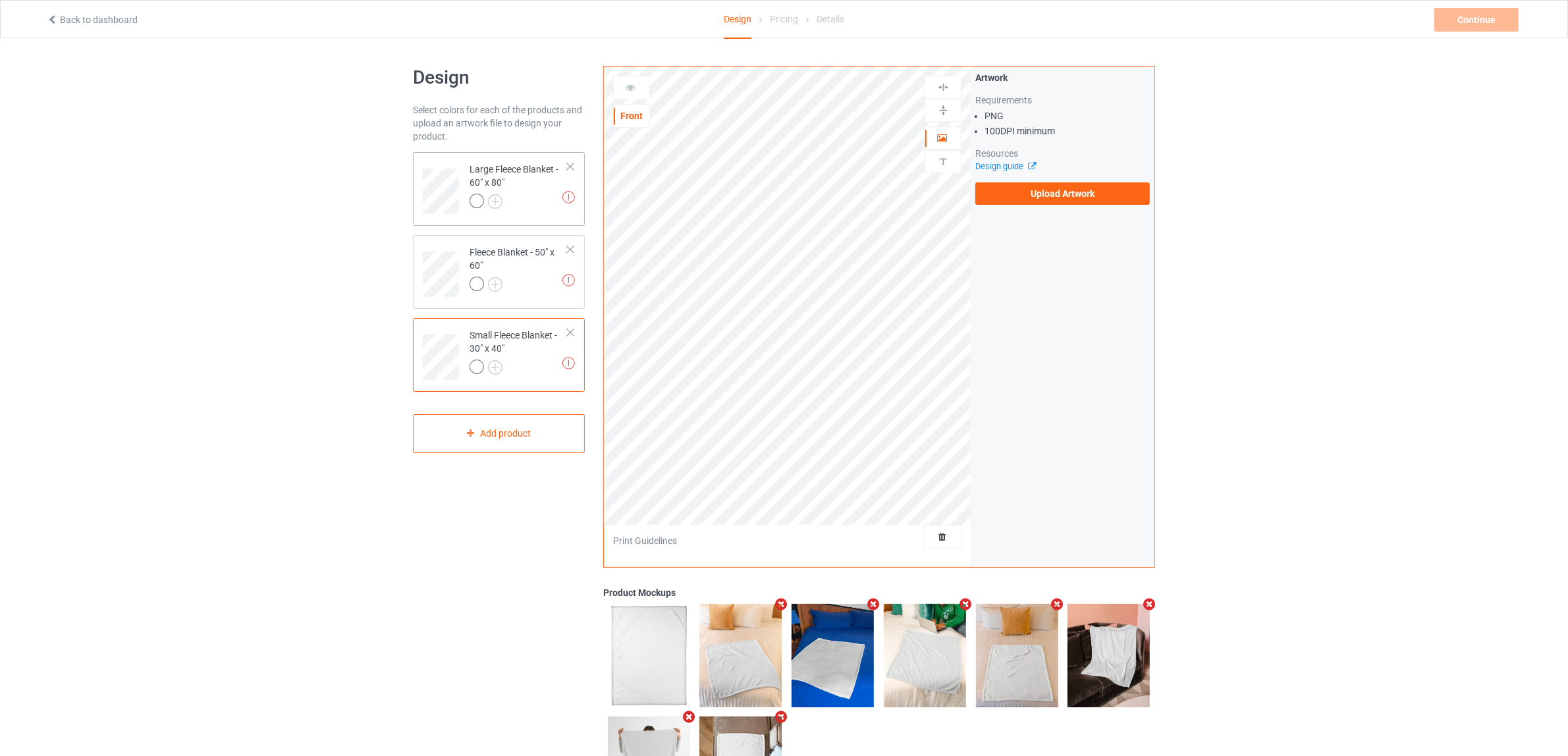
click at [505, 192] on div "Large Fleece Blanket - 60" x 80"" at bounding box center [518, 185] width 98 height 45
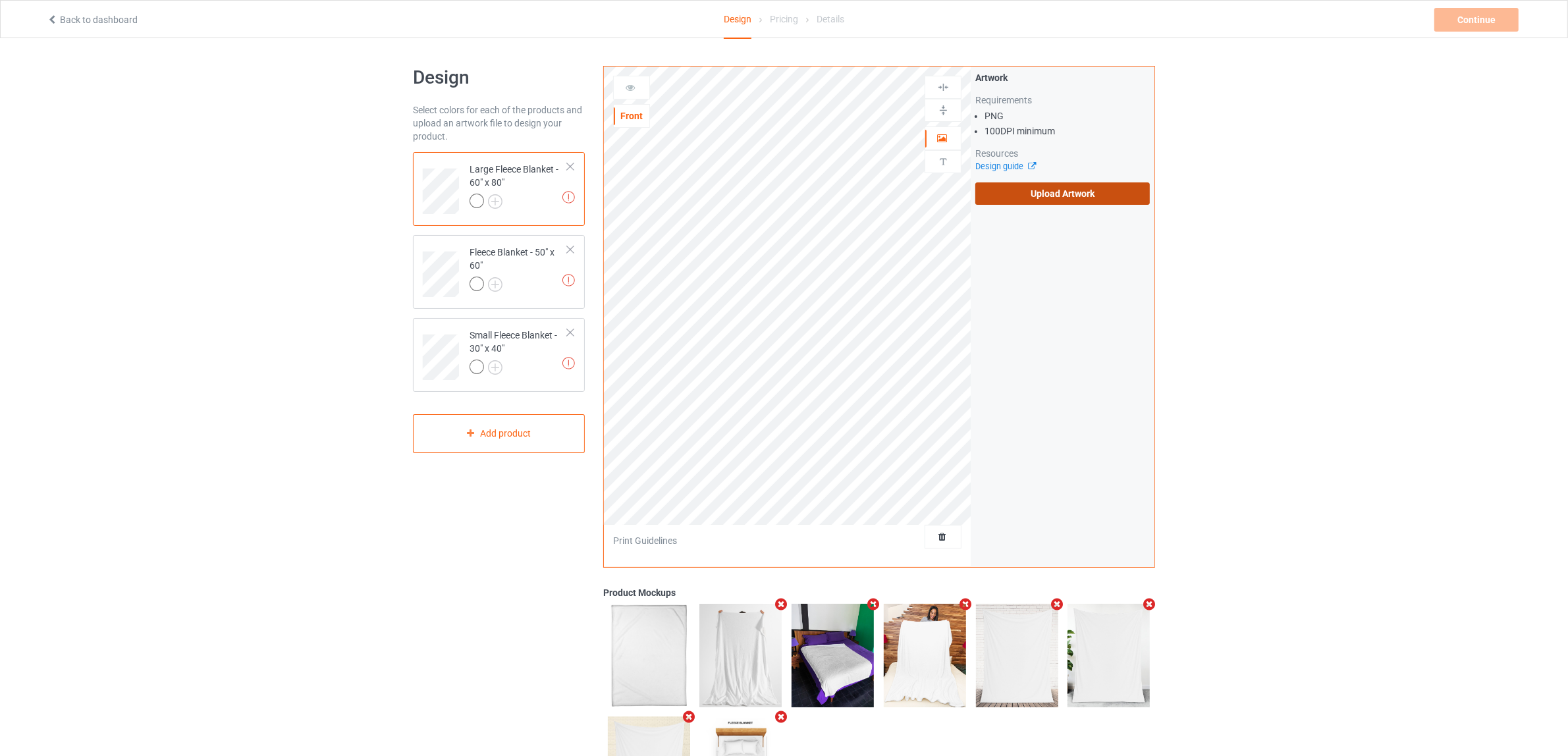
click at [1038, 198] on label "Upload Artwork" at bounding box center [1062, 193] width 174 height 22
click at [0, 0] on input "Upload Artwork" at bounding box center [0, 0] width 0 height 0
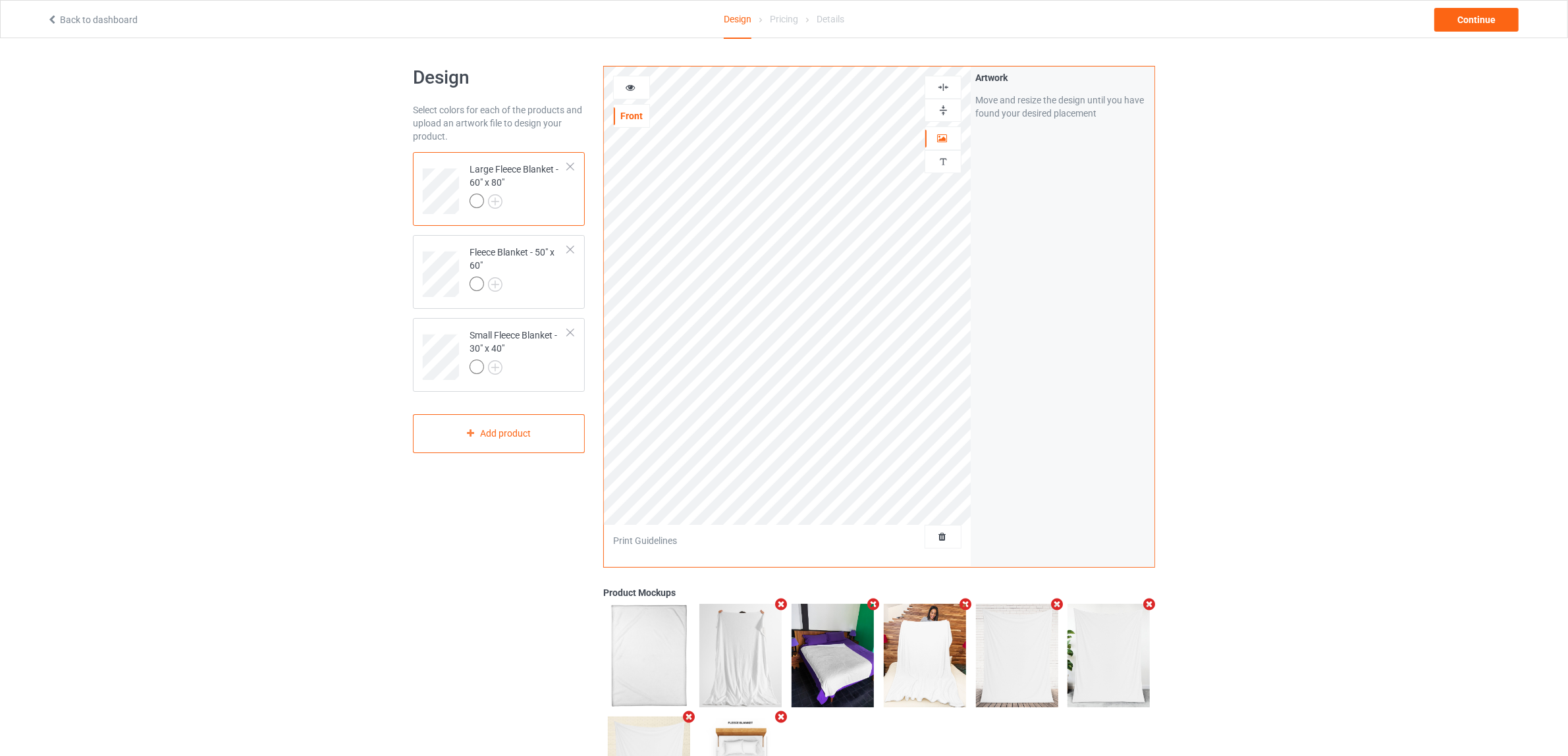
click at [946, 115] on img at bounding box center [943, 110] width 12 height 12
click at [937, 86] on img at bounding box center [943, 87] width 12 height 12
click at [548, 278] on div at bounding box center [518, 286] width 98 height 18
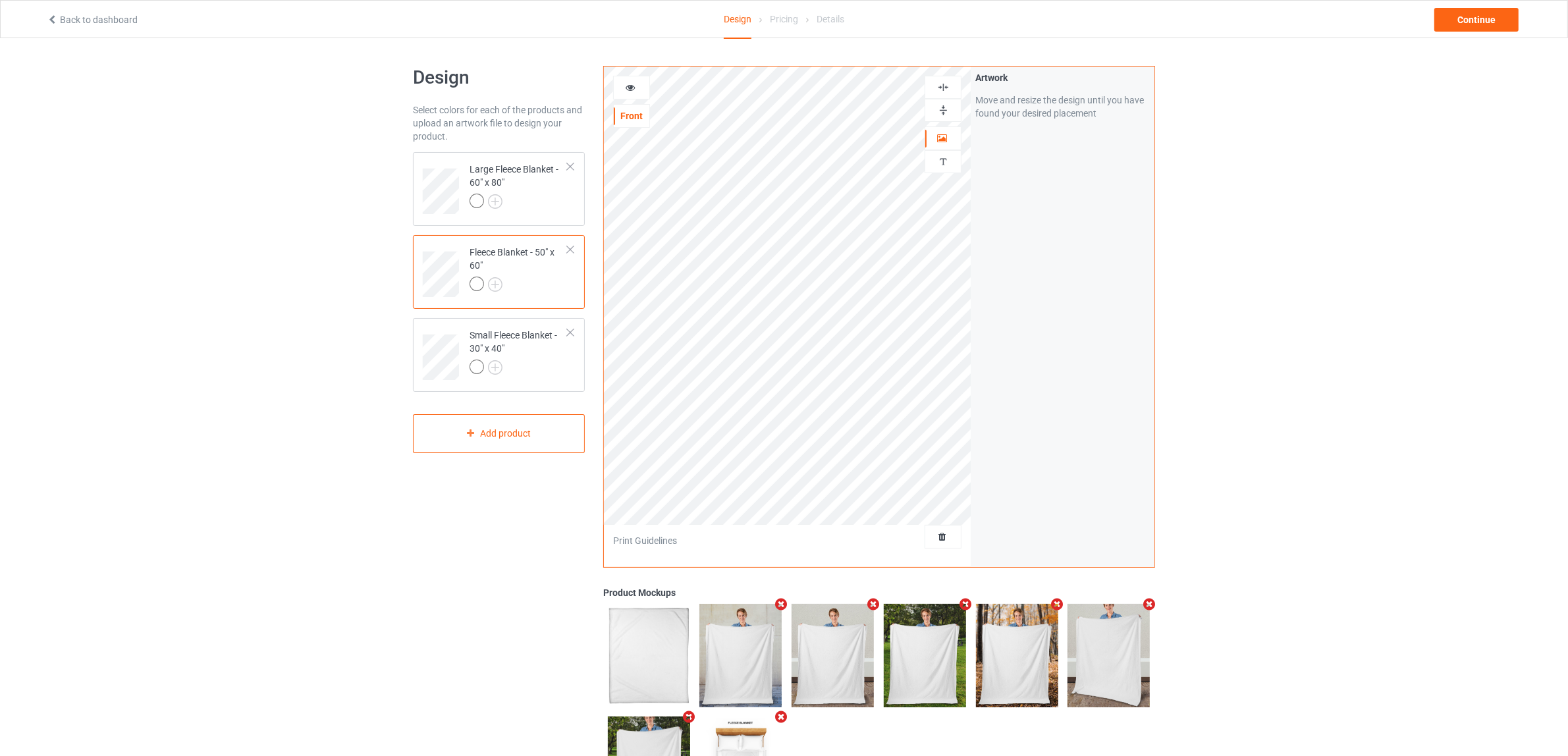
click at [946, 116] on img at bounding box center [943, 110] width 12 height 12
click at [945, 93] on div at bounding box center [943, 88] width 37 height 23
click at [507, 359] on div "Small Fleece Blanket - 30" x 40"" at bounding box center [518, 351] width 98 height 45
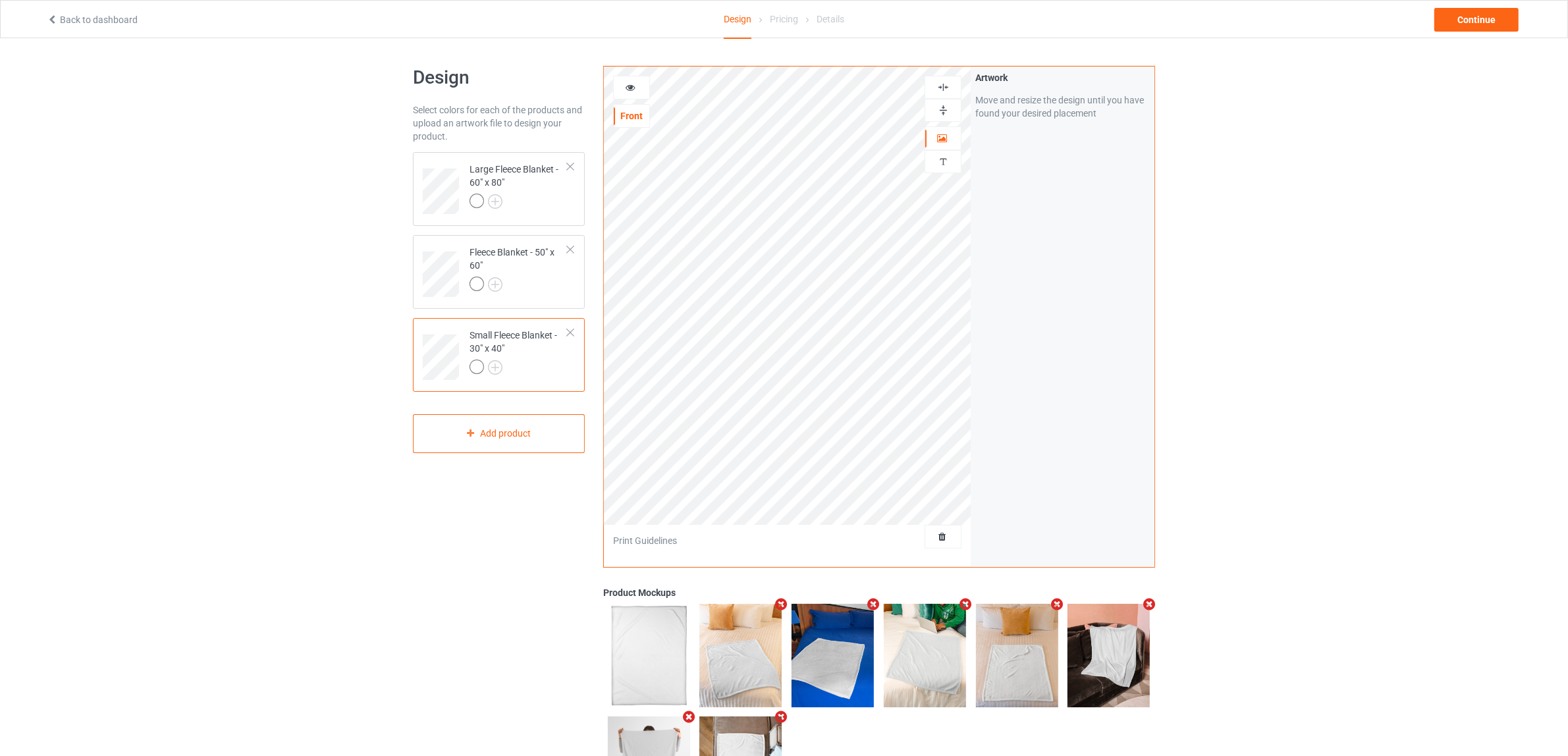
click at [943, 108] on img at bounding box center [943, 110] width 12 height 12
click at [947, 89] on img at bounding box center [943, 87] width 12 height 12
click at [1470, 8] on div "Continue" at bounding box center [1476, 20] width 84 height 24
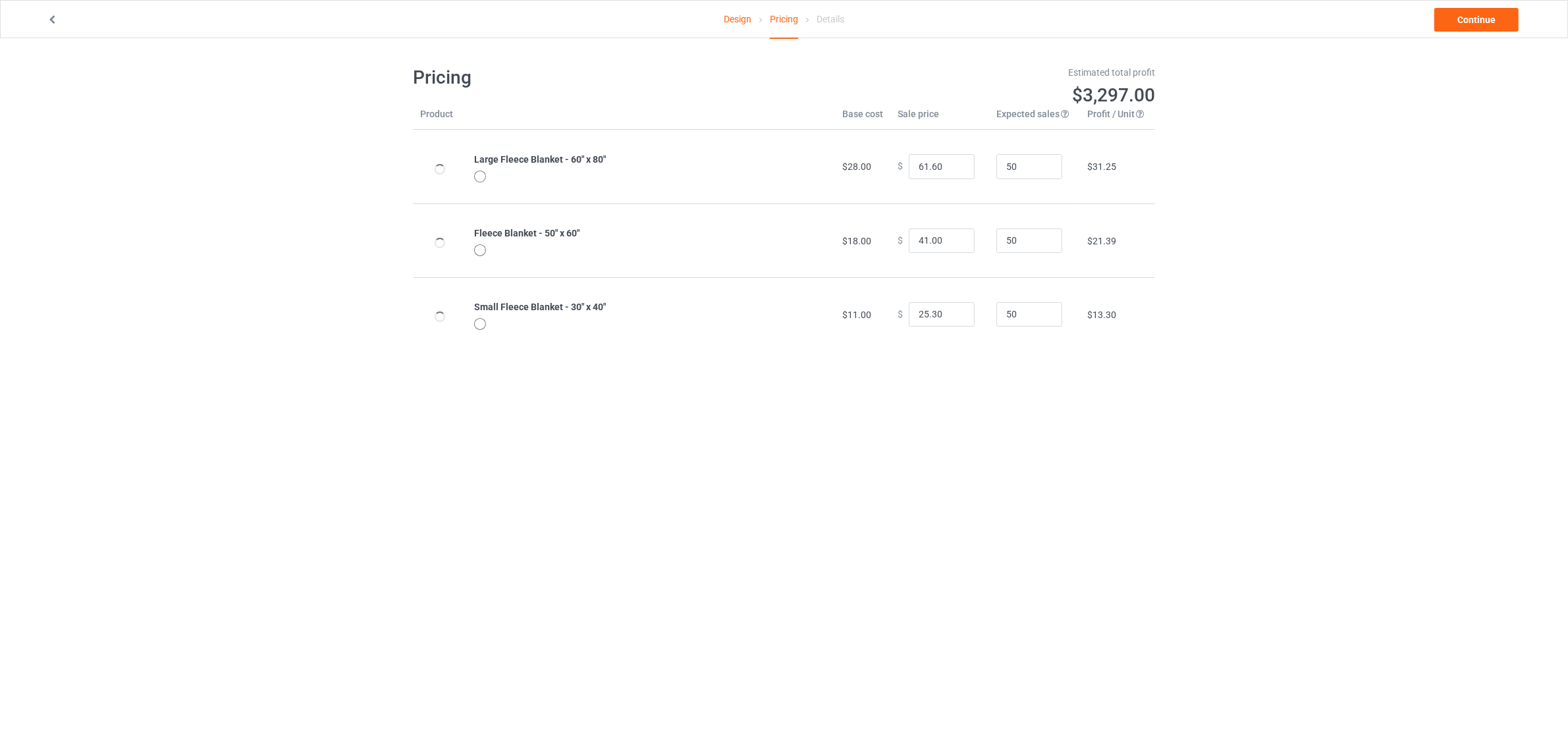
drag, startPoint x: 1075, startPoint y: 448, endPoint x: 965, endPoint y: 297, distance: 186.8
click at [1075, 446] on body "Design Pricing Details Continue Pricing Estimated total profit $3,297.00 Produc…" at bounding box center [784, 416] width 1568 height 756
drag, startPoint x: 916, startPoint y: 164, endPoint x: 812, endPoint y: 157, distance: 104.2
click at [812, 156] on tr "Large Fleece Blanket - 60" x 80" $28.00 $ 61.60 50 $31.25" at bounding box center [784, 166] width 742 height 74
type input "41.60"
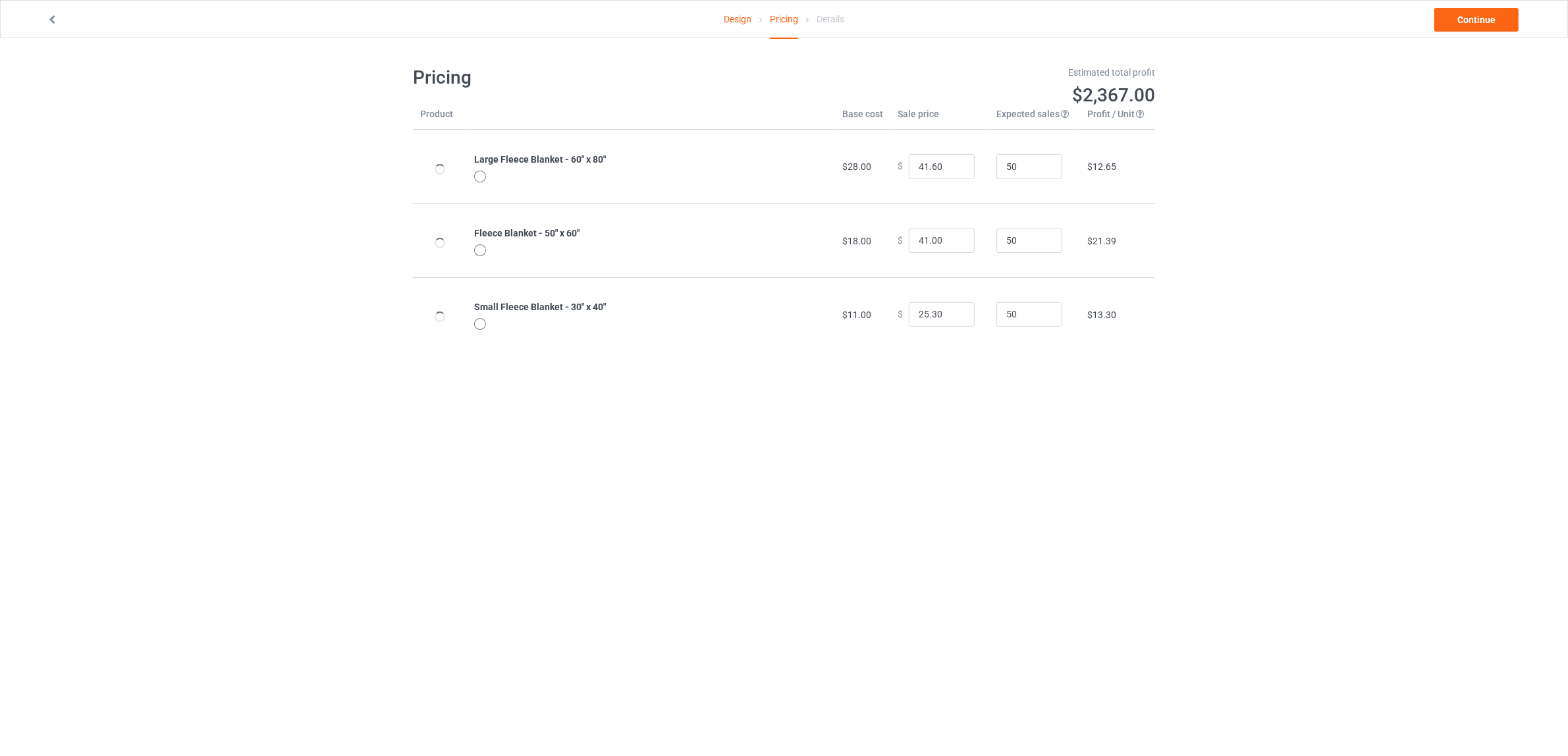
click at [1367, 542] on body "Design Pricing Details Continue Pricing Estimated total profit $2,367.00 Produc…" at bounding box center [784, 416] width 1568 height 756
drag, startPoint x: 896, startPoint y: 238, endPoint x: 847, endPoint y: 235, distance: 49.1
click at [847, 235] on tr "Fleece Blanket - 50" x 60" $18.00 $ 41.00 50 $21.39" at bounding box center [784, 240] width 742 height 74
type input "31.00"
click at [1369, 518] on body "Design Pricing Details Continue Pricing Estimated total profit $1,902.00 Produc…" at bounding box center [784, 416] width 1568 height 756
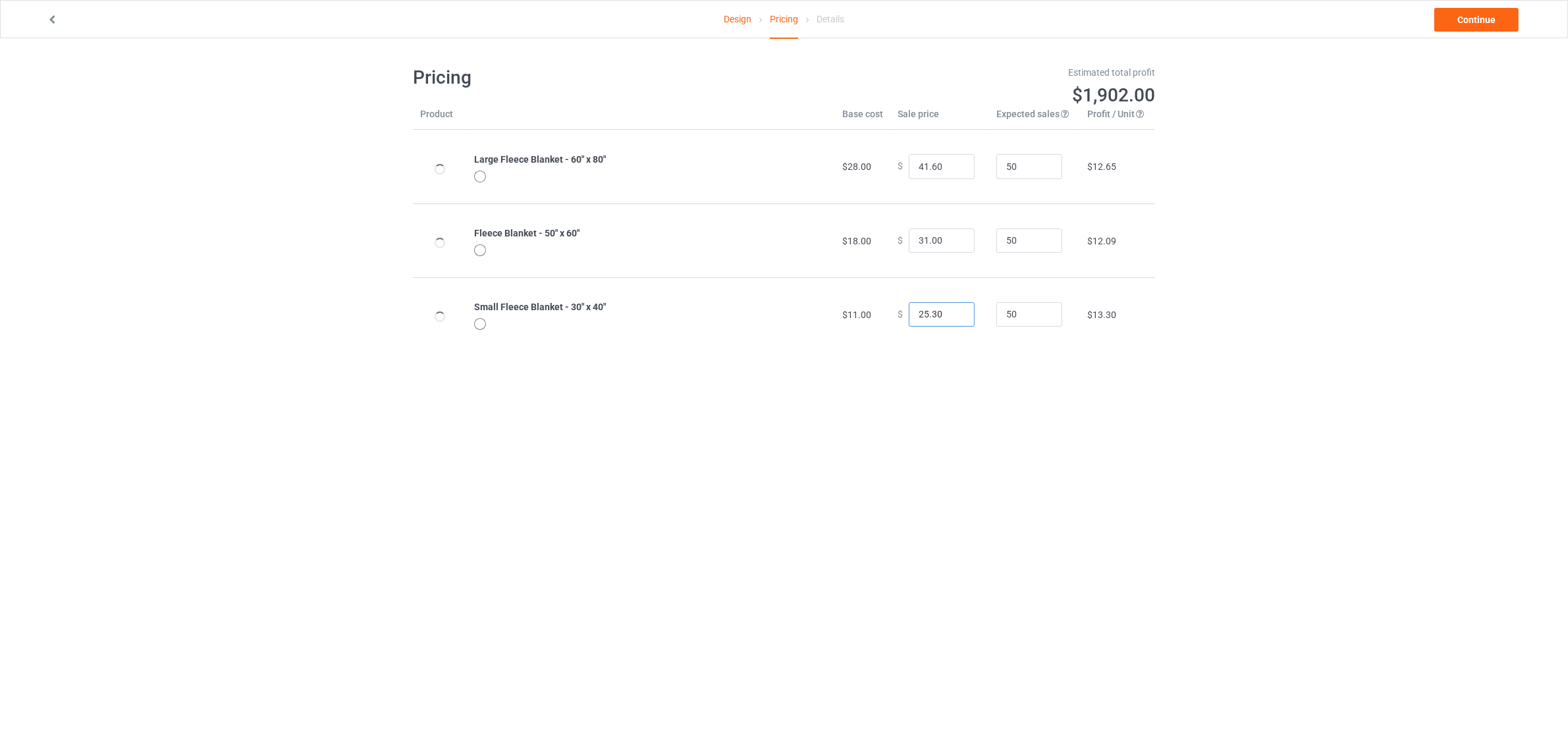
click at [917, 314] on input "25.30" at bounding box center [942, 315] width 66 height 25
click at [917, 239] on input "31.00" at bounding box center [942, 240] width 66 height 25
click at [917, 164] on input "41.60" at bounding box center [942, 166] width 66 height 25
type input "45.60"
click at [1170, 482] on body "Design Pricing Details Continue Pricing Estimated total profit $2,088.00 Produc…" at bounding box center [784, 416] width 1568 height 756
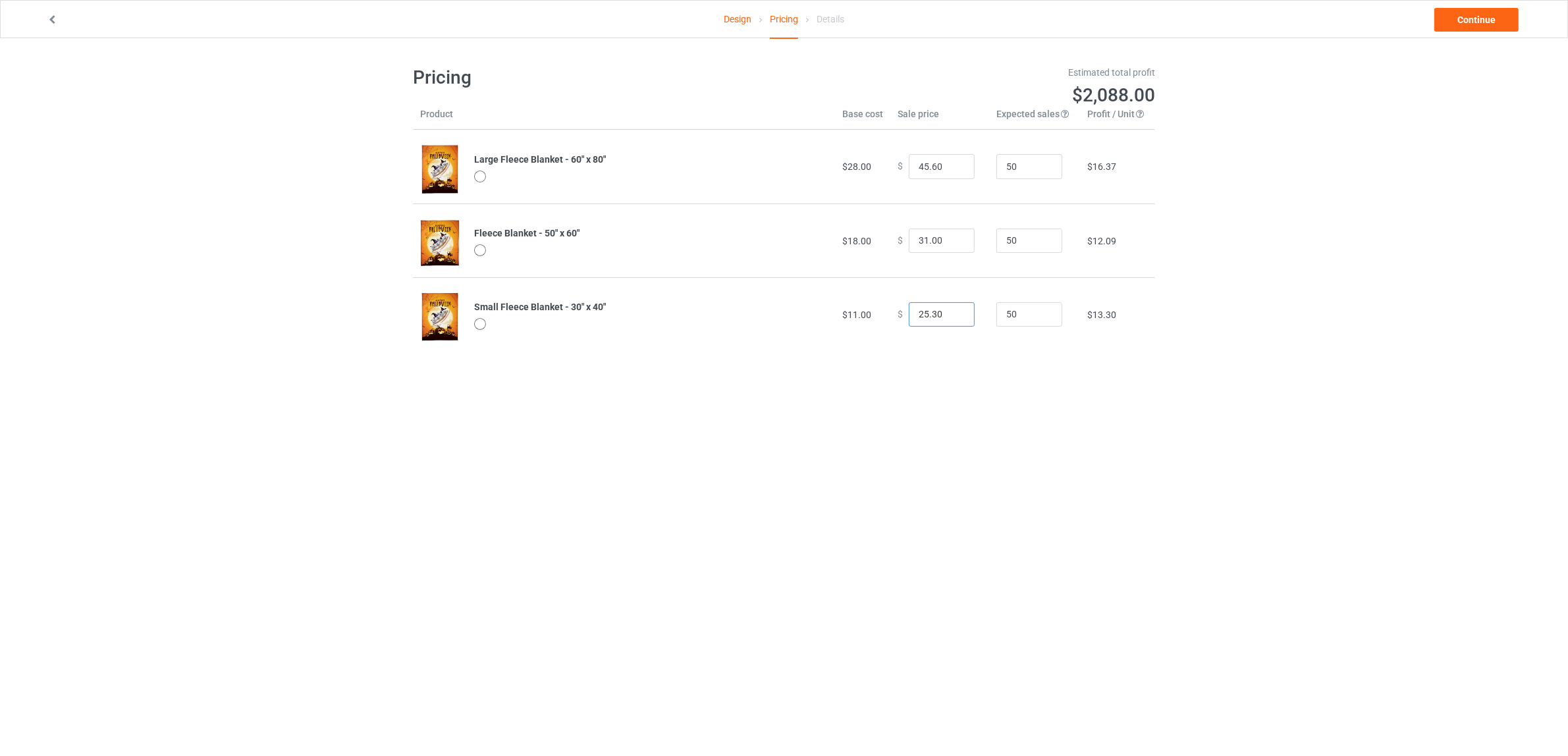
click at [915, 314] on input "25.30" at bounding box center [942, 315] width 66 height 25
click at [1466, 17] on link "Continue" at bounding box center [1476, 20] width 84 height 24
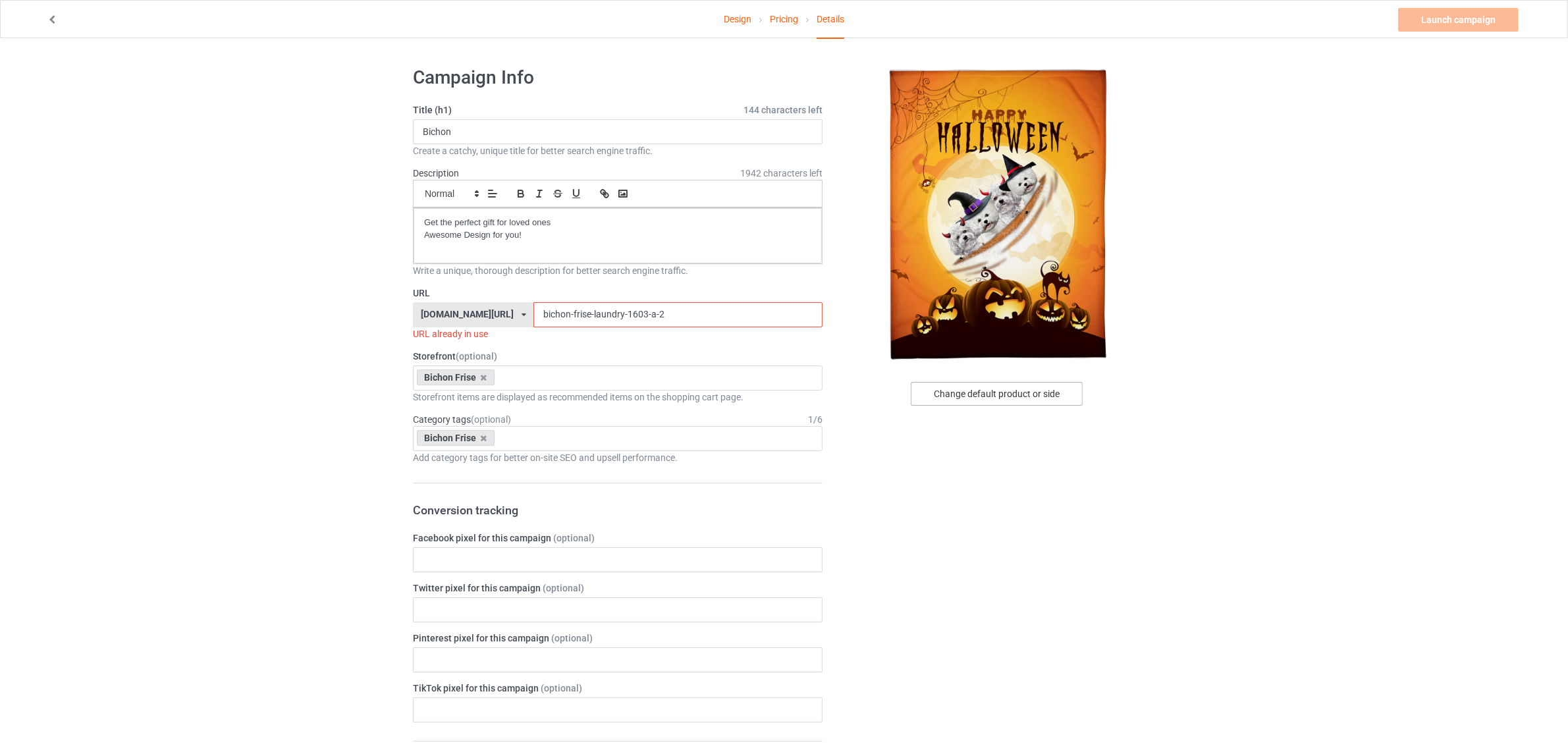
click at [992, 392] on div "Change default product or side" at bounding box center [997, 393] width 172 height 24
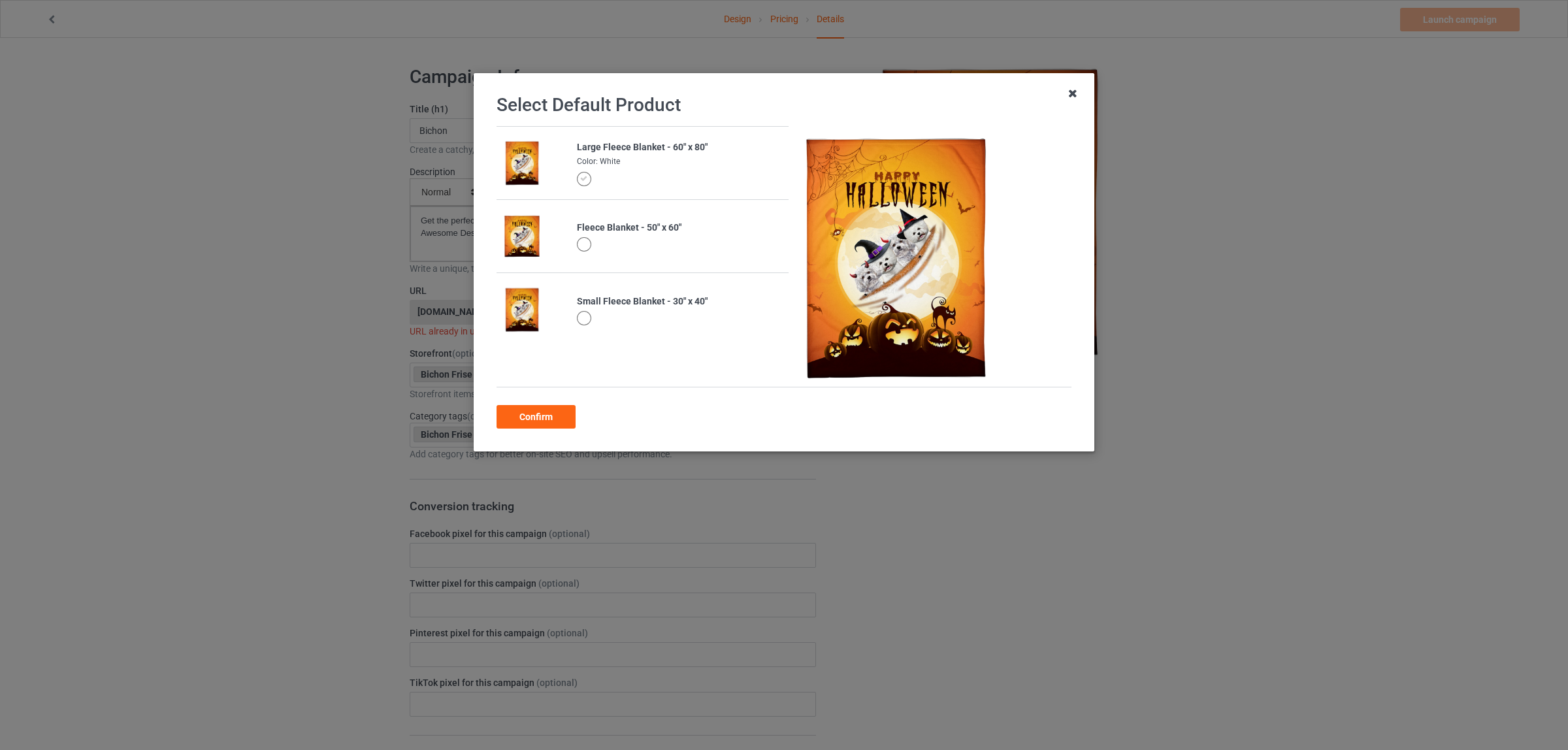
click at [1078, 99] on icon at bounding box center [1073, 93] width 21 height 20
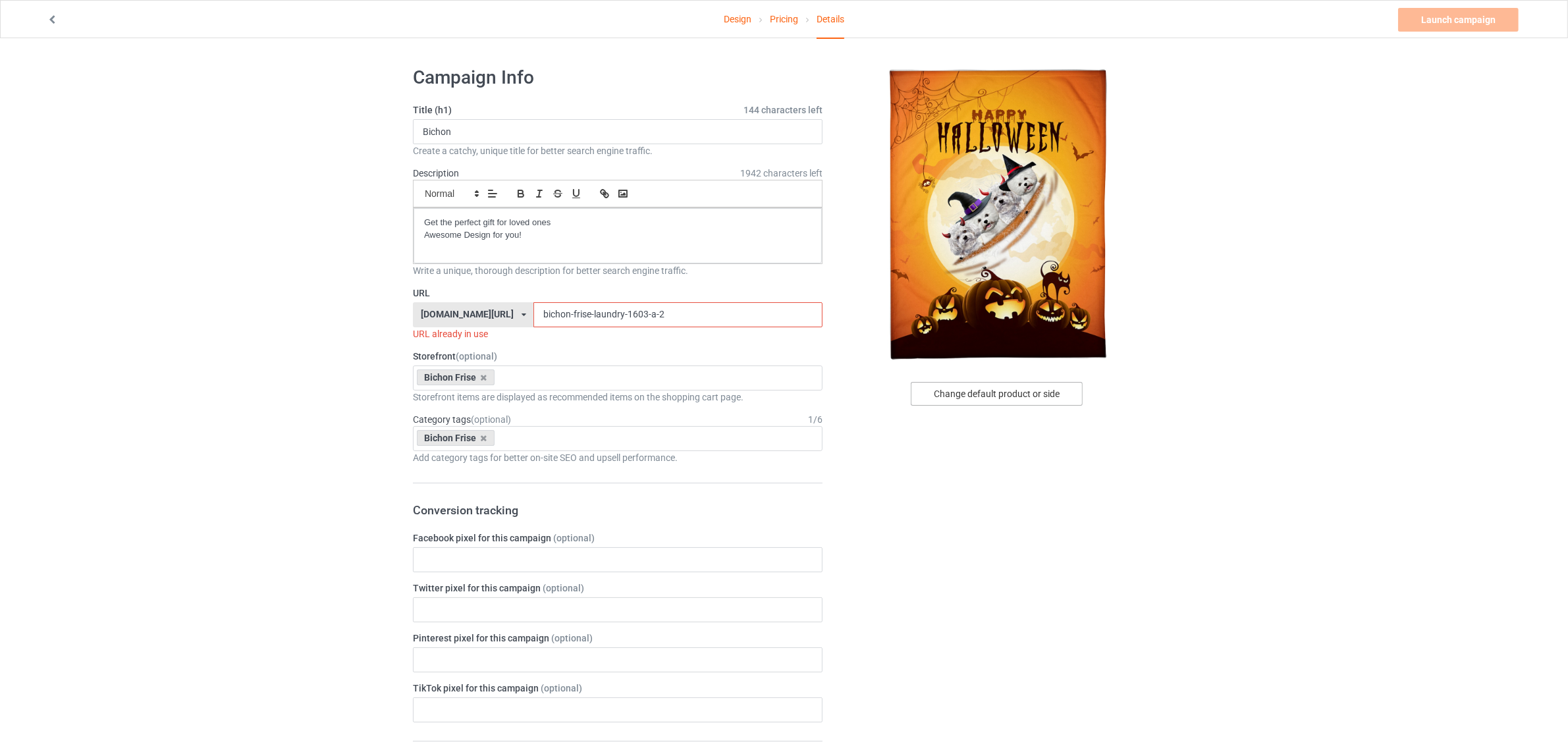
click at [984, 387] on div "Change default product or side" at bounding box center [997, 393] width 172 height 24
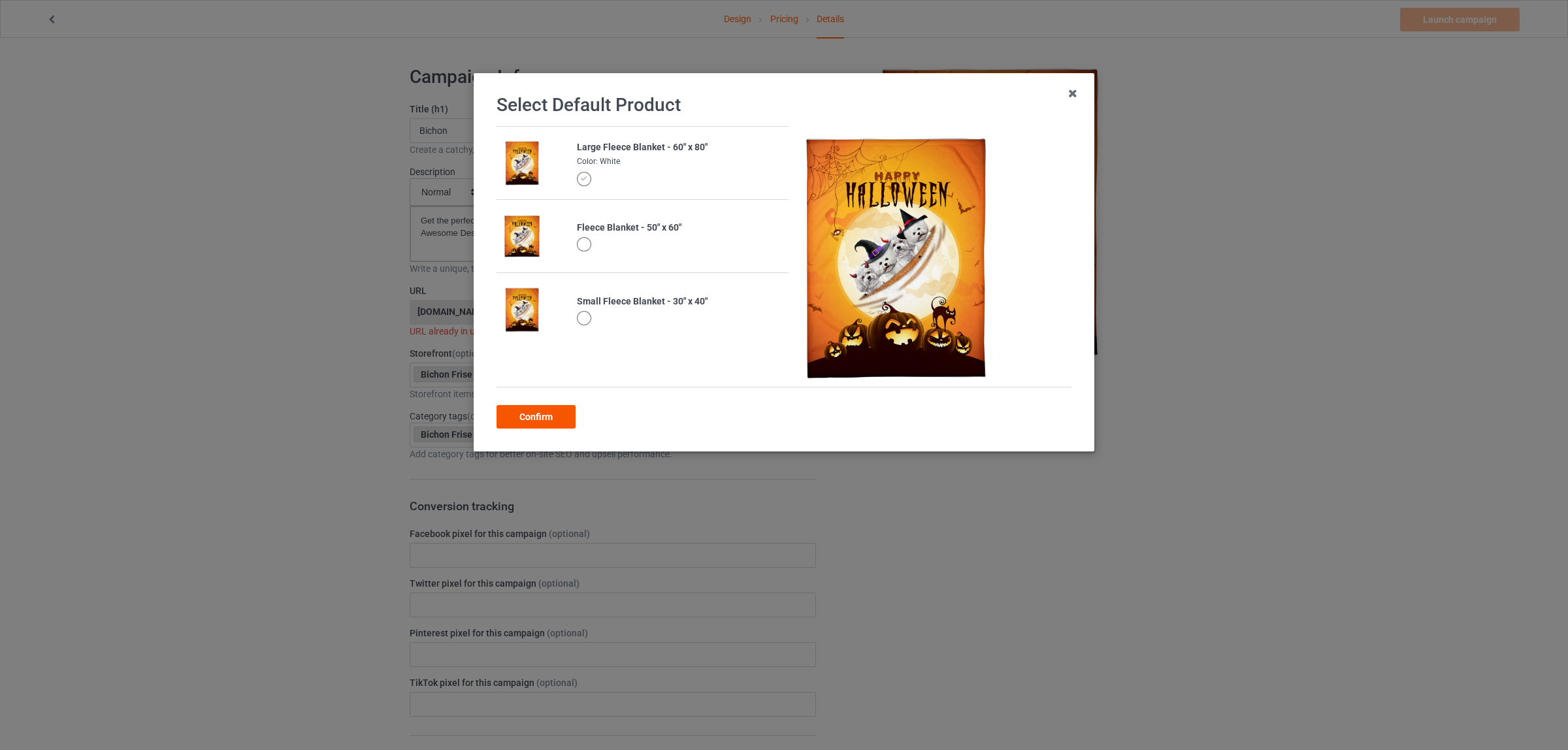
click at [537, 415] on div "Confirm" at bounding box center [536, 416] width 79 height 24
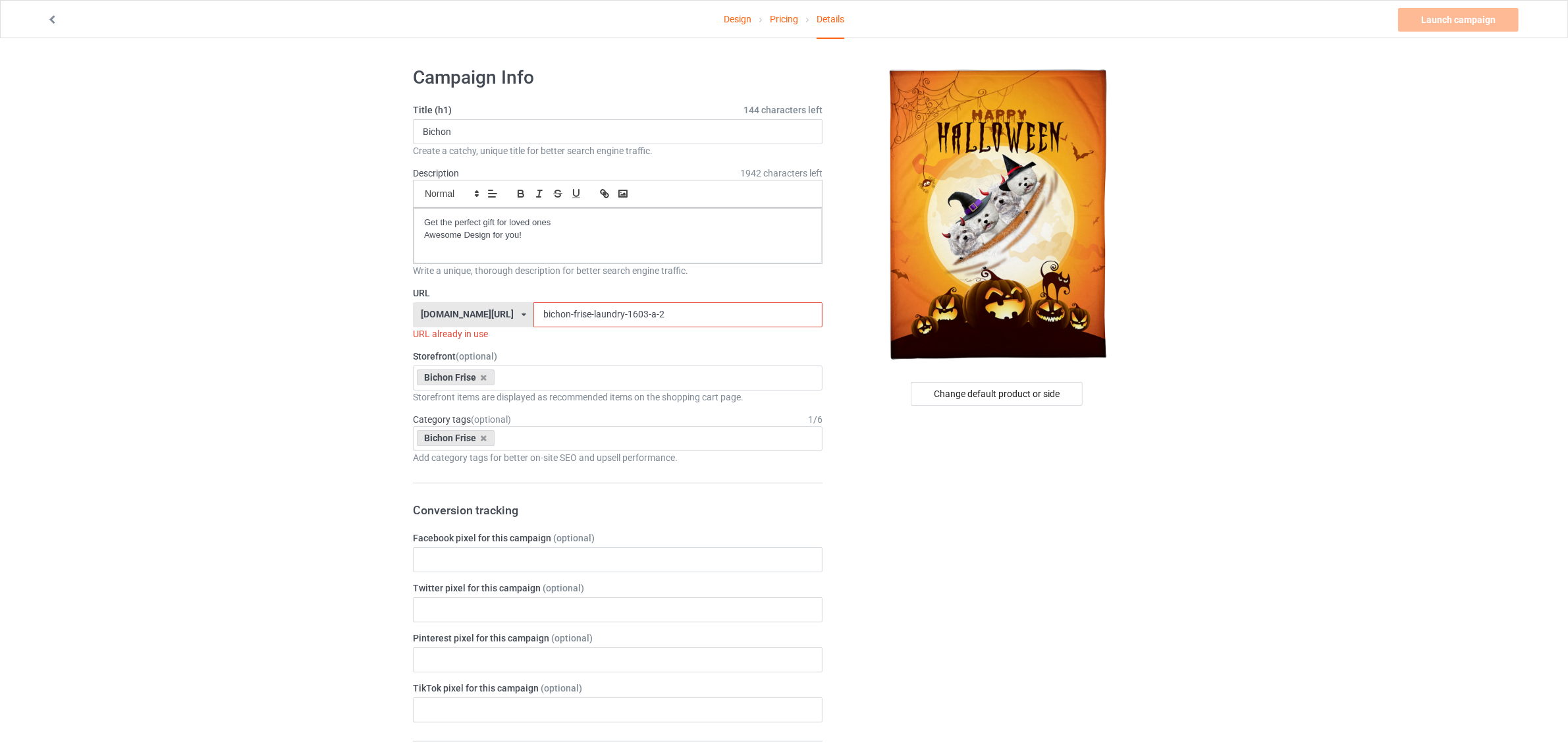
click at [782, 18] on link "Pricing" at bounding box center [784, 19] width 28 height 37
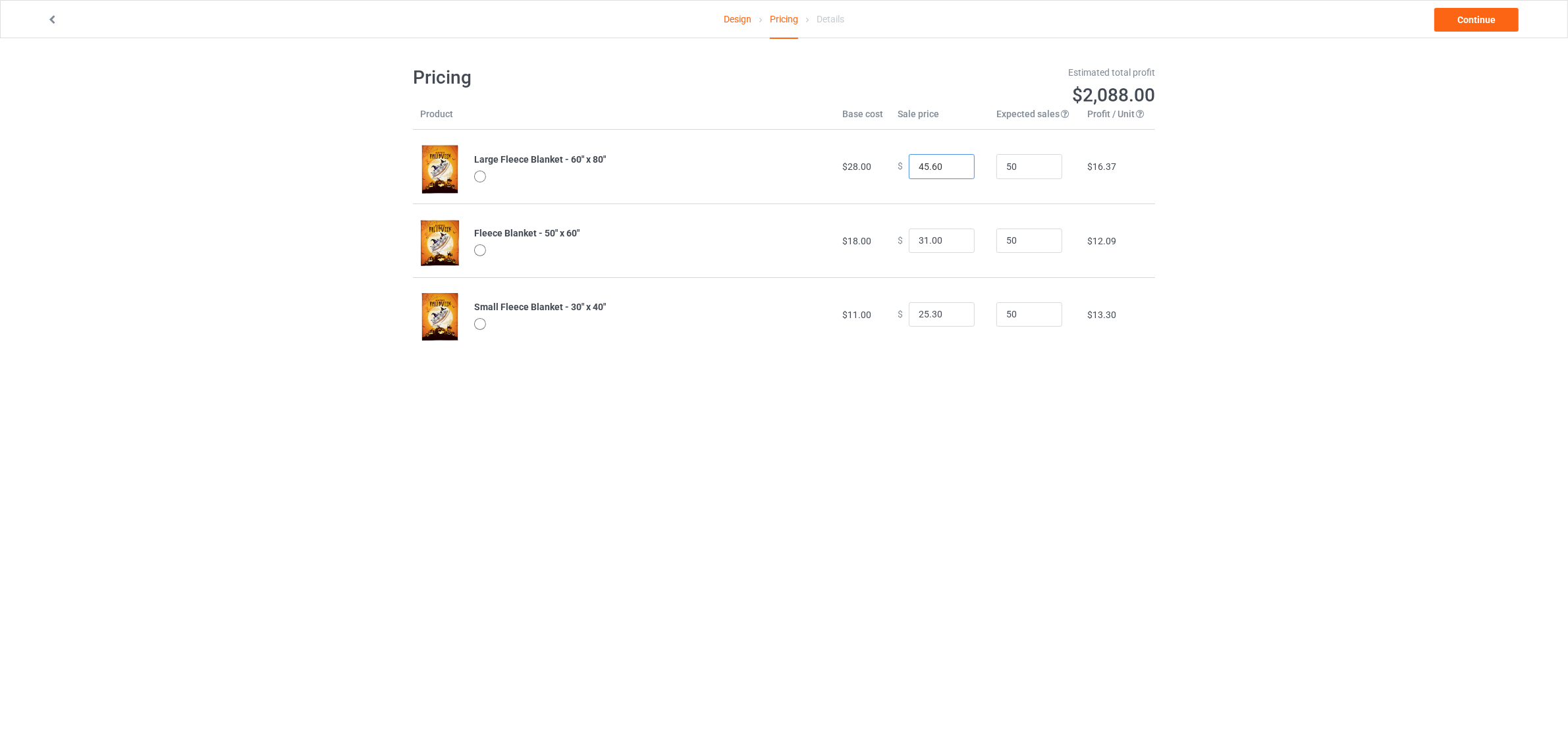
click at [917, 160] on input "45.60" at bounding box center [942, 166] width 66 height 25
drag, startPoint x: 921, startPoint y: 165, endPoint x: 820, endPoint y: 155, distance: 101.5
click at [820, 155] on tr "Large Fleece Blanket - 60" x 80" $28.00 $ 45.60 50 $16.37" at bounding box center [784, 166] width 742 height 74
type input "39.60"
click at [1081, 430] on body "Design Pricing Details Continue Pricing Estimated total profit $1,809.00 Produc…" at bounding box center [784, 416] width 1568 height 756
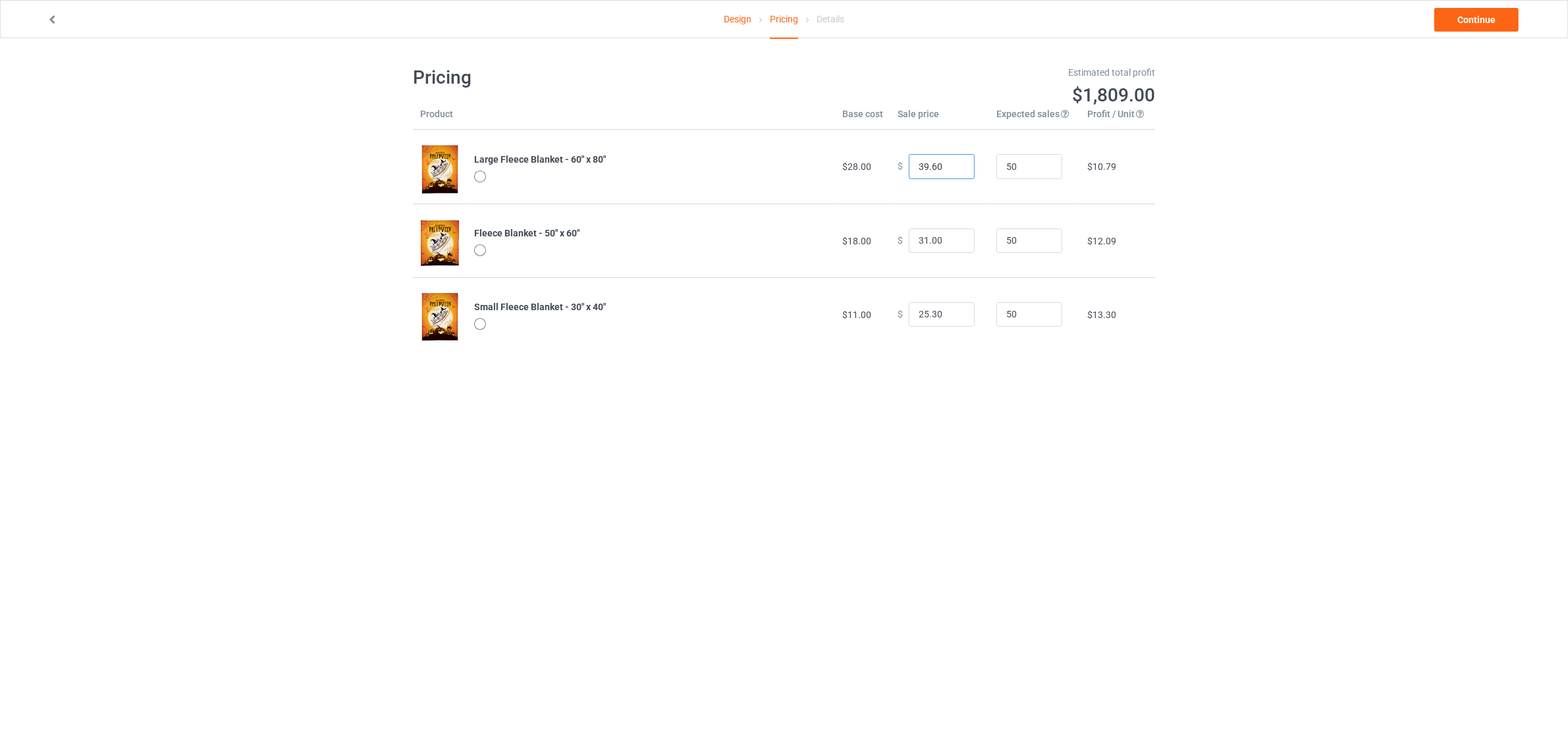
click at [918, 164] on input "39.60" at bounding box center [942, 166] width 66 height 25
click at [918, 239] on input "31.00" at bounding box center [942, 240] width 66 height 25
type input "35.00"
drag, startPoint x: 1025, startPoint y: 445, endPoint x: 1029, endPoint y: 416, distance: 29.3
click at [1026, 445] on body "Design Pricing Details Continue Pricing Estimated total profit $1,995.00 Produc…" at bounding box center [784, 416] width 1568 height 756
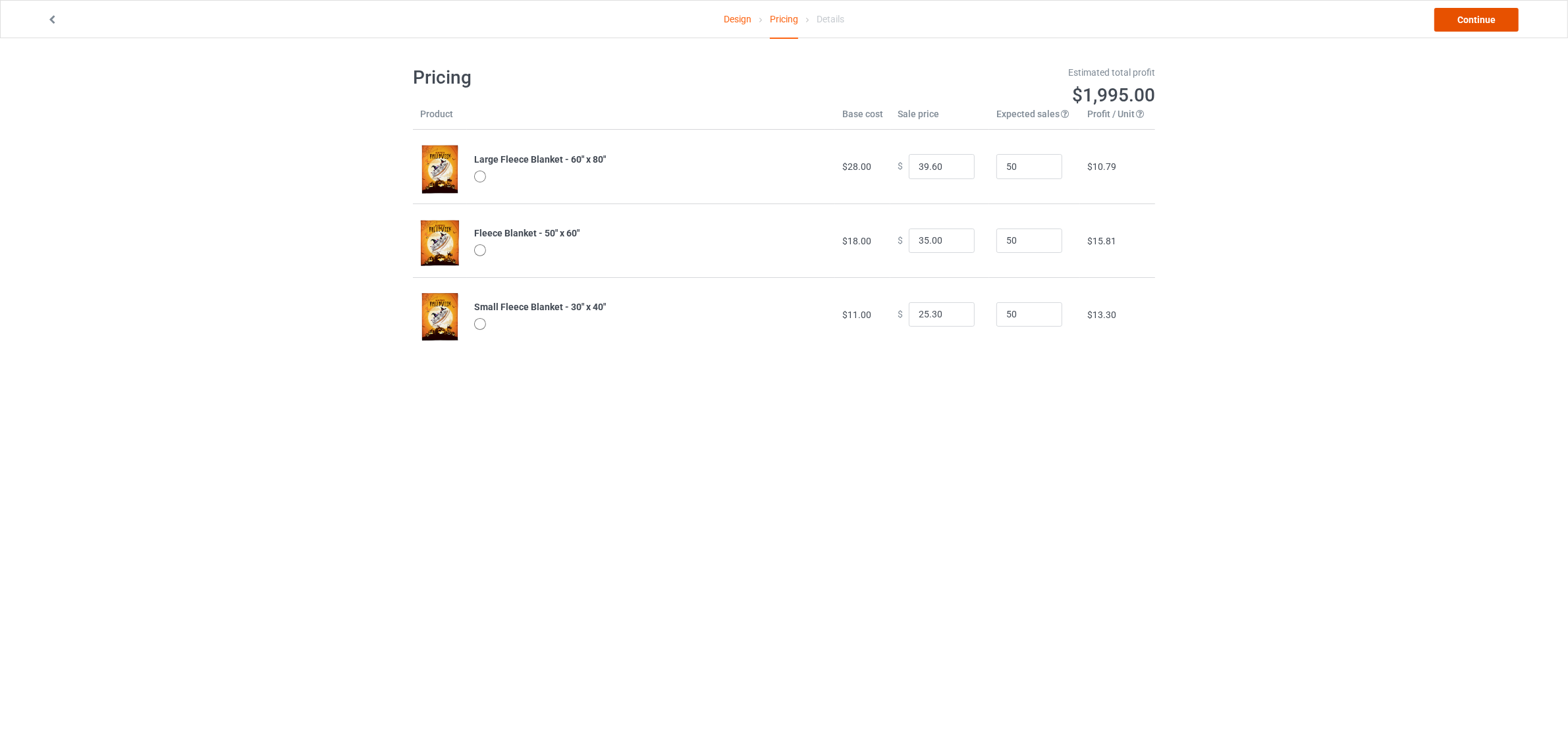
click at [1469, 15] on link "Continue" at bounding box center [1476, 20] width 84 height 24
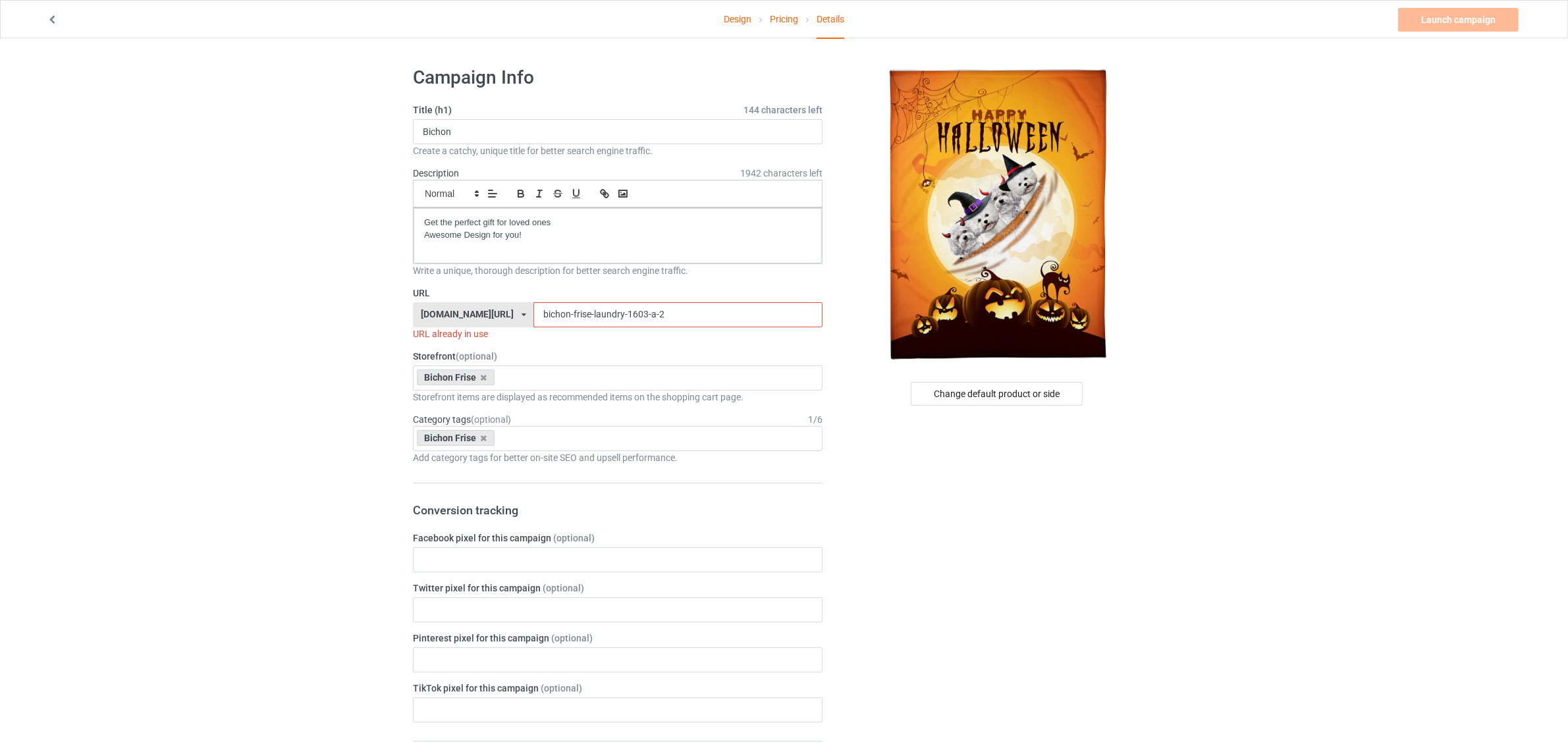
drag, startPoint x: 572, startPoint y: 313, endPoint x: 792, endPoint y: 327, distance: 220.4
click at [792, 327] on input "bichon-frise-laundry-1603-a-2" at bounding box center [677, 315] width 288 height 25
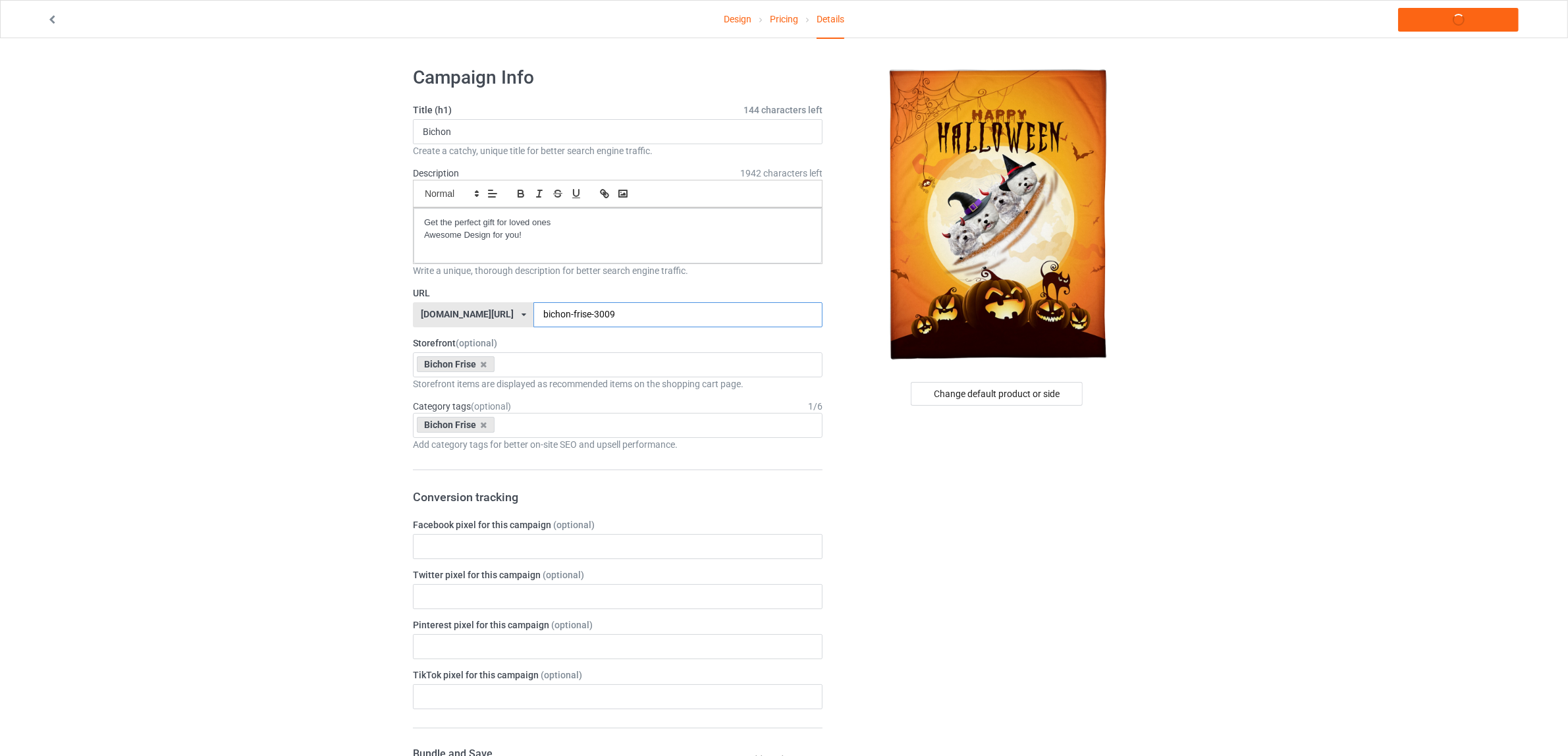
type input "bichon-frise-3009"
click at [1074, 537] on div "Change default product or side" at bounding box center [998, 720] width 332 height 1328
click at [1427, 18] on link "Launch campaign" at bounding box center [1459, 20] width 121 height 24
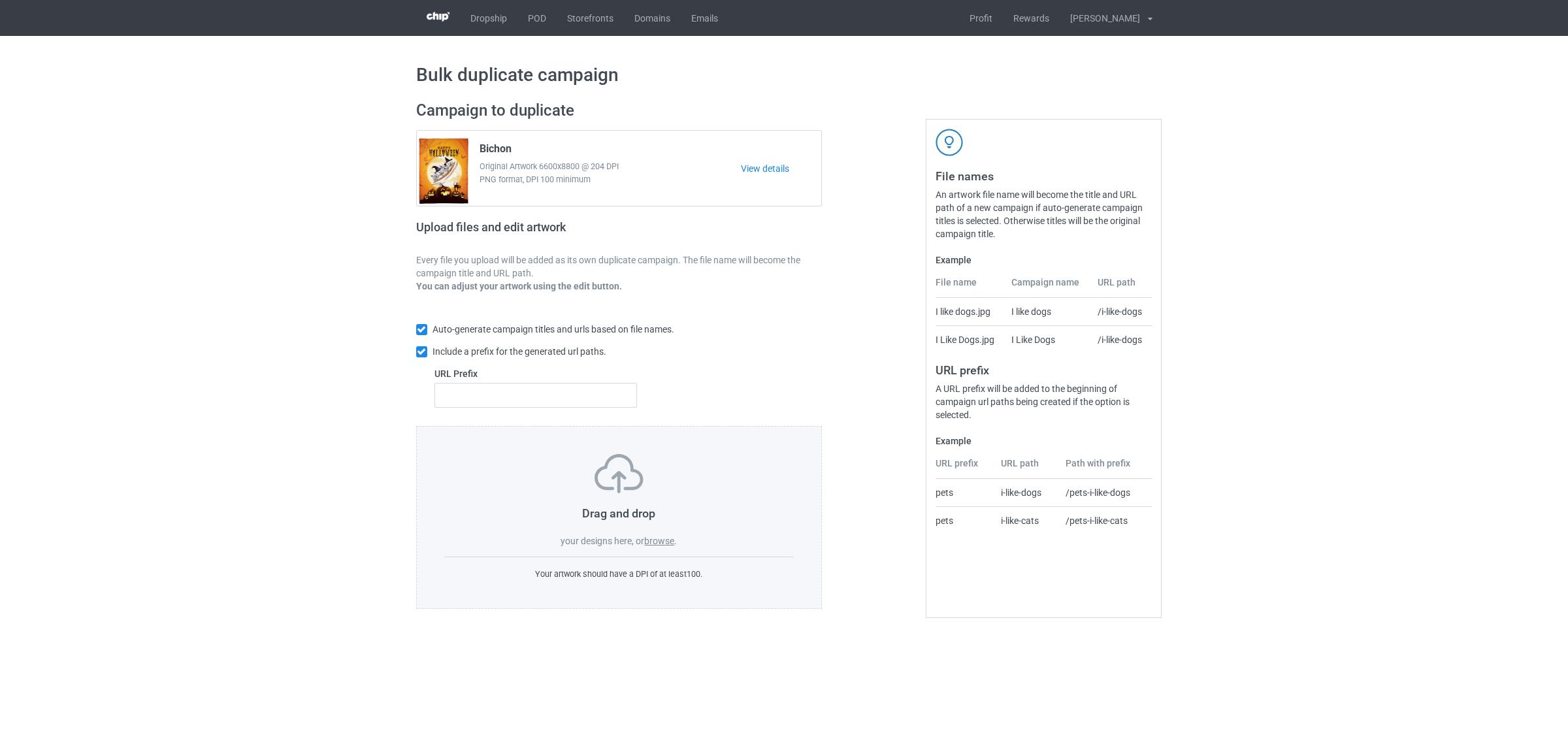
click at [659, 541] on label "browse" at bounding box center [659, 540] width 30 height 11
click at [0, 0] on input "browse" at bounding box center [0, 0] width 0 height 0
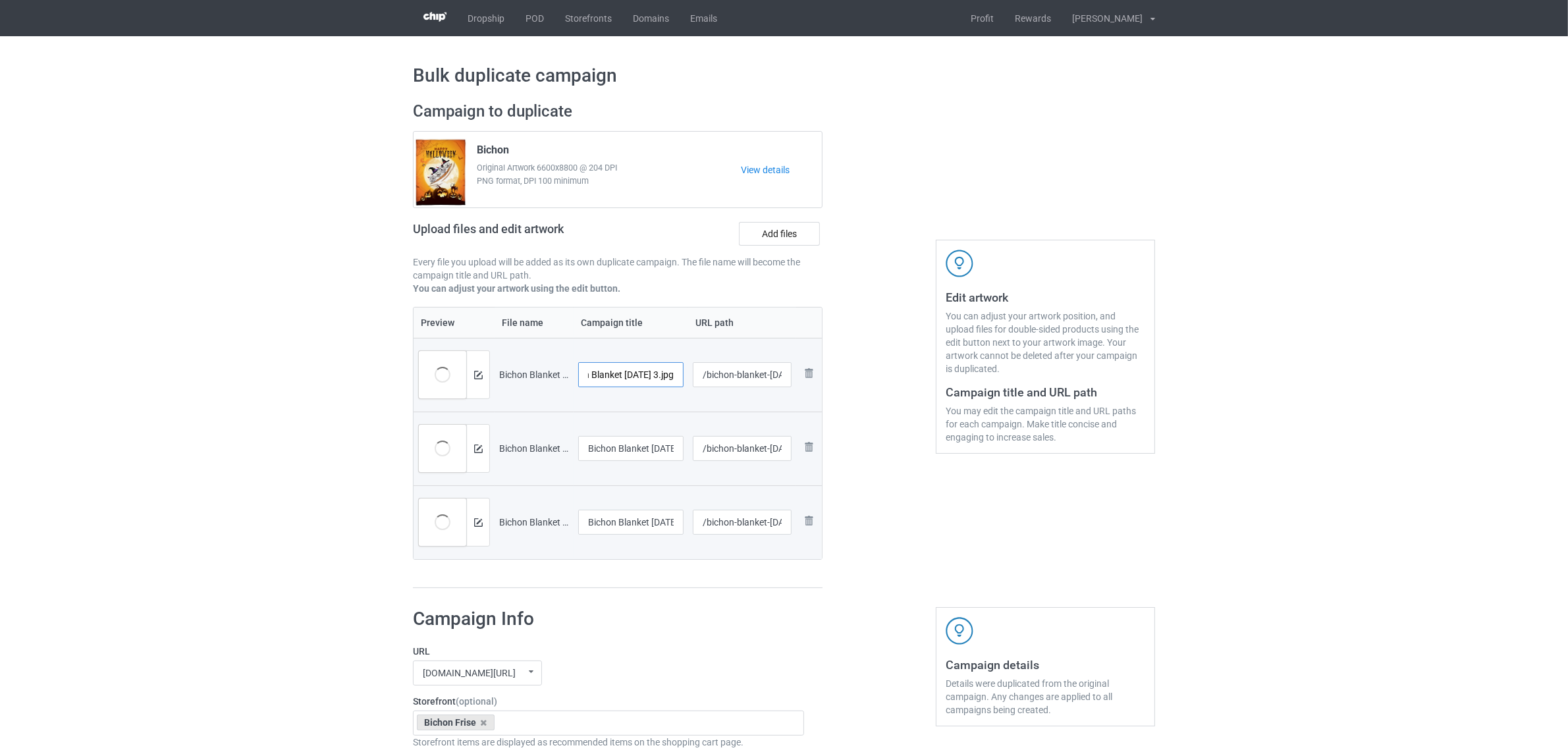
scroll to position [0, 44]
drag, startPoint x: 619, startPoint y: 373, endPoint x: 679, endPoint y: 378, distance: 60.2
click at [679, 378] on input "Bichon Blanket Halloween 3.jpg" at bounding box center [631, 374] width 105 height 25
click at [612, 374] on input "Bichon" at bounding box center [631, 374] width 105 height 25
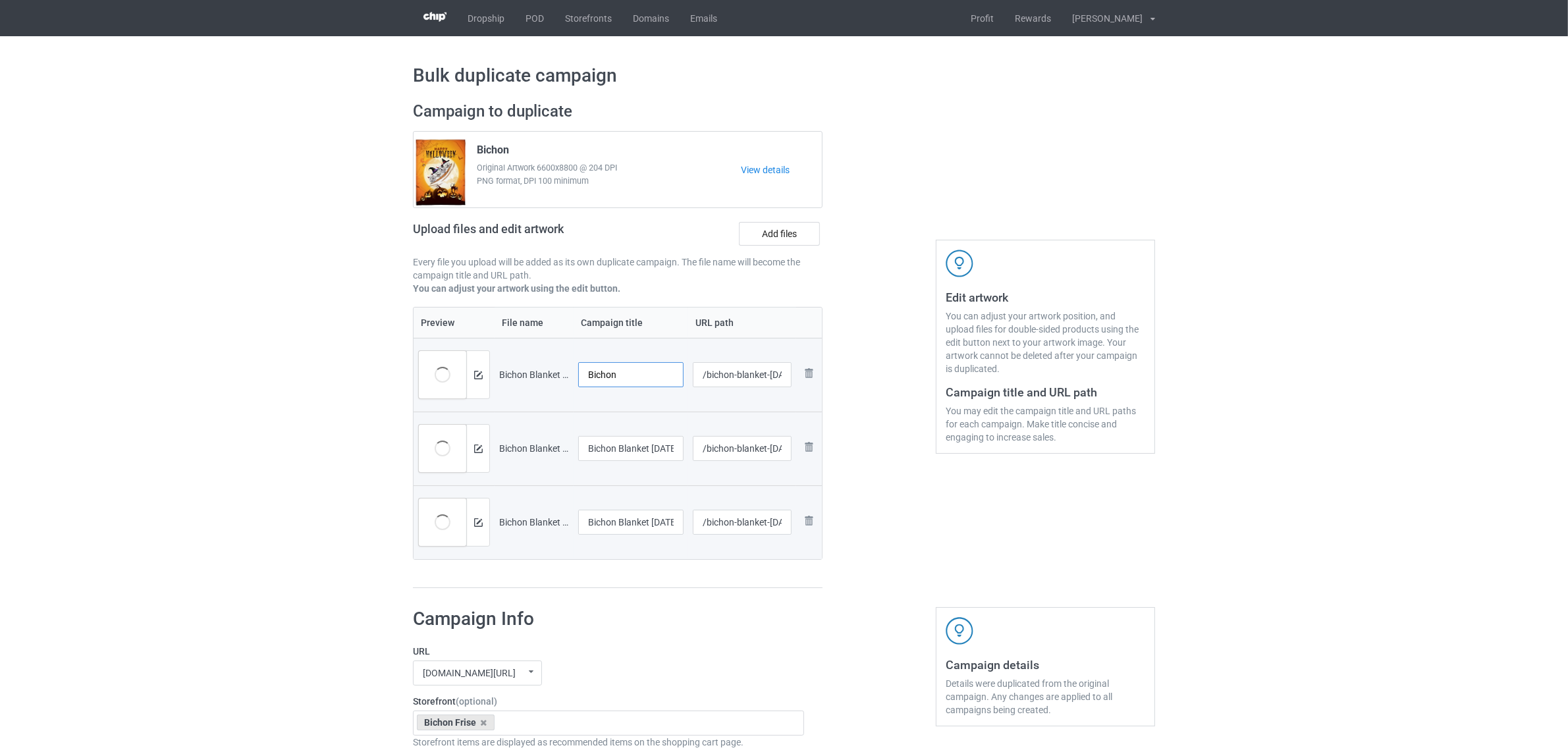
click at [612, 374] on input "Bichon" at bounding box center [631, 374] width 105 height 25
type input "Bichon"
click at [649, 448] on input "Bichon Blanket Halloween 4.jpg" at bounding box center [631, 448] width 105 height 25
paste input "text"
type input "Bichon"
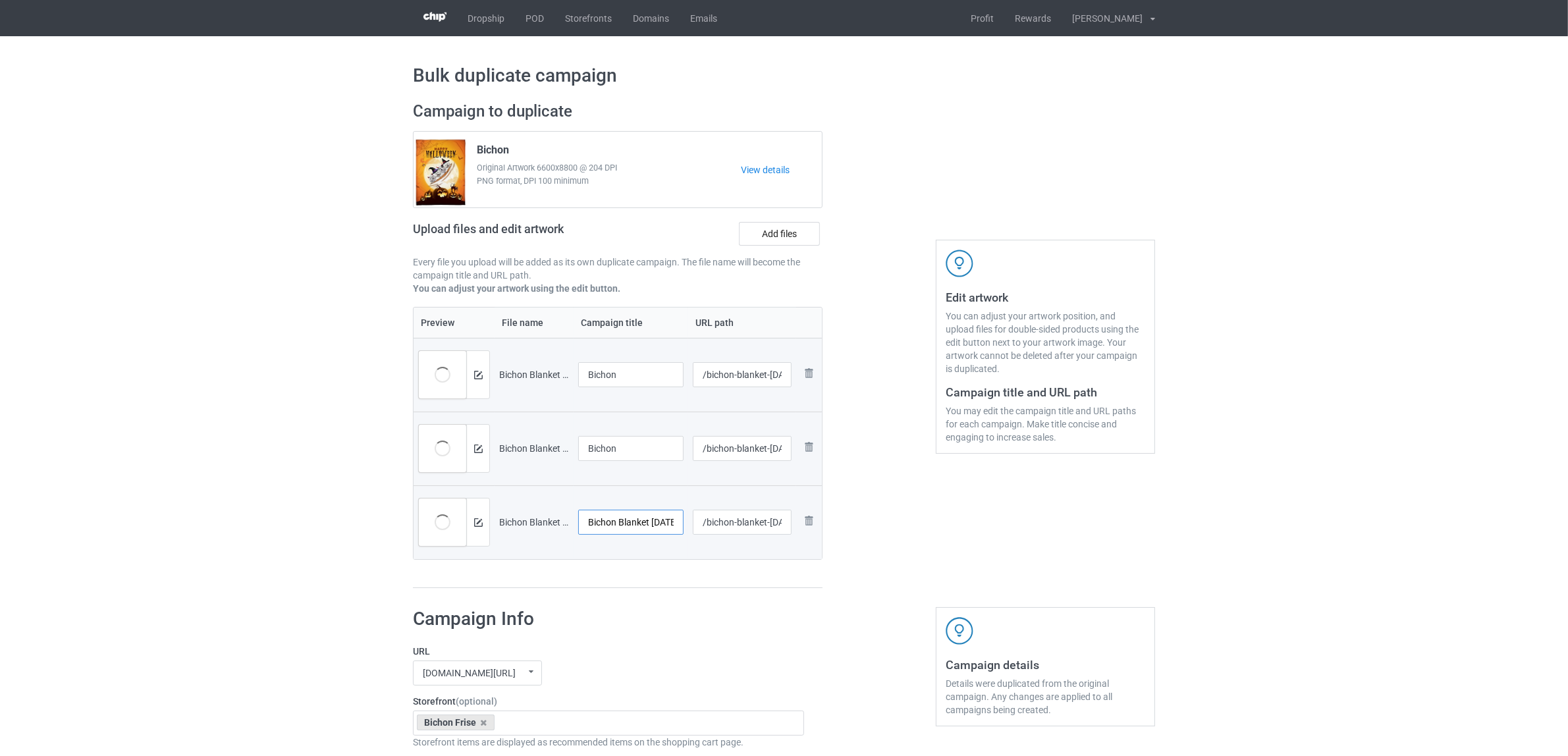
click at [639, 521] on input "Bichon Blanket Halloween.jpg" at bounding box center [631, 522] width 105 height 25
paste input "text"
type input "Bichon"
click at [637, 581] on div "Preview File name Campaign title URL path Preview and edit artwork Bichon Blank…" at bounding box center [618, 447] width 410 height 282
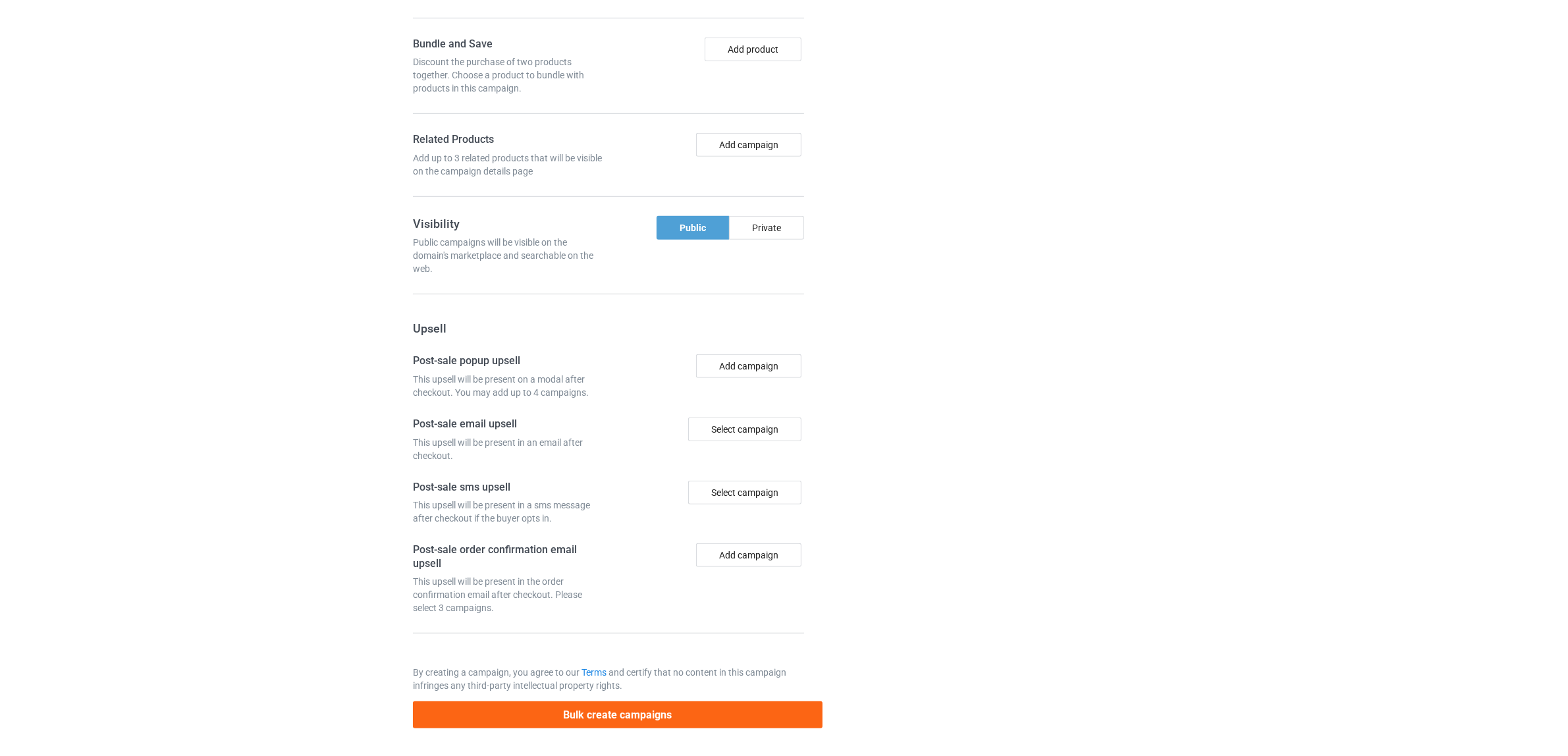
scroll to position [1072, 0]
click at [603, 720] on button "Bulk create campaigns" at bounding box center [618, 715] width 410 height 27
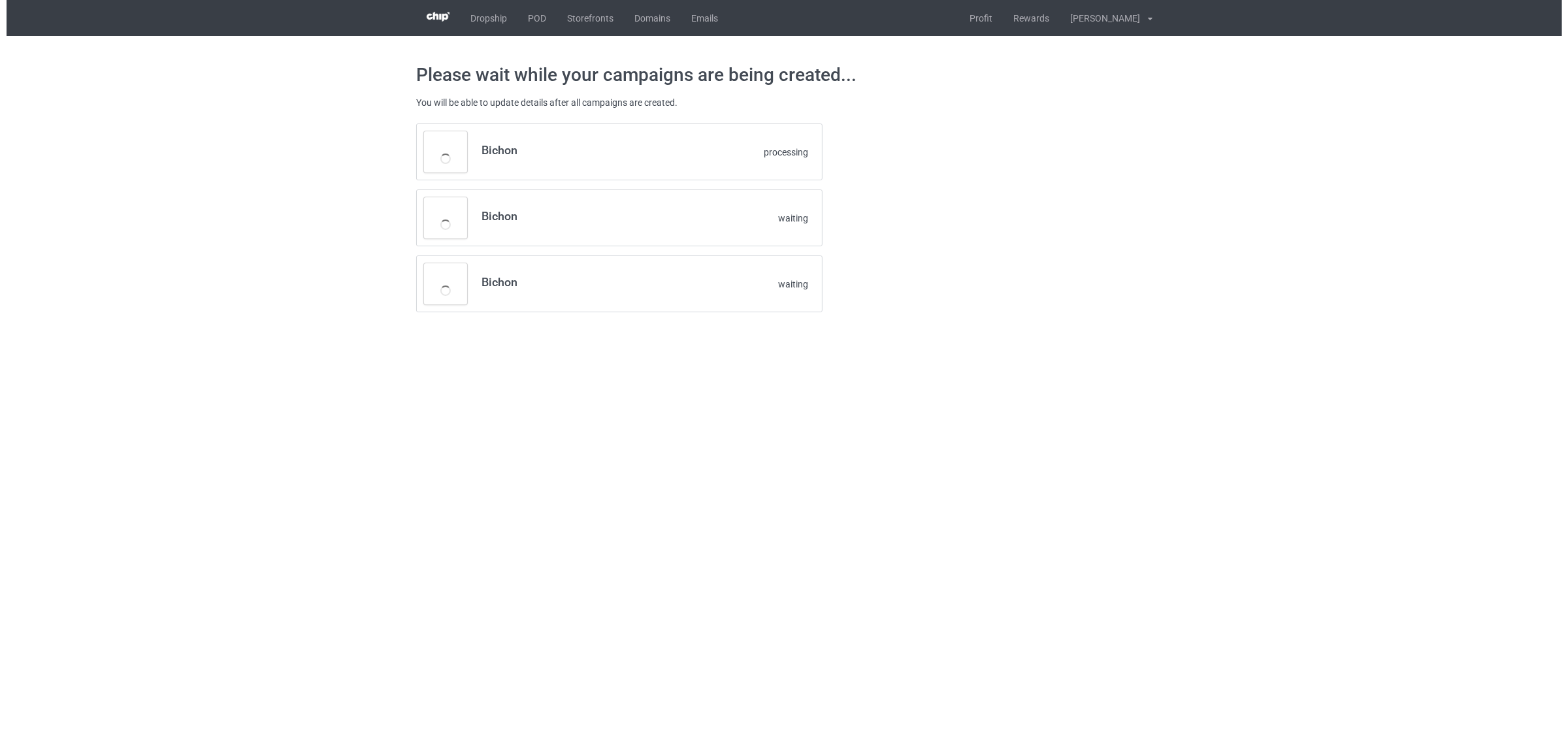
scroll to position [0, 0]
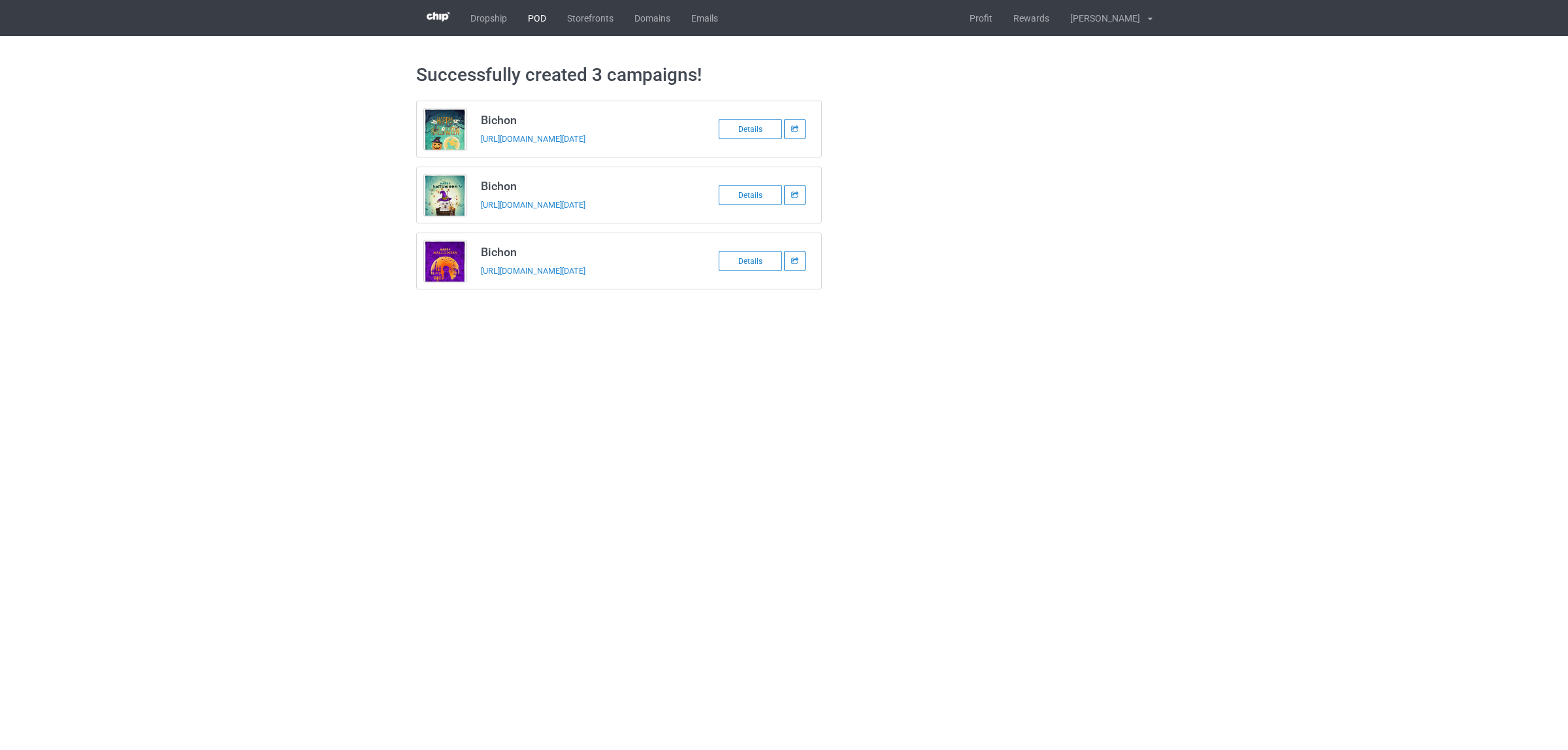
click at [538, 16] on link "POD" at bounding box center [537, 18] width 39 height 36
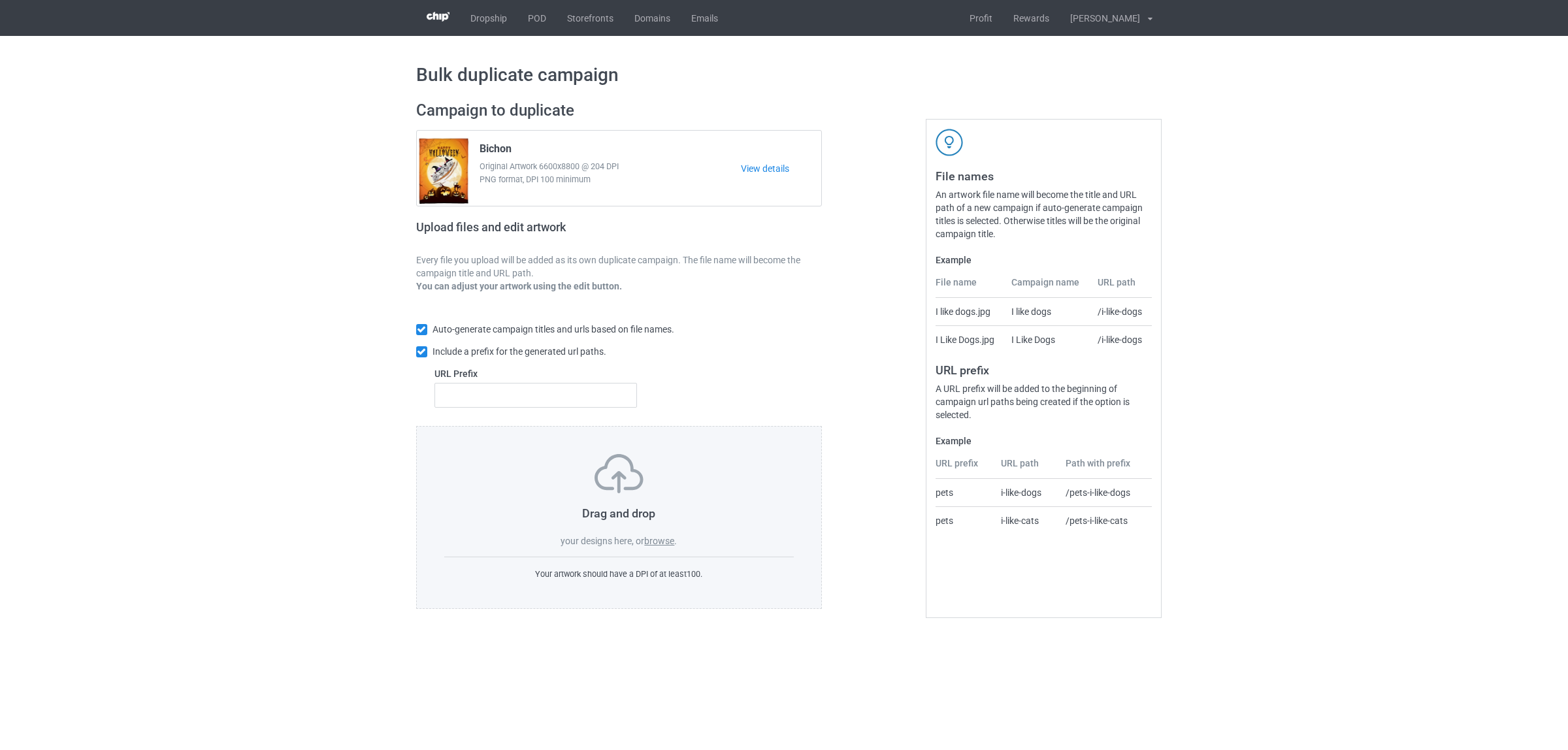
click at [663, 546] on label "browse" at bounding box center [659, 540] width 30 height 11
click at [0, 0] on input "browse" at bounding box center [0, 0] width 0 height 0
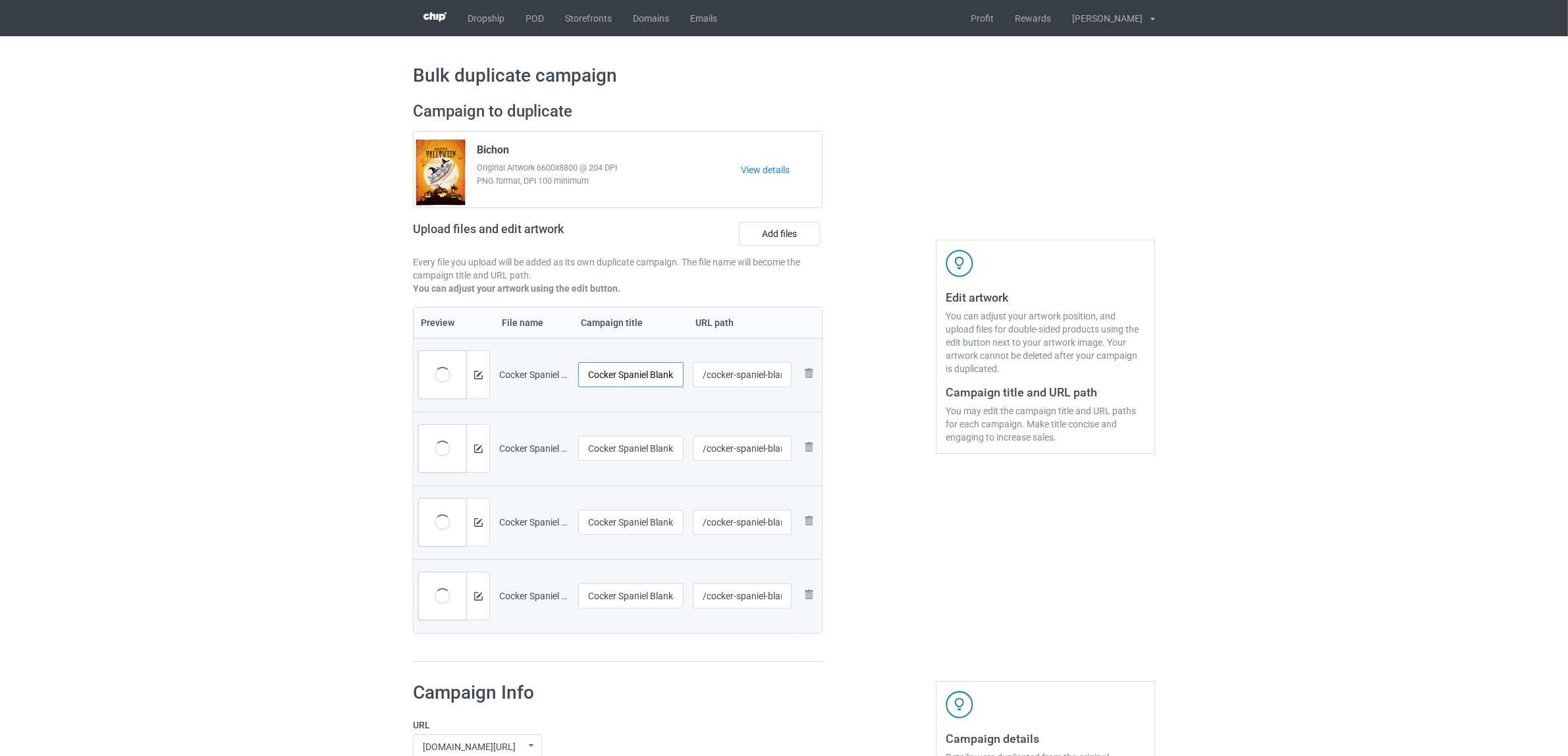
scroll to position [0, 79]
drag, startPoint x: 653, startPoint y: 374, endPoint x: 695, endPoint y: 384, distance: 43.2
click at [695, 384] on tr "Preview and edit artwork Cocker Spaniel Blanket Halloween 2.jpg Cocker Spaniel …" at bounding box center [617, 374] width 408 height 74
drag, startPoint x: 656, startPoint y: 371, endPoint x: 526, endPoint y: 357, distance: 130.8
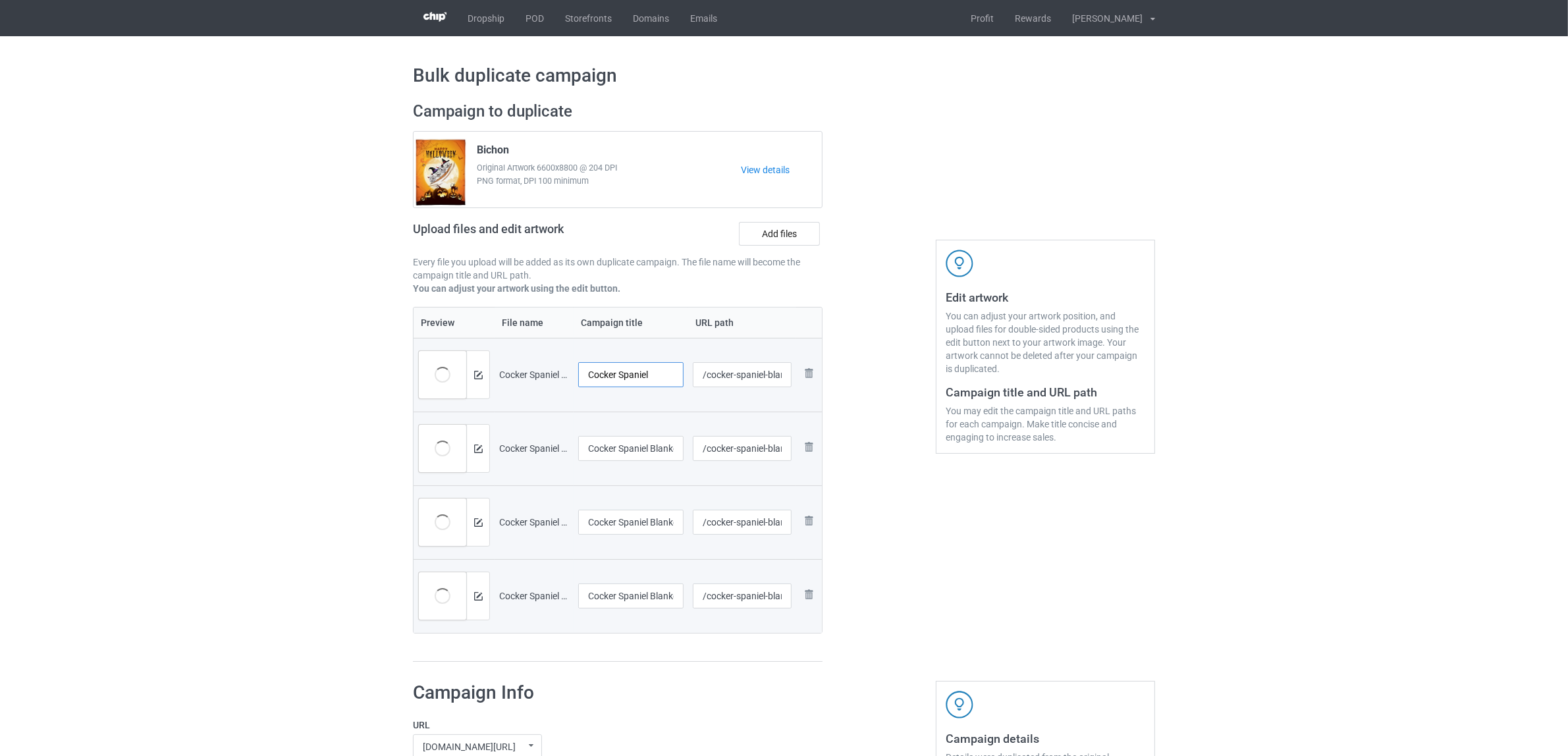
click at [523, 355] on tr "Preview and edit artwork Cocker Spaniel Blanket Halloween 2.jpg Cocker Spaniel …" at bounding box center [617, 374] width 408 height 74
type input "Cocker Spaniel"
click at [656, 449] on input "Cocker Spaniel Blanket Halloween 3.jpg" at bounding box center [631, 448] width 105 height 25
paste input "text"
type input "Cocker Spaniel"
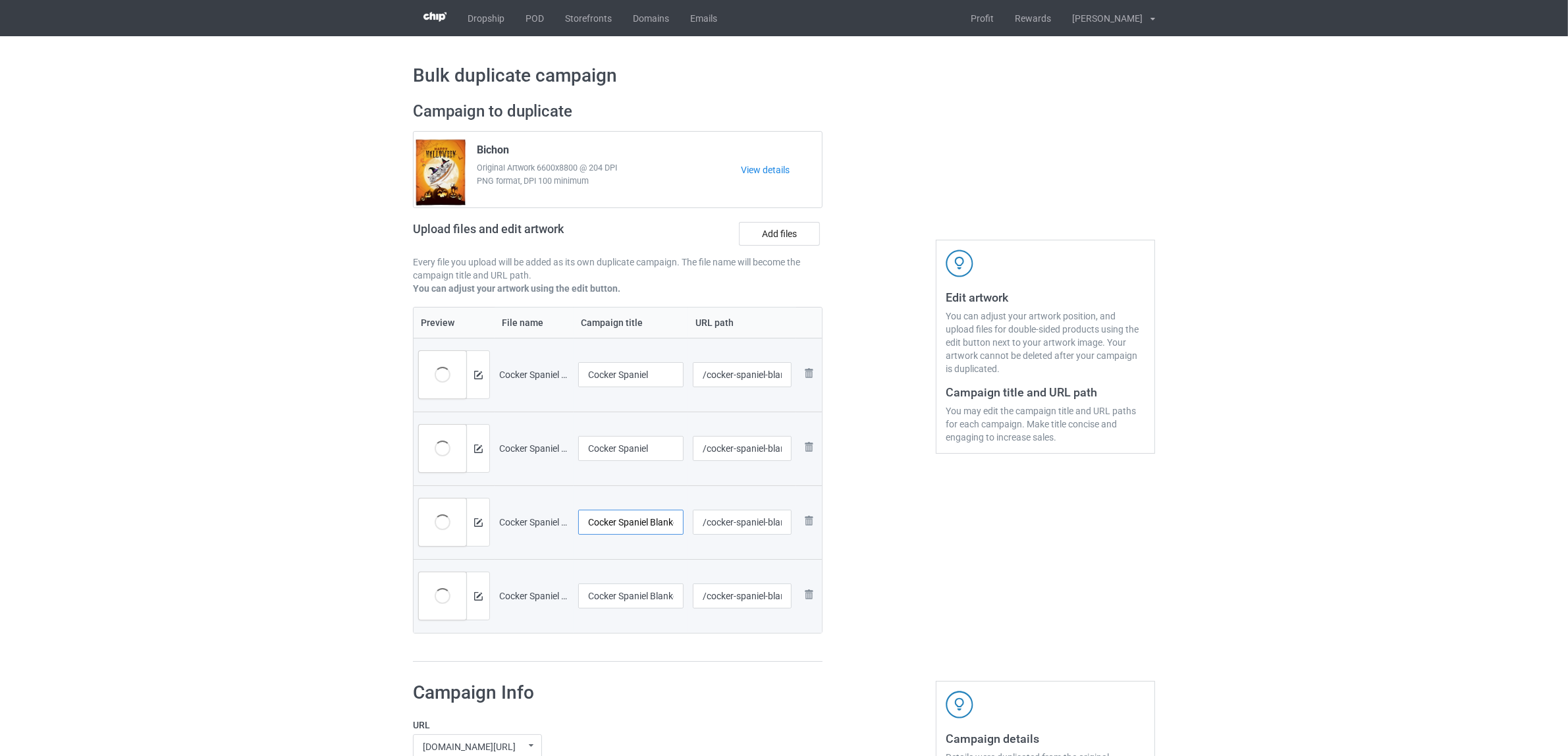
click at [630, 528] on input "Cocker Spaniel Blanket Halloween 4.jpg" at bounding box center [631, 522] width 105 height 25
paste input "text"
type input "Cocker Spaniel"
click at [650, 609] on div at bounding box center [631, 612] width 105 height 8
click at [651, 603] on input "Cocker Spaniel Blanket Halloween.jpg" at bounding box center [631, 596] width 105 height 25
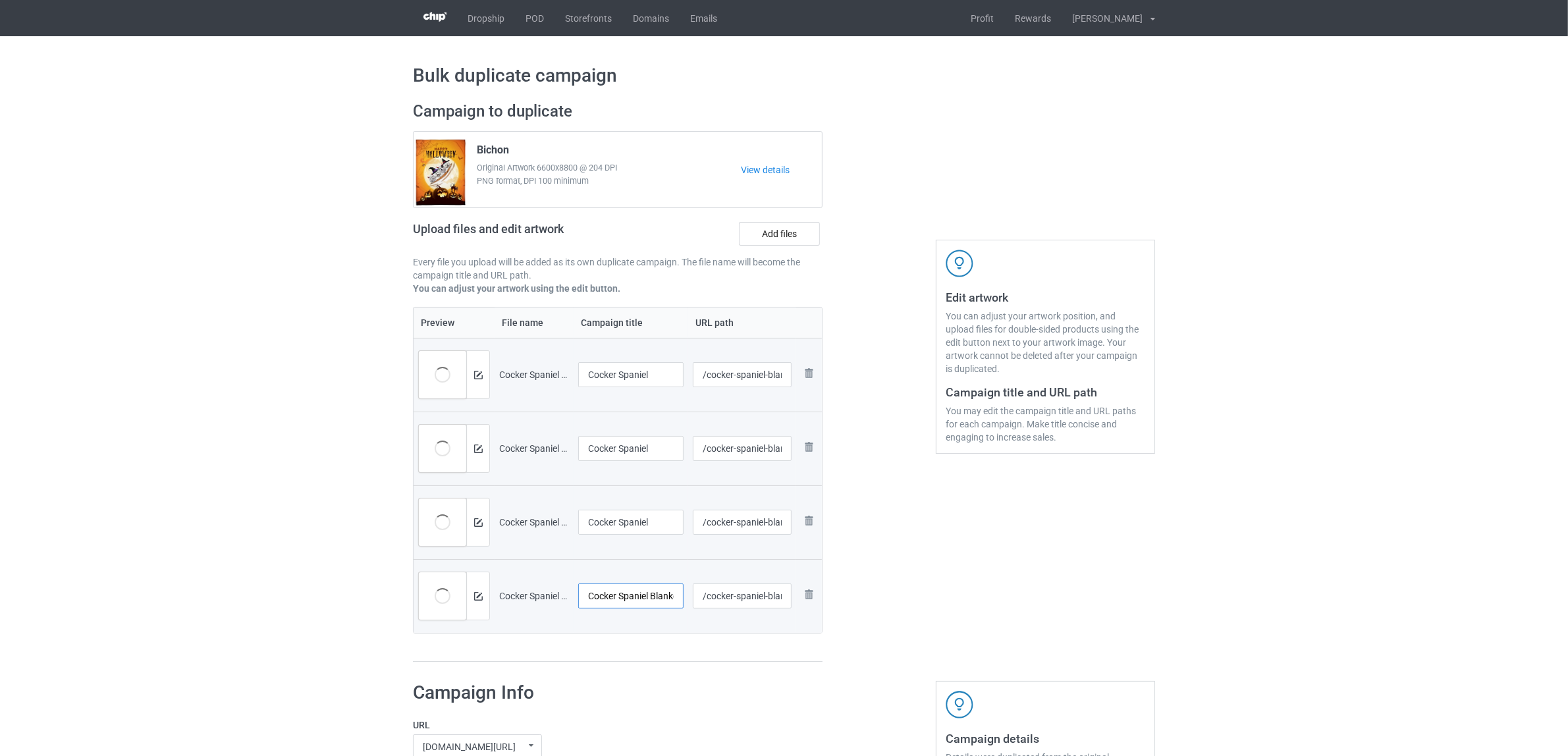
paste input "text"
type input "Cocker Spaniel"
click at [639, 663] on div "Campaign to duplicate Bichon Original Artwork 6600x8800 @ 204 DPI PNG format, D…" at bounding box center [617, 382] width 428 height 579
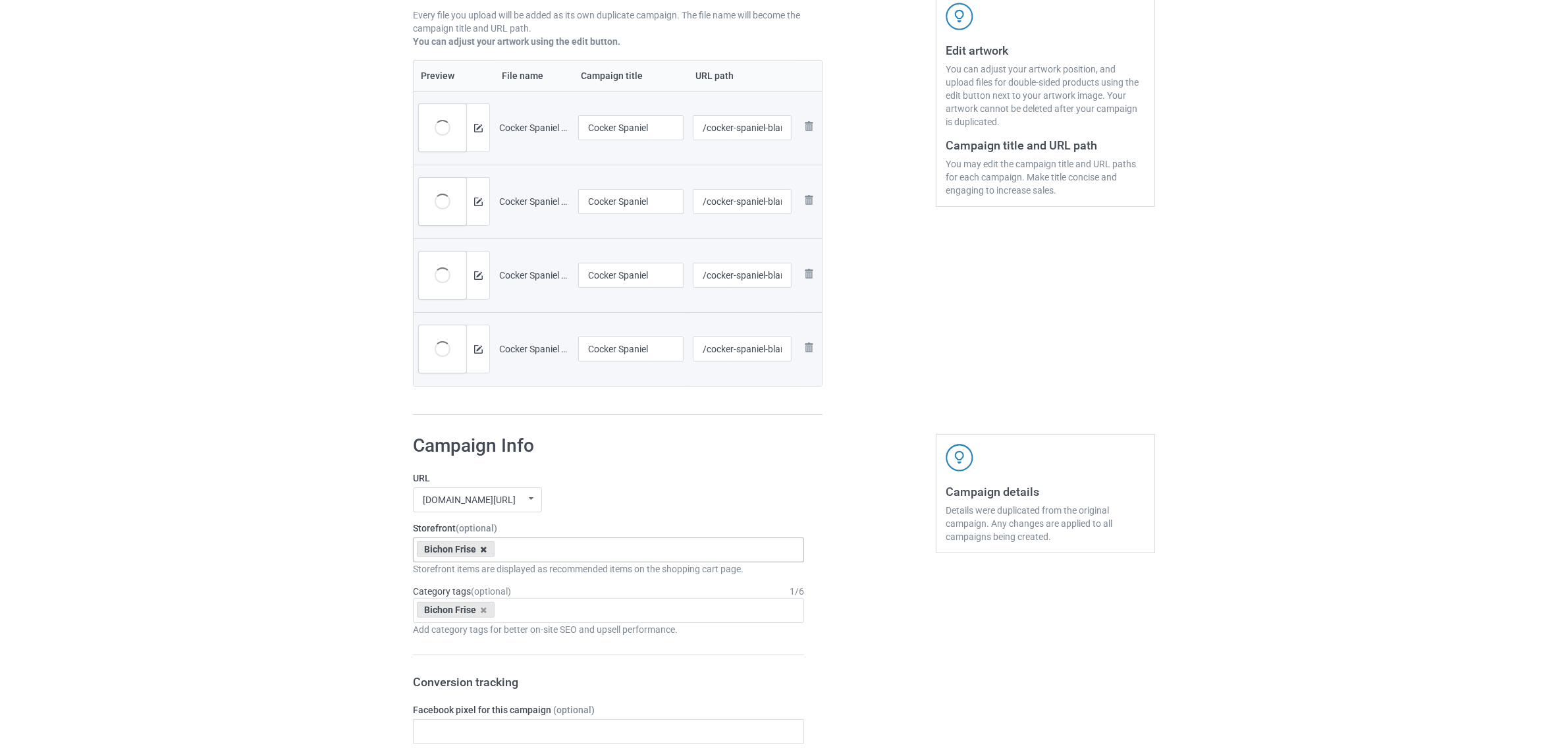
click at [482, 548] on icon at bounding box center [484, 549] width 7 height 8
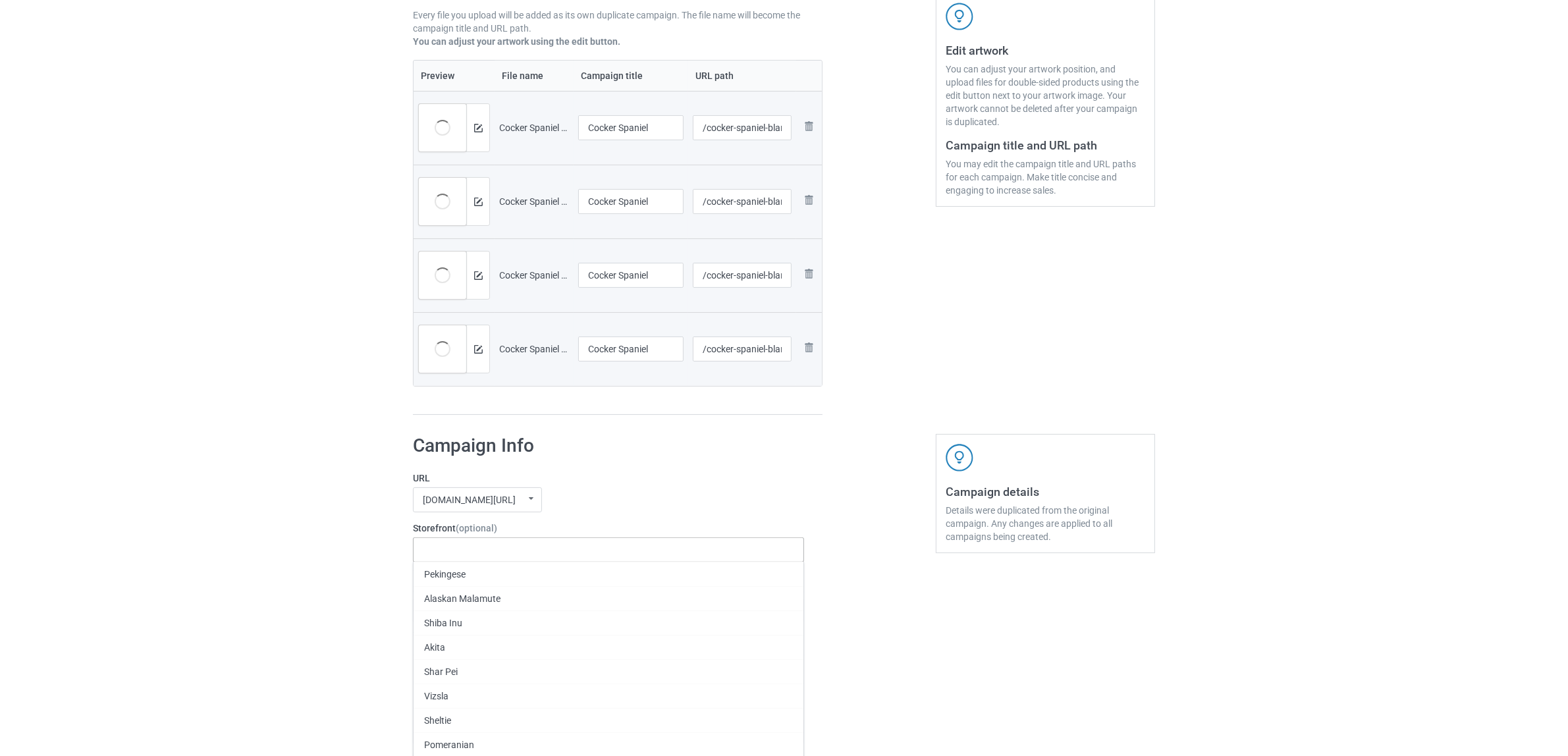
paste input "Cocker Spaniel"
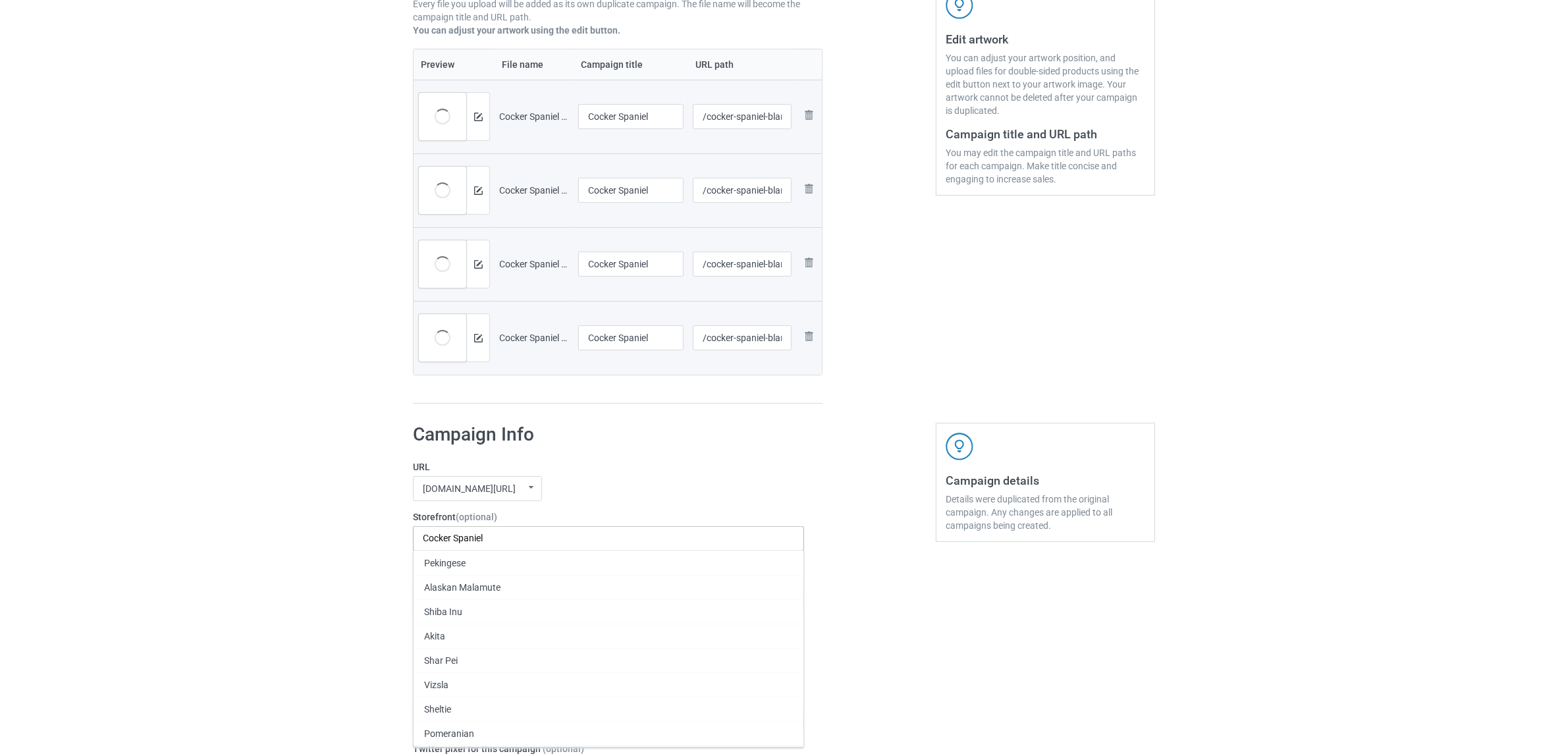
scroll to position [494, 0]
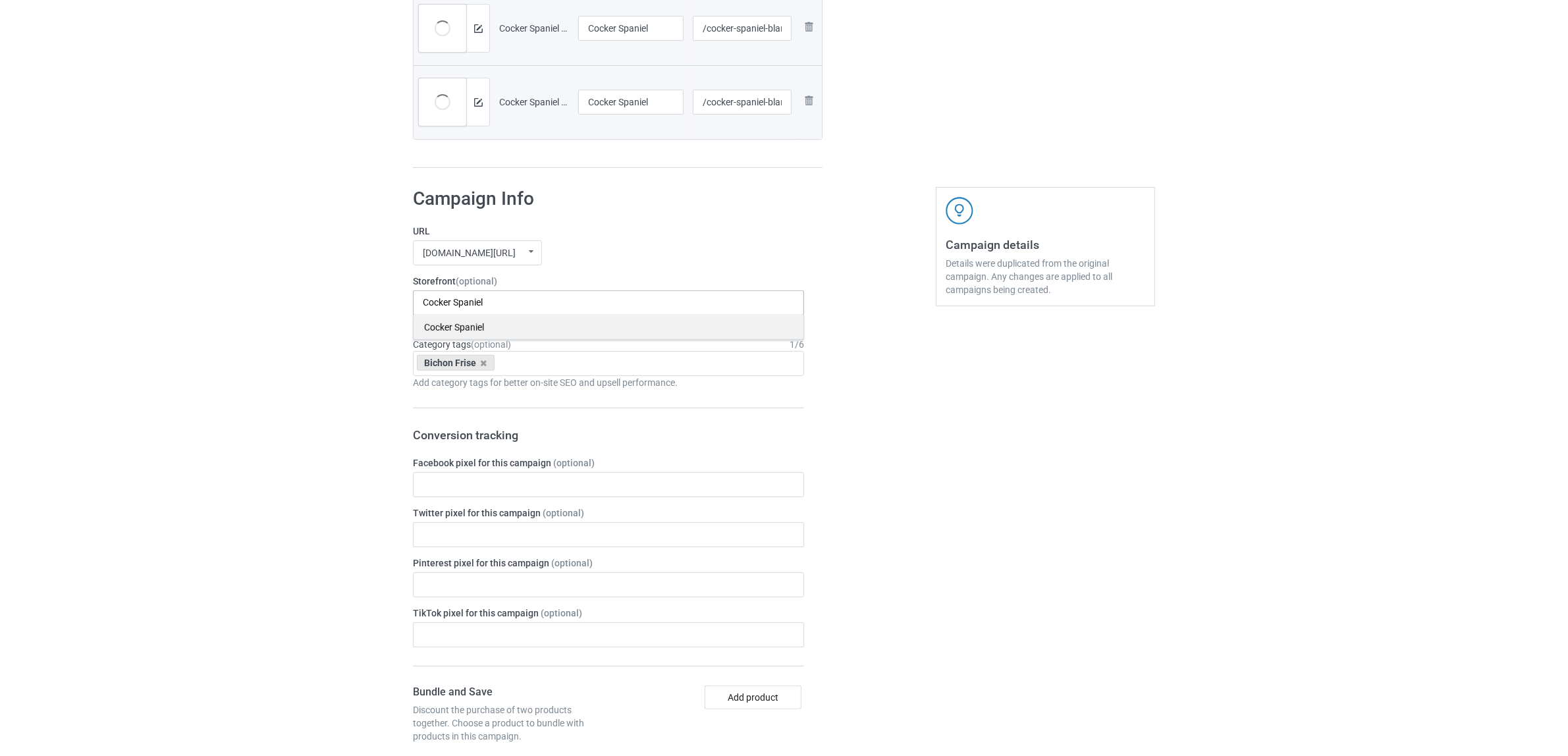
type input "Cocker Spaniel"
click at [453, 324] on div "Cocker Spaniel" at bounding box center [608, 326] width 390 height 24
click at [481, 362] on icon at bounding box center [484, 363] width 7 height 8
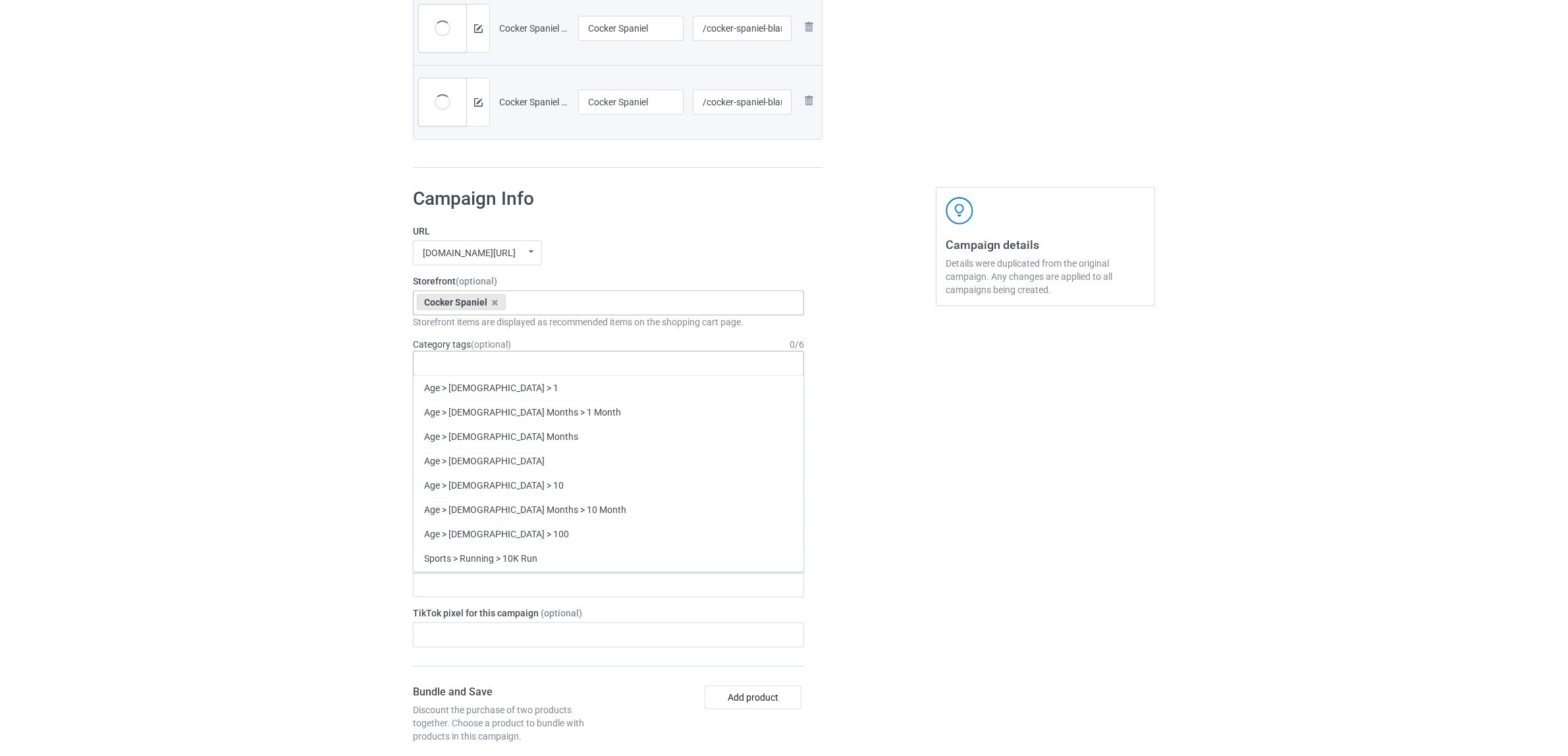
paste input "Cocker Spaniel"
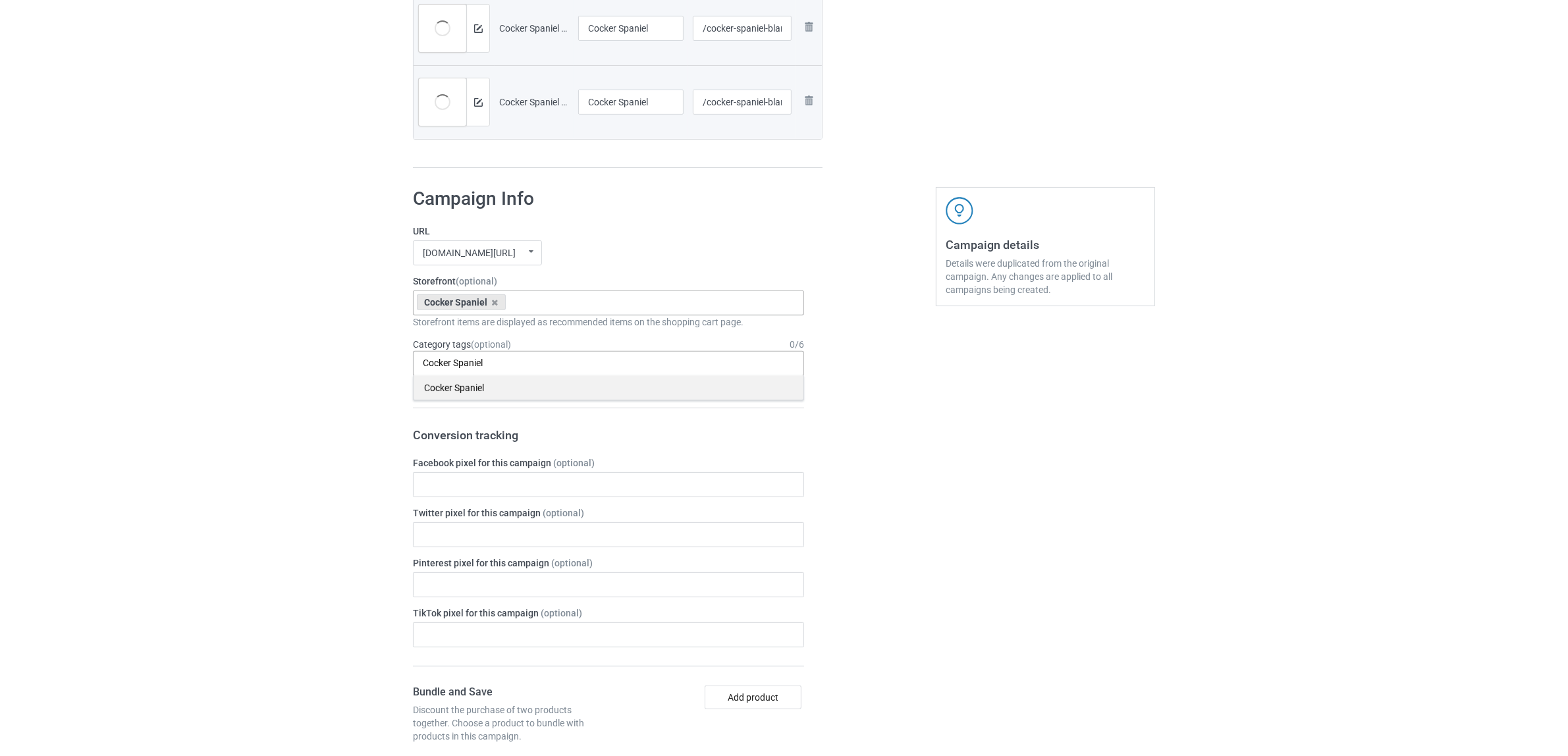
type input "Cocker Spaniel"
click at [468, 390] on div "Cocker Spaniel" at bounding box center [608, 387] width 390 height 24
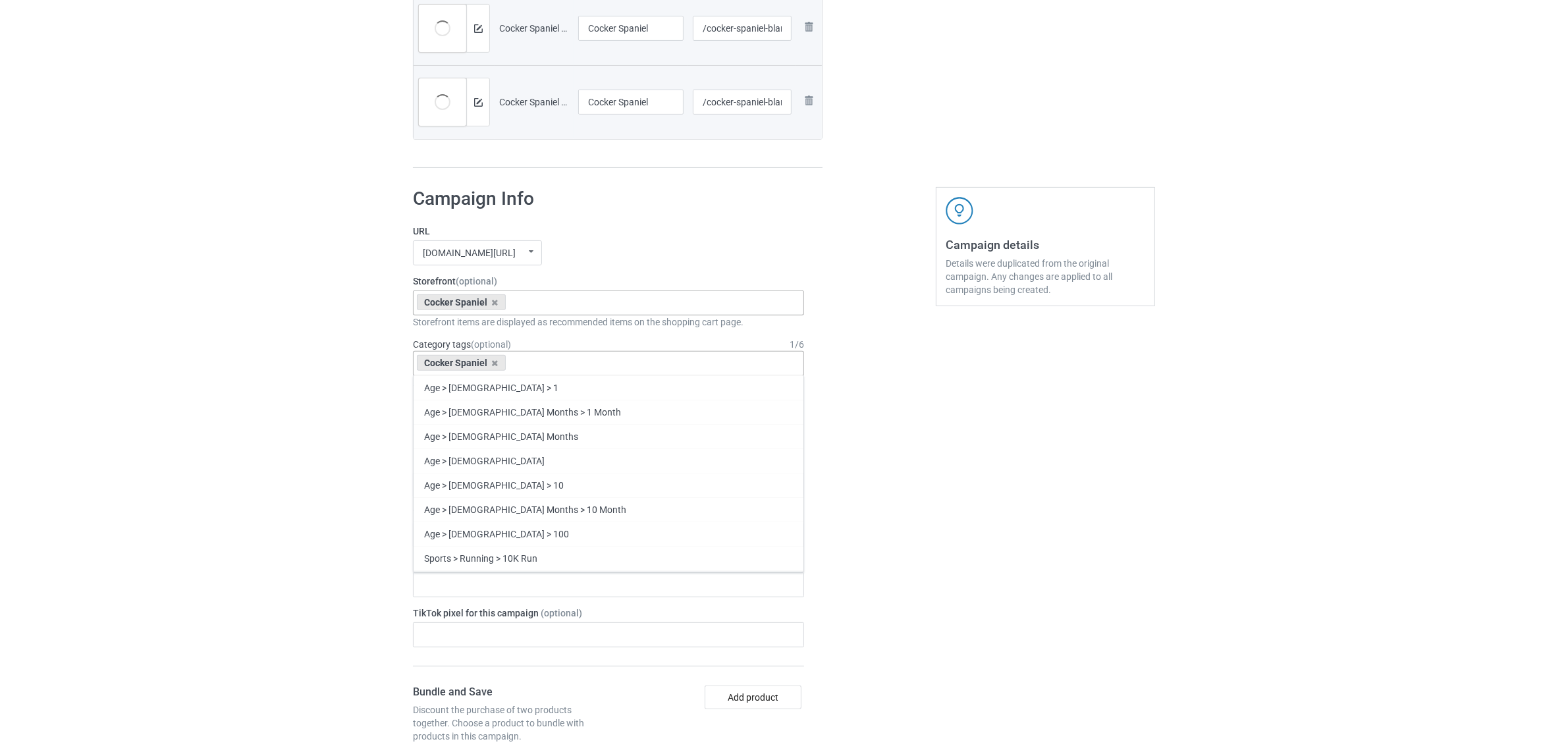
click at [271, 372] on div "Bulk duplicate campaign Campaign to duplicate Bichon Original Artwork 6600x8800…" at bounding box center [784, 473] width 1568 height 1861
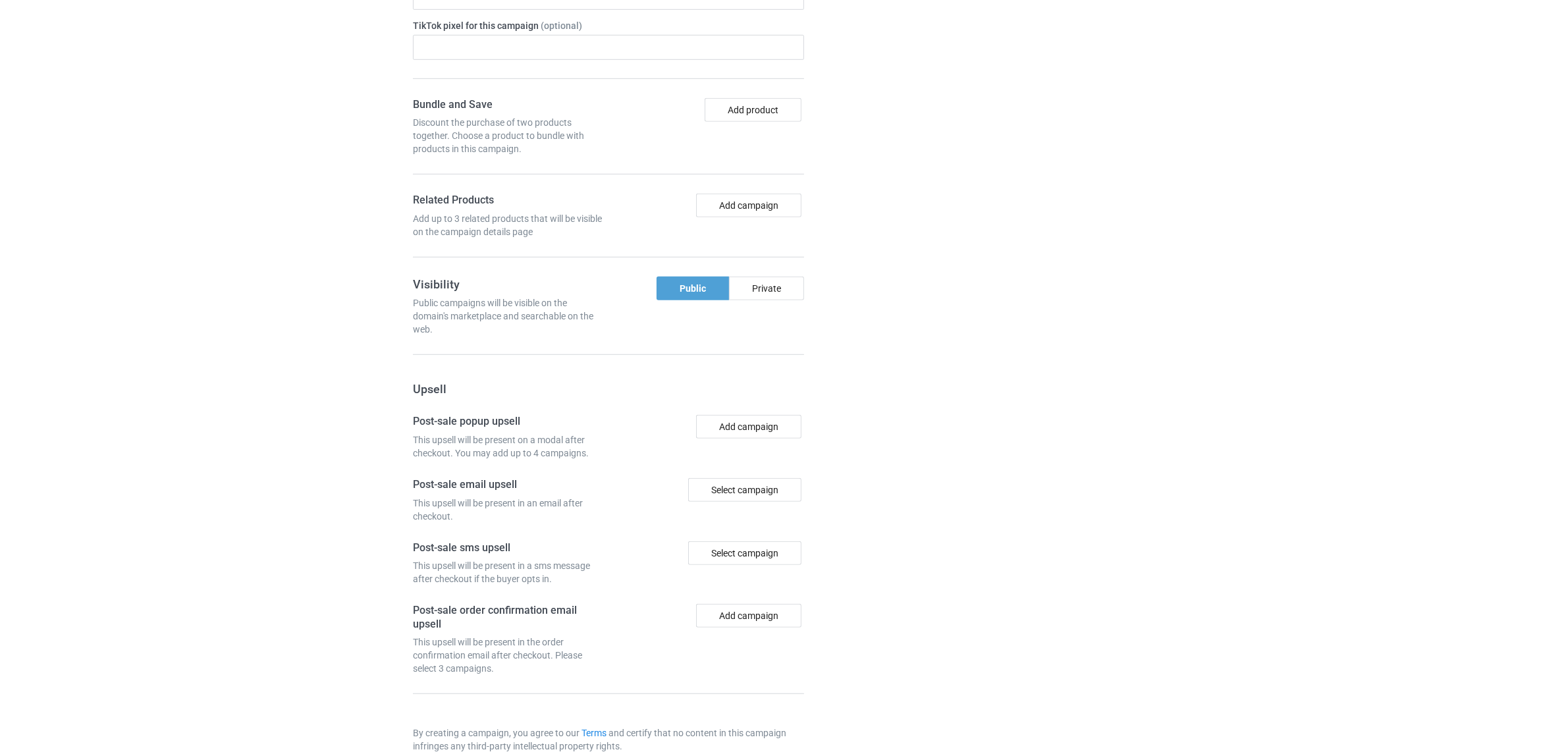
scroll to position [1146, 0]
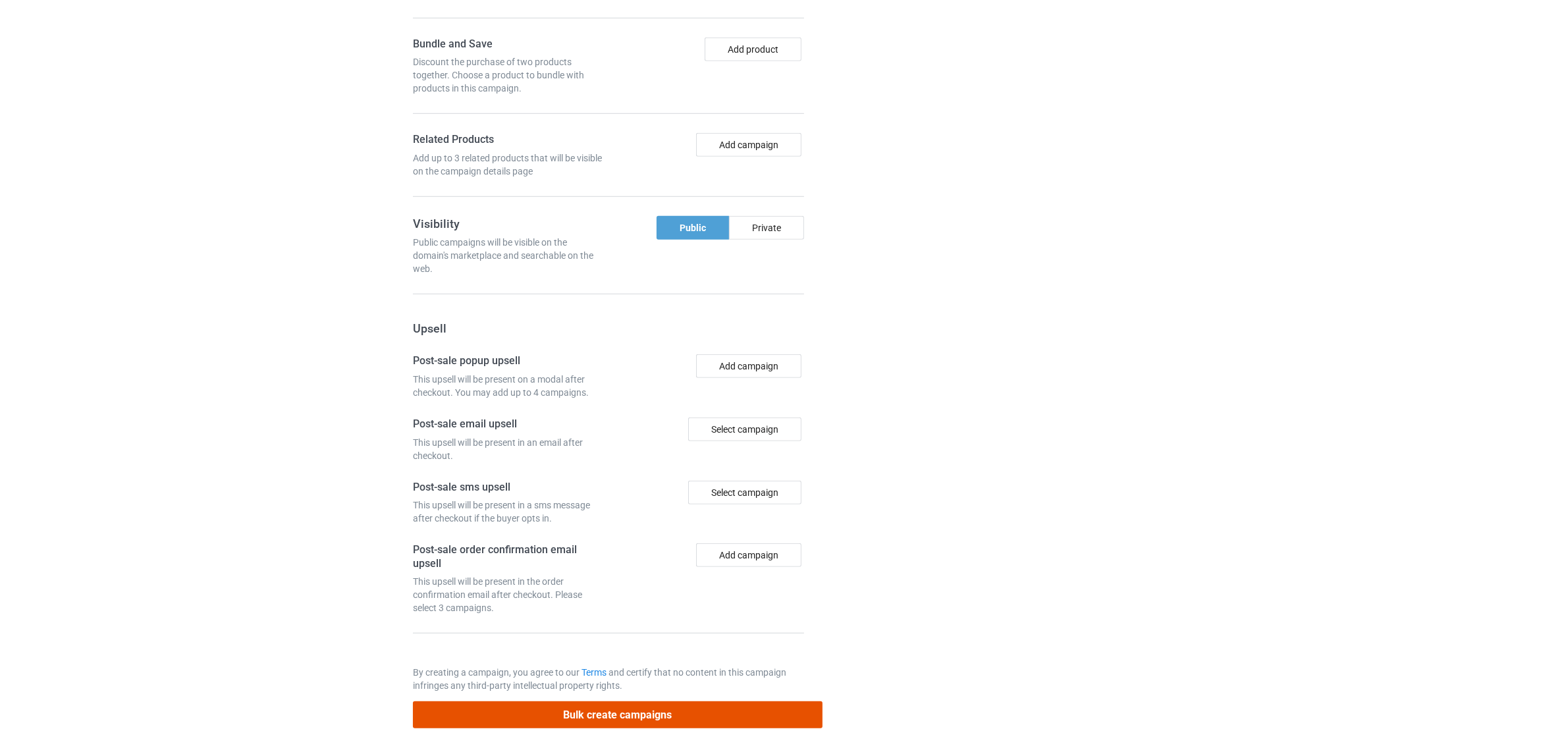
click at [659, 711] on button "Bulk create campaigns" at bounding box center [618, 715] width 410 height 27
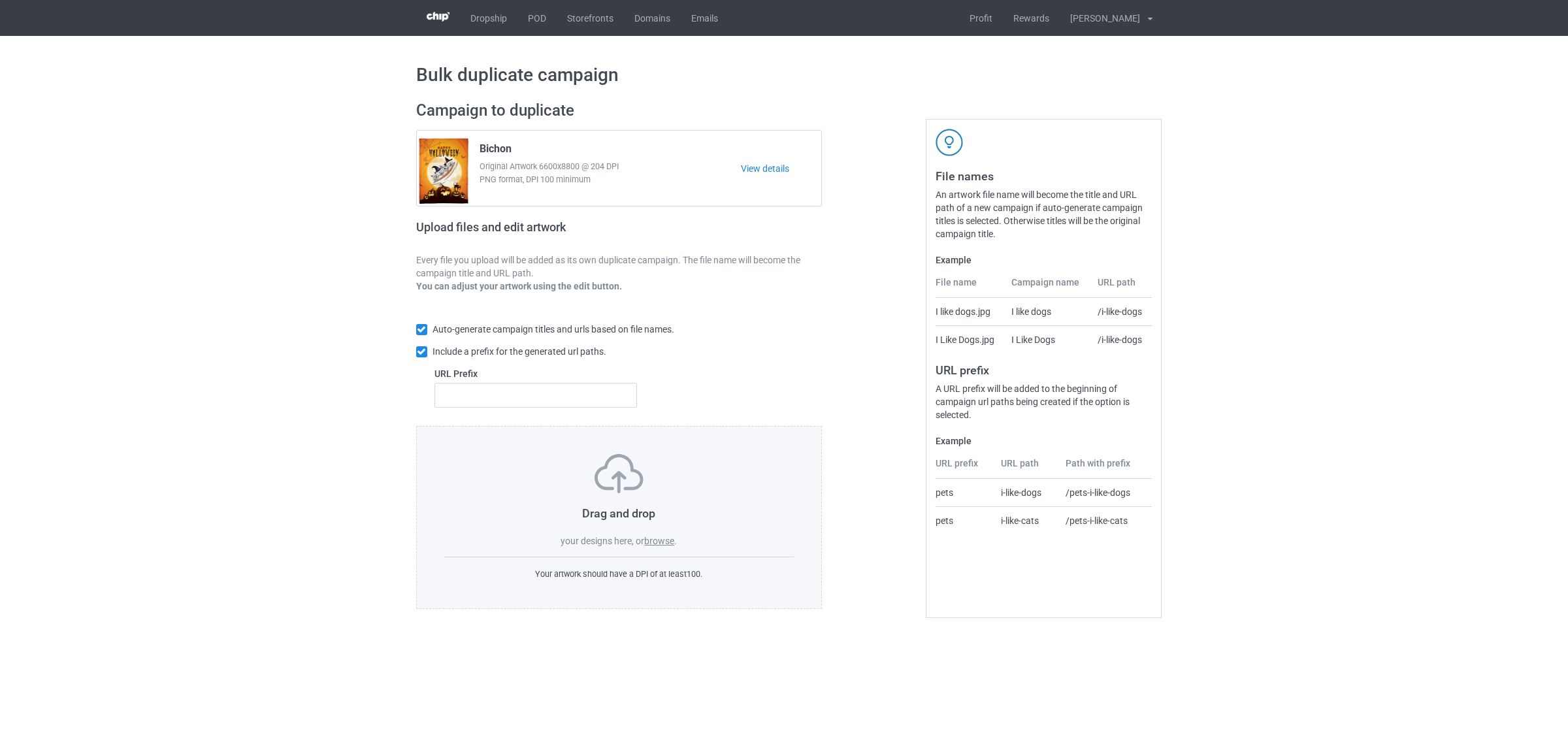
click at [655, 543] on label "browse" at bounding box center [659, 540] width 30 height 11
click at [0, 0] on input "browse" at bounding box center [0, 0] width 0 height 0
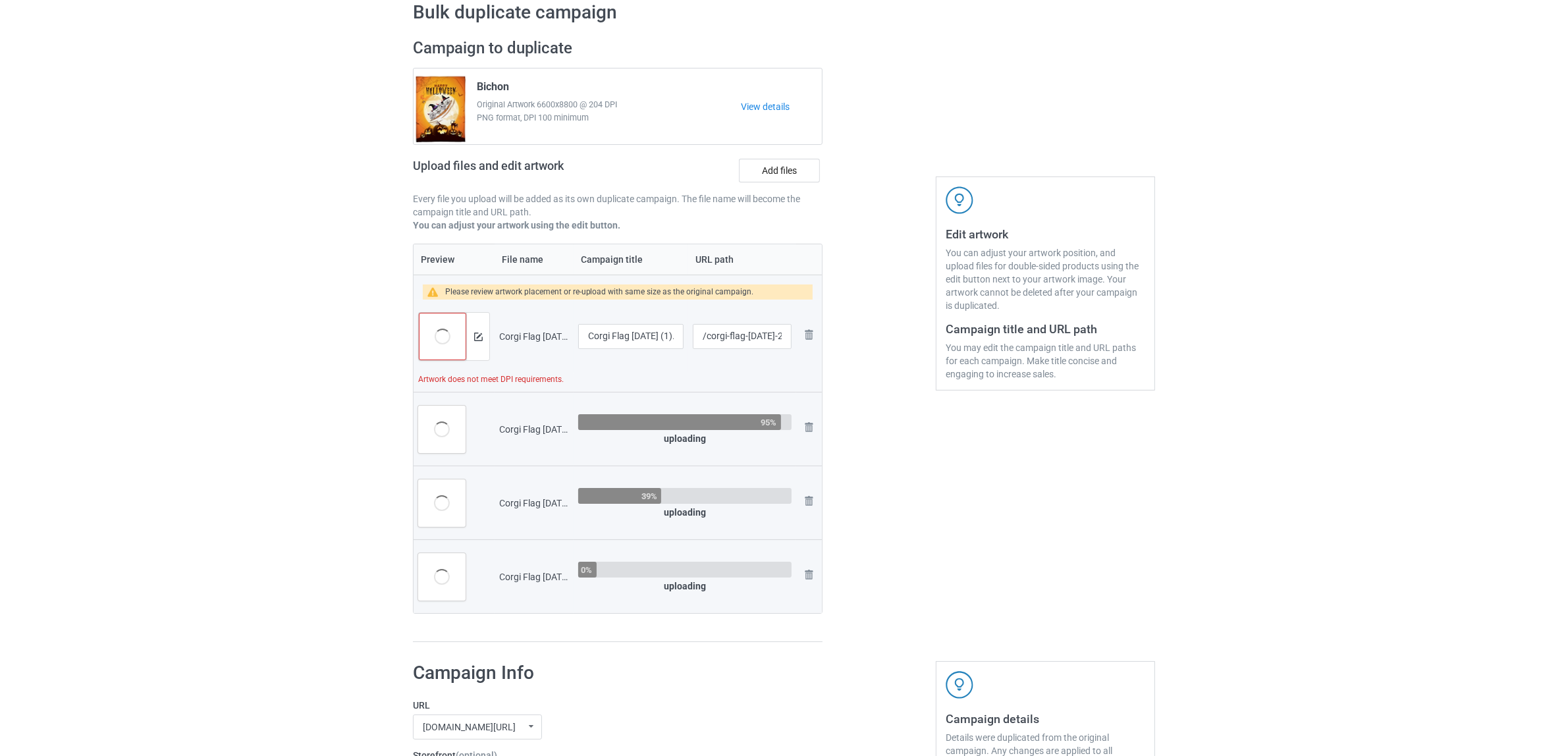
scroll to position [83, 0]
